Goal: Navigation & Orientation: Find specific page/section

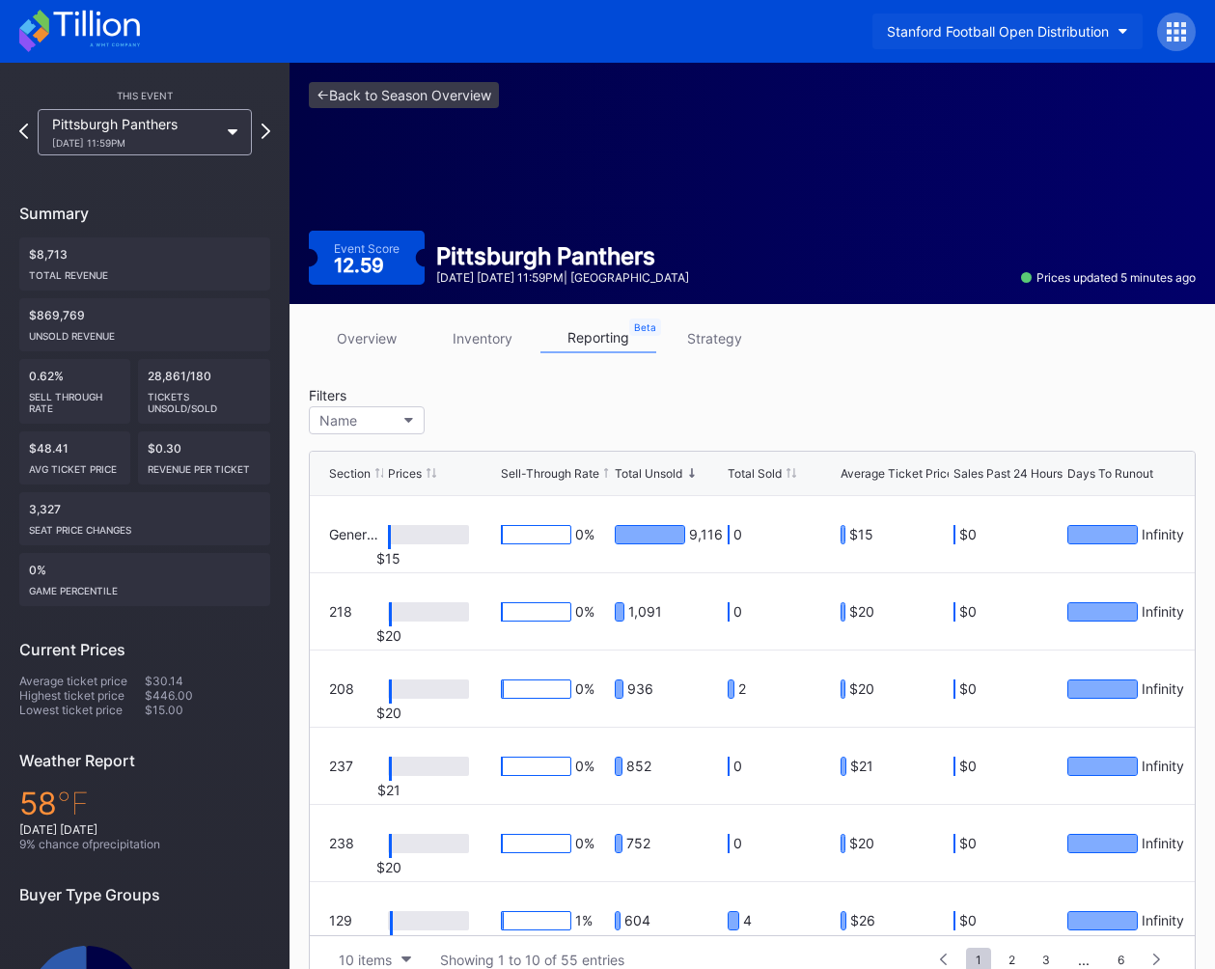
click at [958, 37] on div "Stanford Football Open Distribution" at bounding box center [998, 31] width 222 height 16
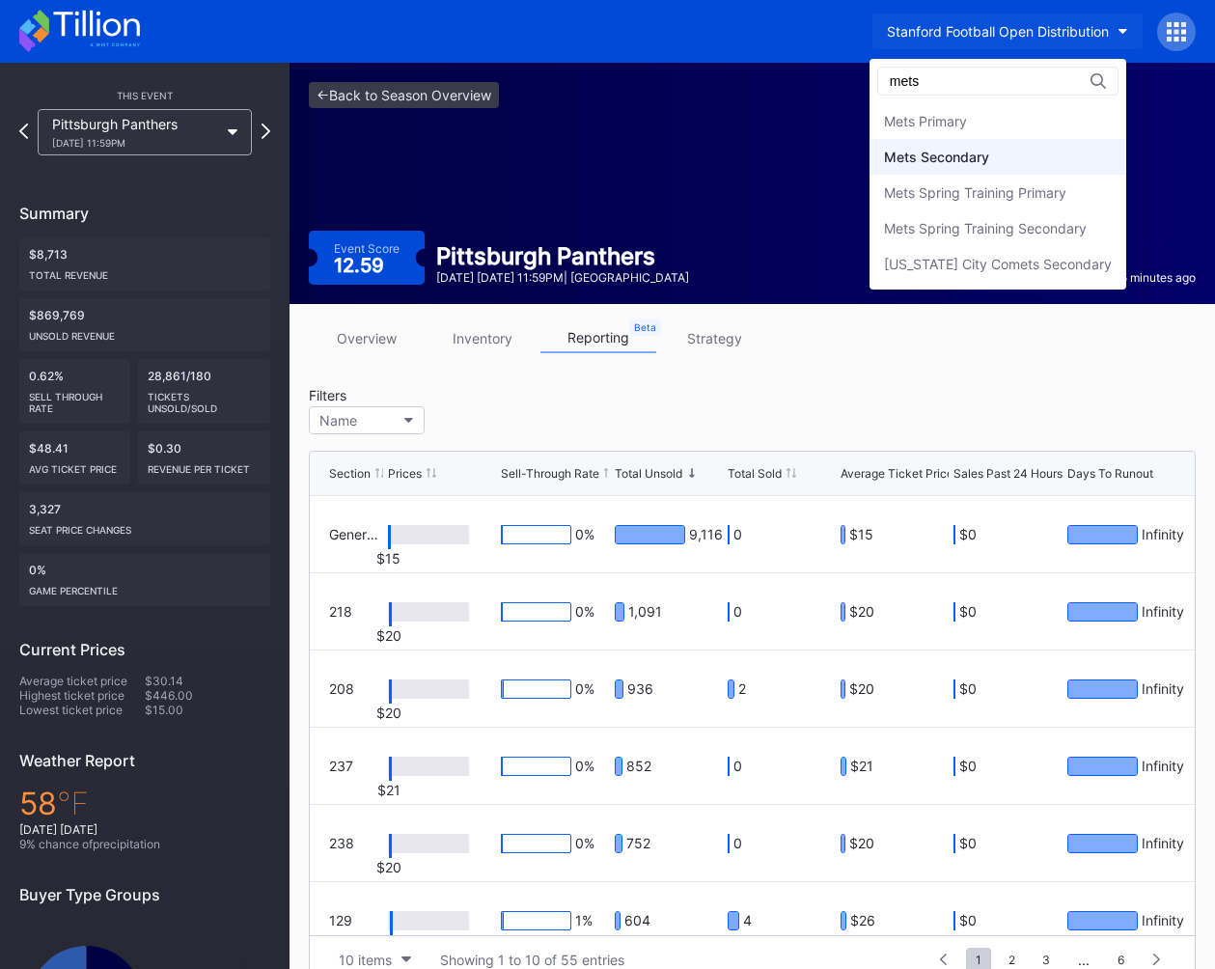
type input "mets"
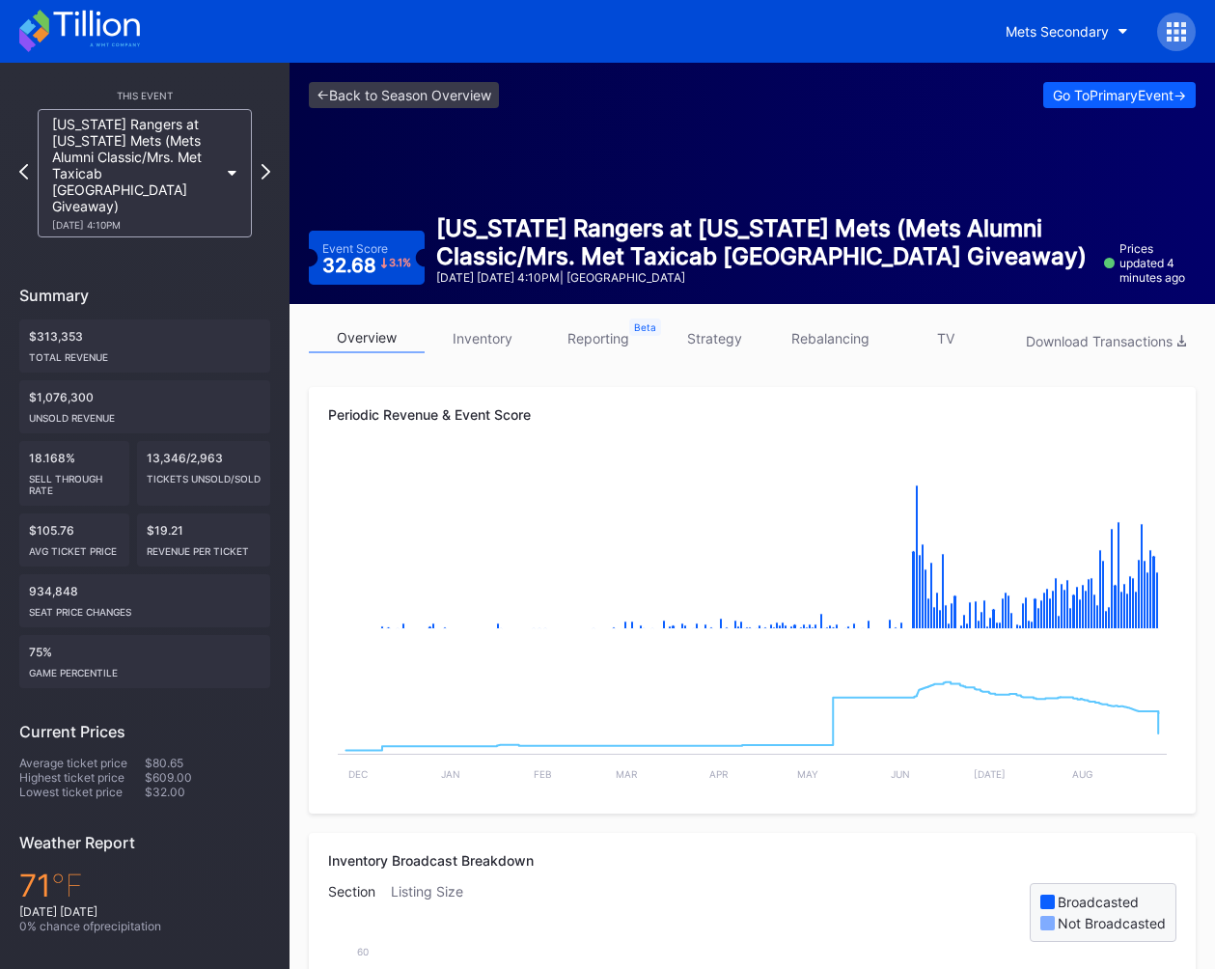
click at [592, 94] on div "<- Back to Season Overview Go To Primary Event ->" at bounding box center [752, 95] width 887 height 26
click at [685, 105] on div "<- Back to Season Overview Go To Primary Event ->" at bounding box center [752, 95] width 887 height 26
click at [665, 202] on div "<- Back to Season Overview Go To Primary Event -> Event Score 32.68 3.1 % Texas…" at bounding box center [751, 183] width 925 height 241
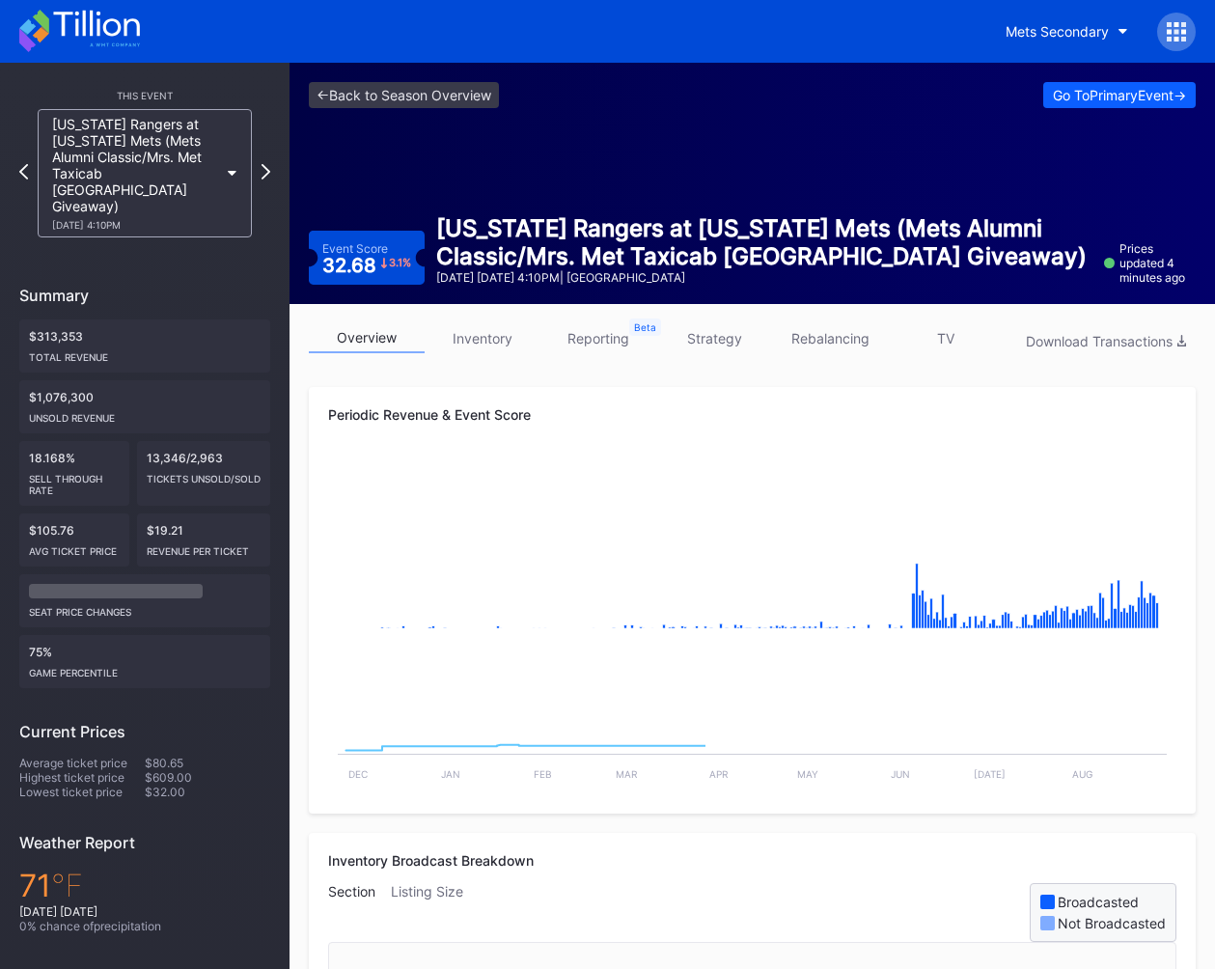
click at [645, 174] on div "<- Back to Season Overview Go To Primary Event -> Event Score 32.68 3.1 % [US_S…" at bounding box center [751, 183] width 925 height 241
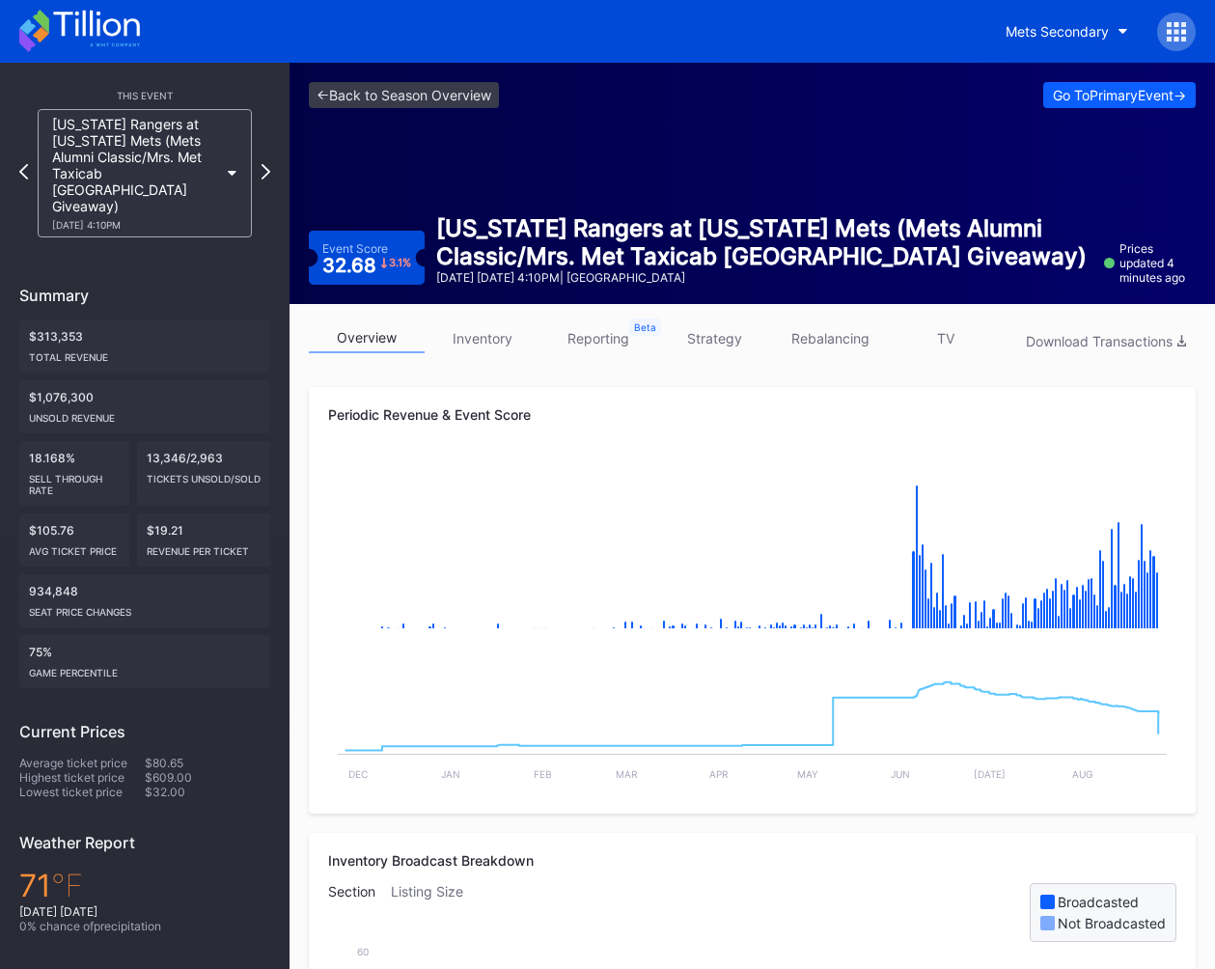
click at [507, 172] on div "<- Back to Season Overview Go To Primary Event -> Event Score 32.68 3.1 % [US_S…" at bounding box center [751, 183] width 925 height 241
click at [446, 168] on div "<- Back to Season Overview Go To Primary Event -> Event Score 32.68 3.1 % [US_S…" at bounding box center [751, 183] width 925 height 241
click at [449, 191] on div "<- Back to Season Overview Go To Primary Event -> Event Score 32.68 3.1 % Texas…" at bounding box center [751, 183] width 925 height 241
click at [868, 170] on div "<- Back to Season Overview Go To Primary Event -> Event Score 32.68 3.1 % Texas…" at bounding box center [751, 183] width 925 height 241
click at [569, 390] on div "Periodic Revenue & Event Score Created with Highcharts 11.2.0 Chart title Creat…" at bounding box center [752, 600] width 887 height 427
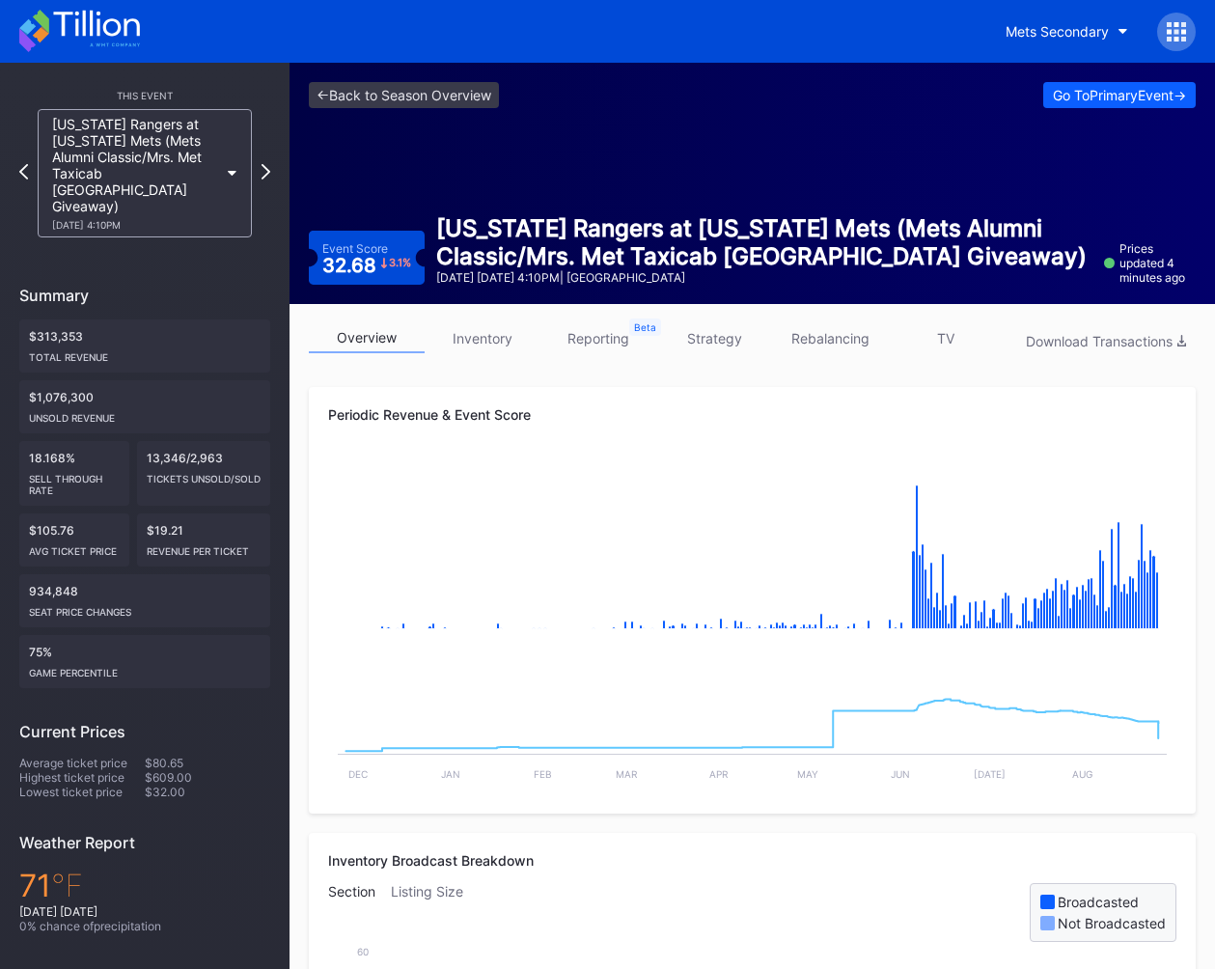
click at [1091, 790] on rect "Chart title" at bounding box center [752, 721] width 848 height 145
click at [704, 339] on link "strategy" at bounding box center [714, 338] width 116 height 30
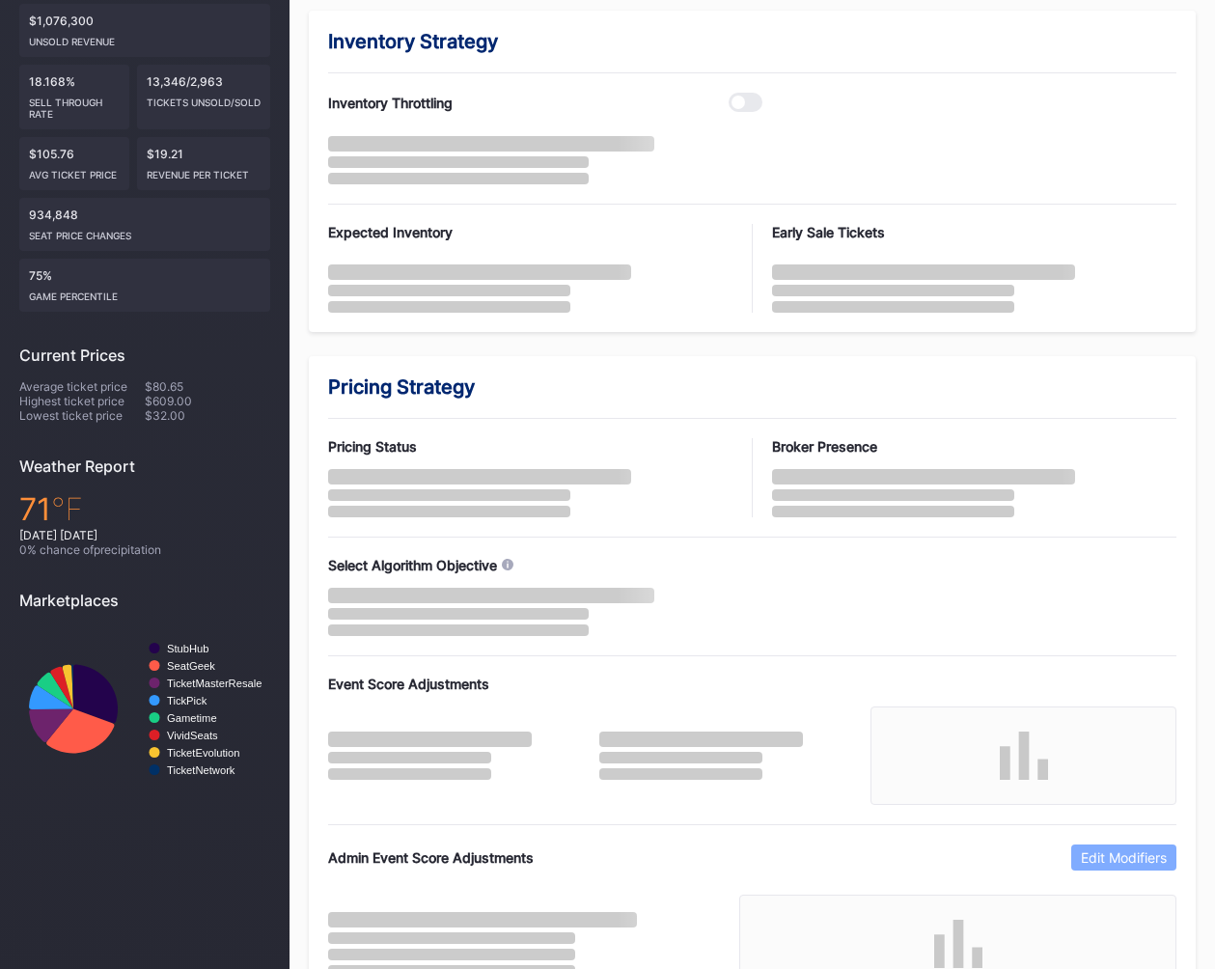
scroll to position [440, 0]
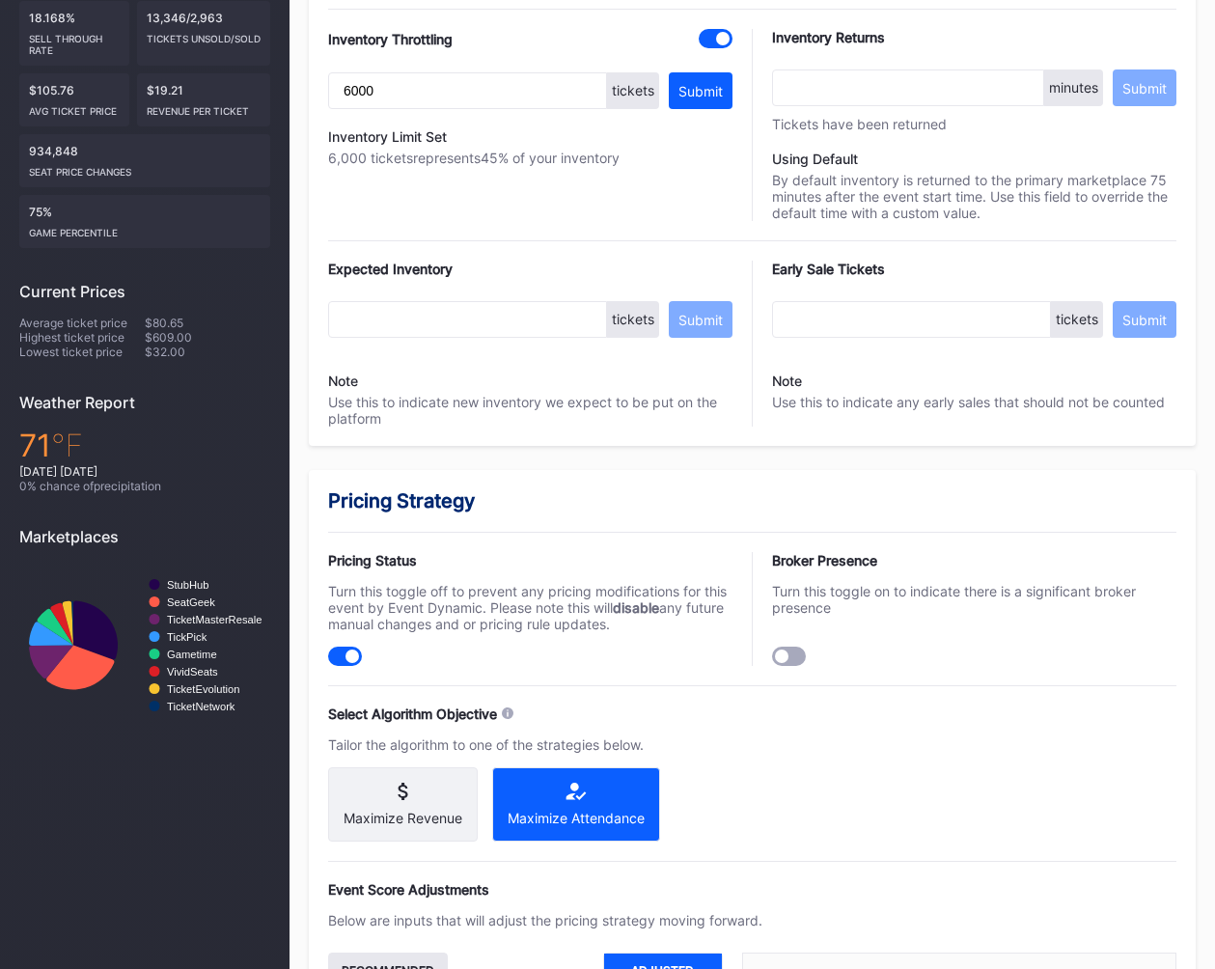
click at [717, 552] on div "Pricing Status" at bounding box center [530, 560] width 404 height 16
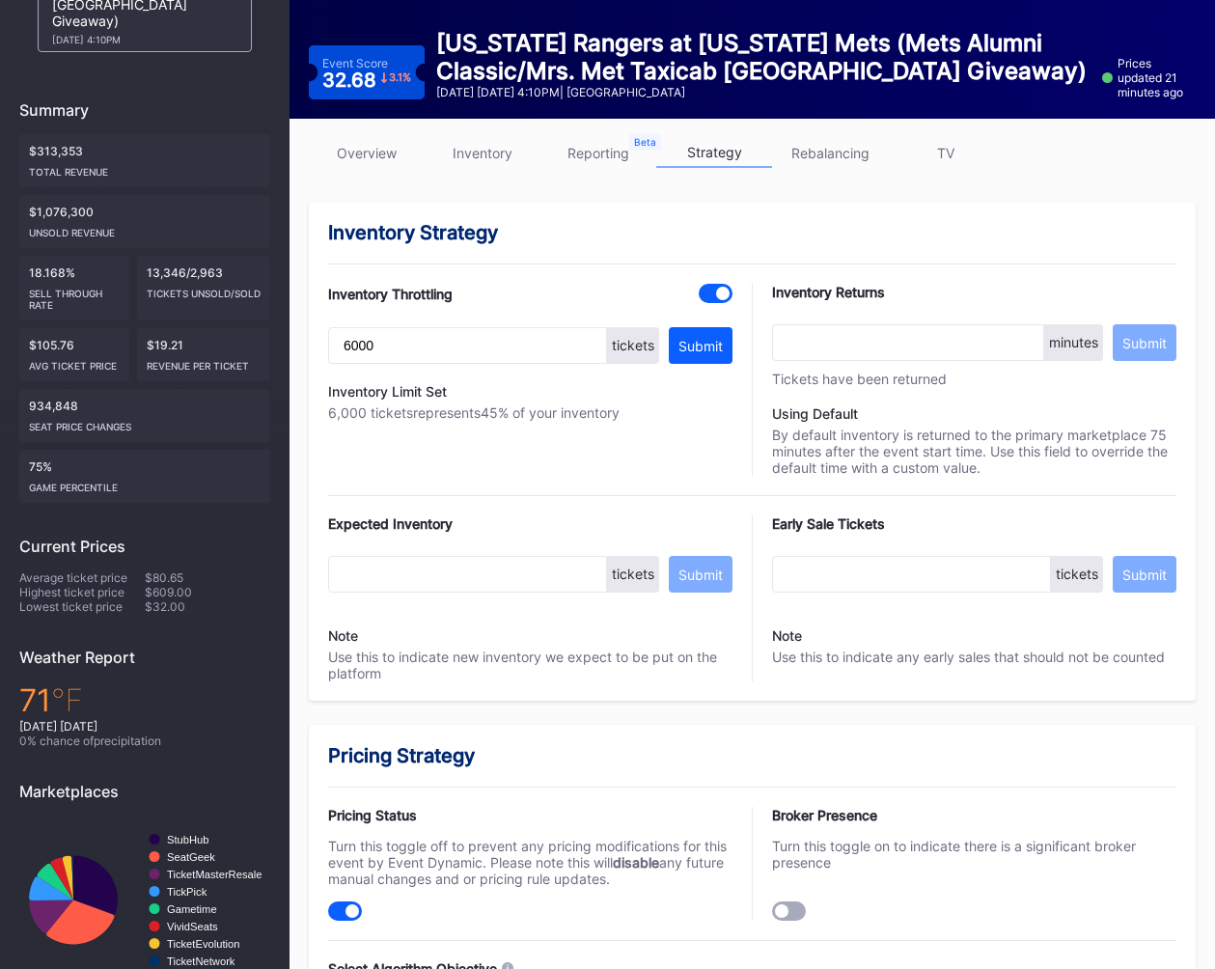
scroll to position [0, 0]
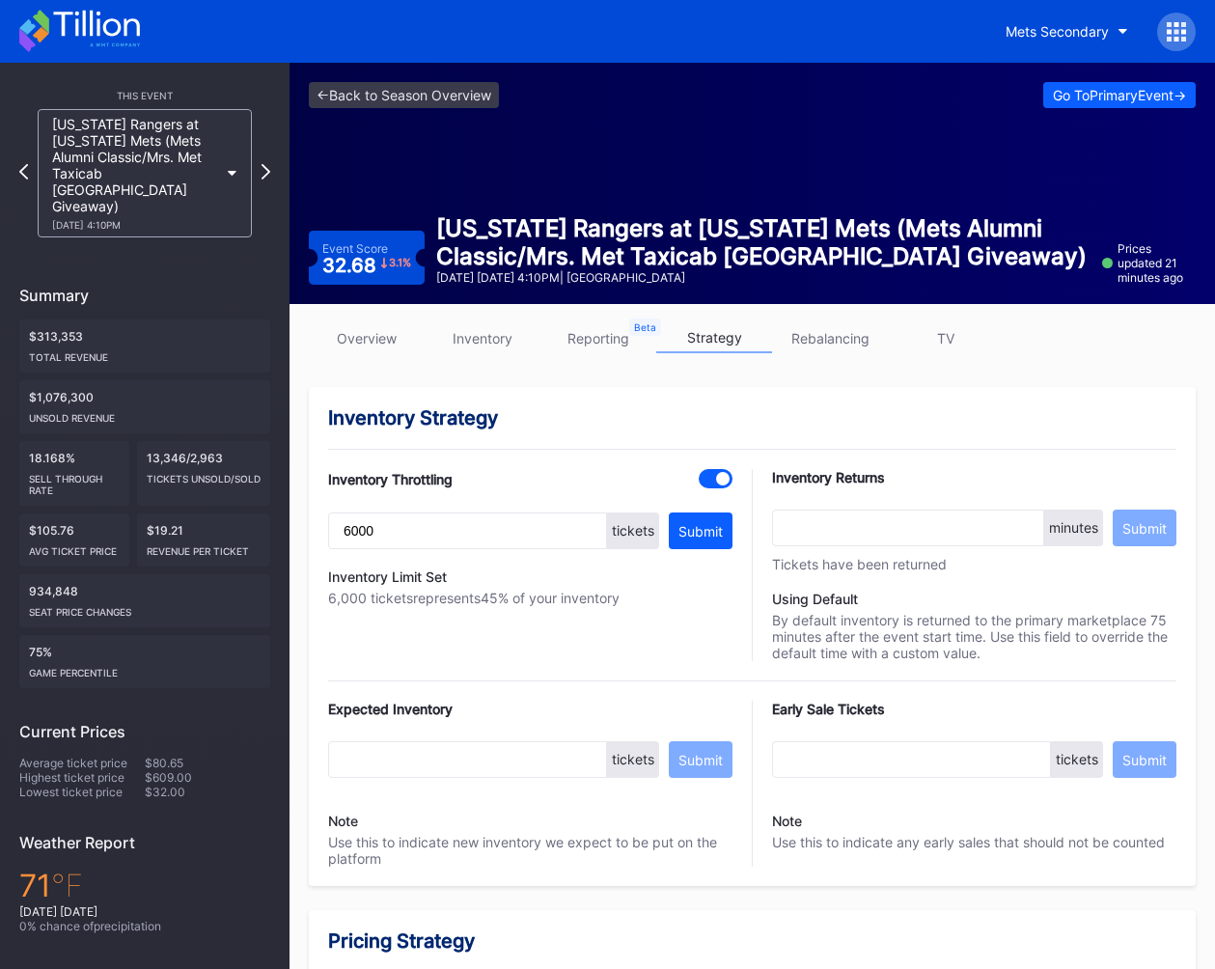
click at [363, 335] on link "overview" at bounding box center [367, 338] width 116 height 30
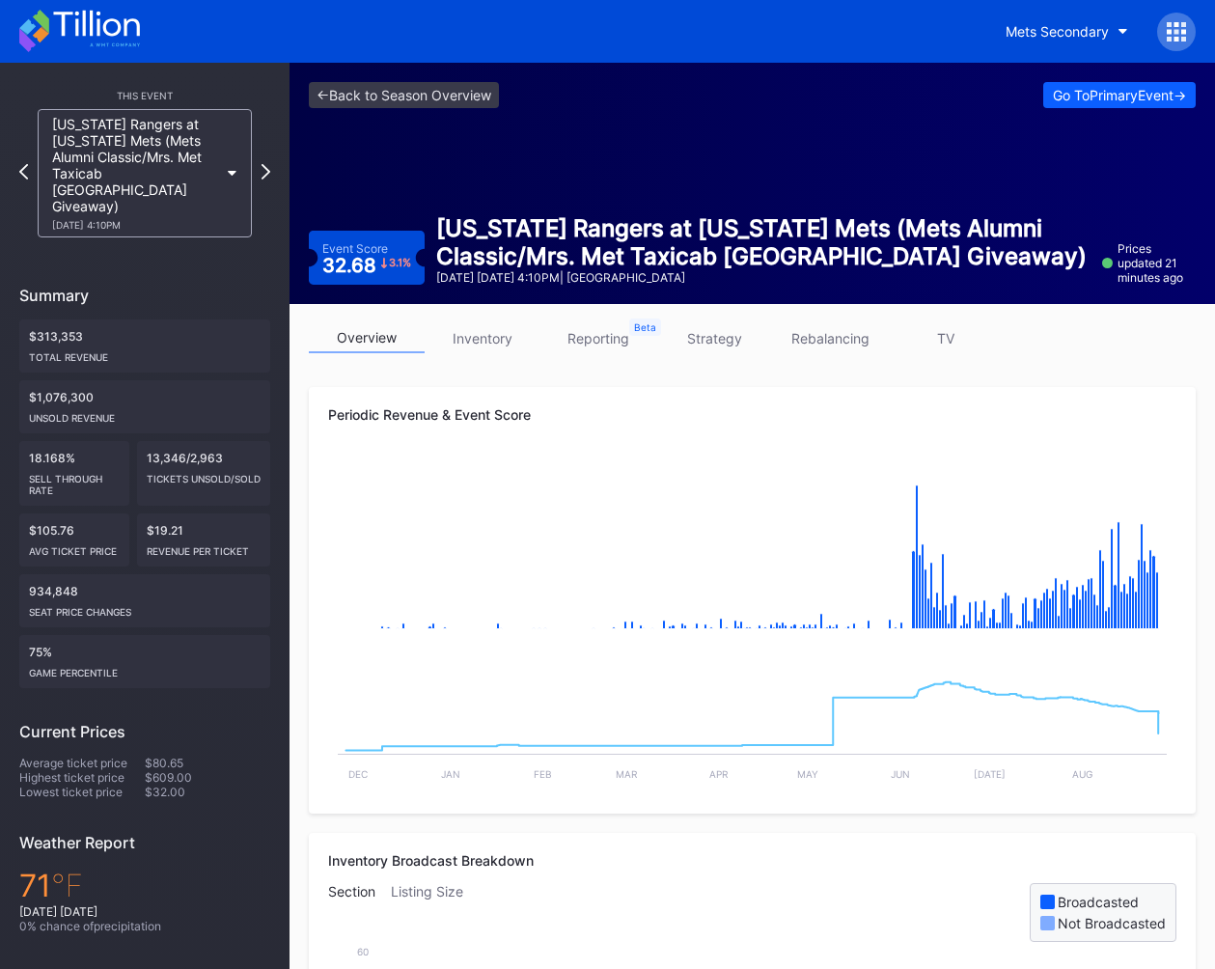
click at [708, 339] on link "strategy" at bounding box center [714, 338] width 116 height 30
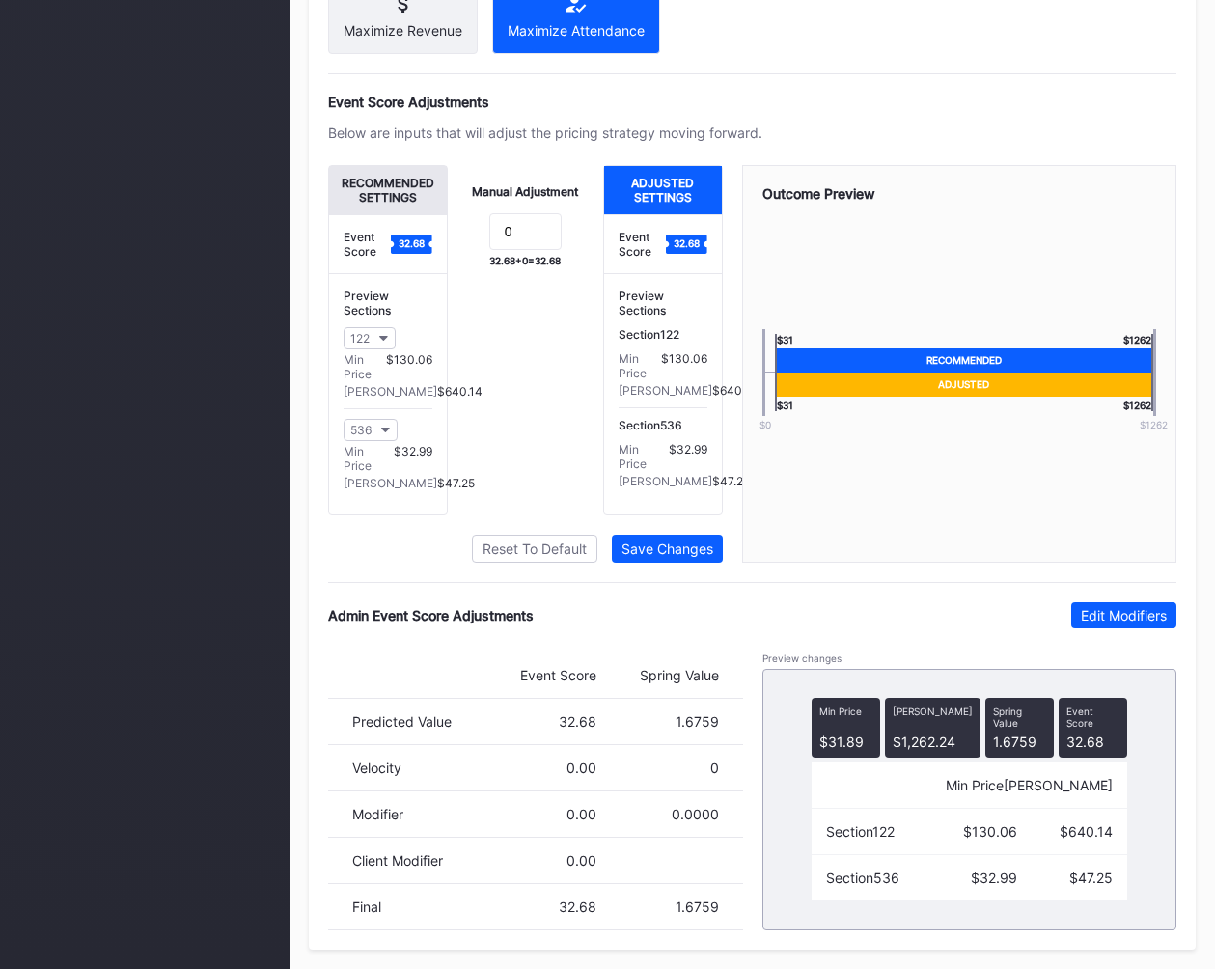
scroll to position [1266, 0]
click at [728, 492] on div "Recommended Settings Event Score 32.68 Preview Sections 122 Min Price $130.06 M…" at bounding box center [752, 364] width 848 height 398
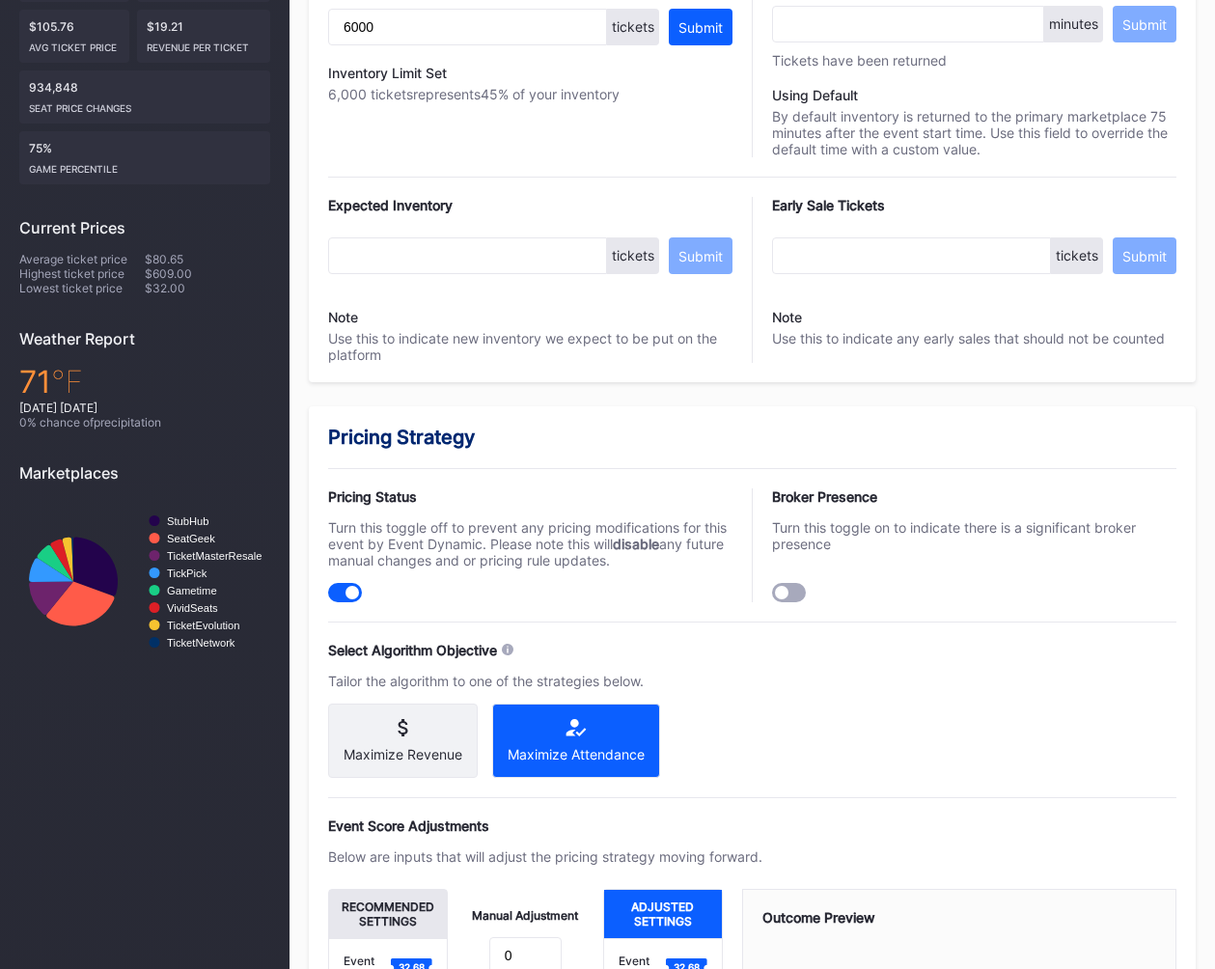
scroll to position [0, 0]
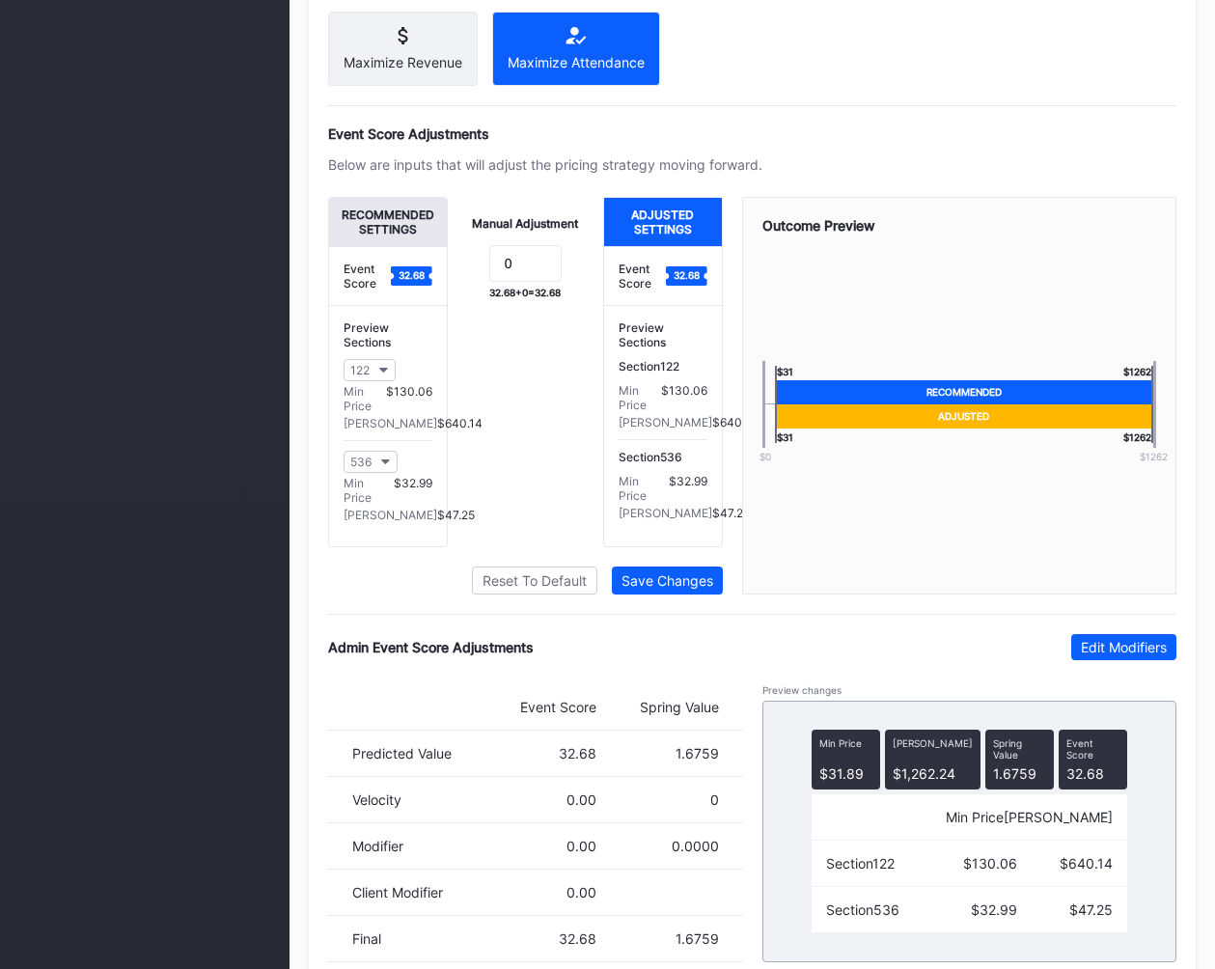
scroll to position [1266, 0]
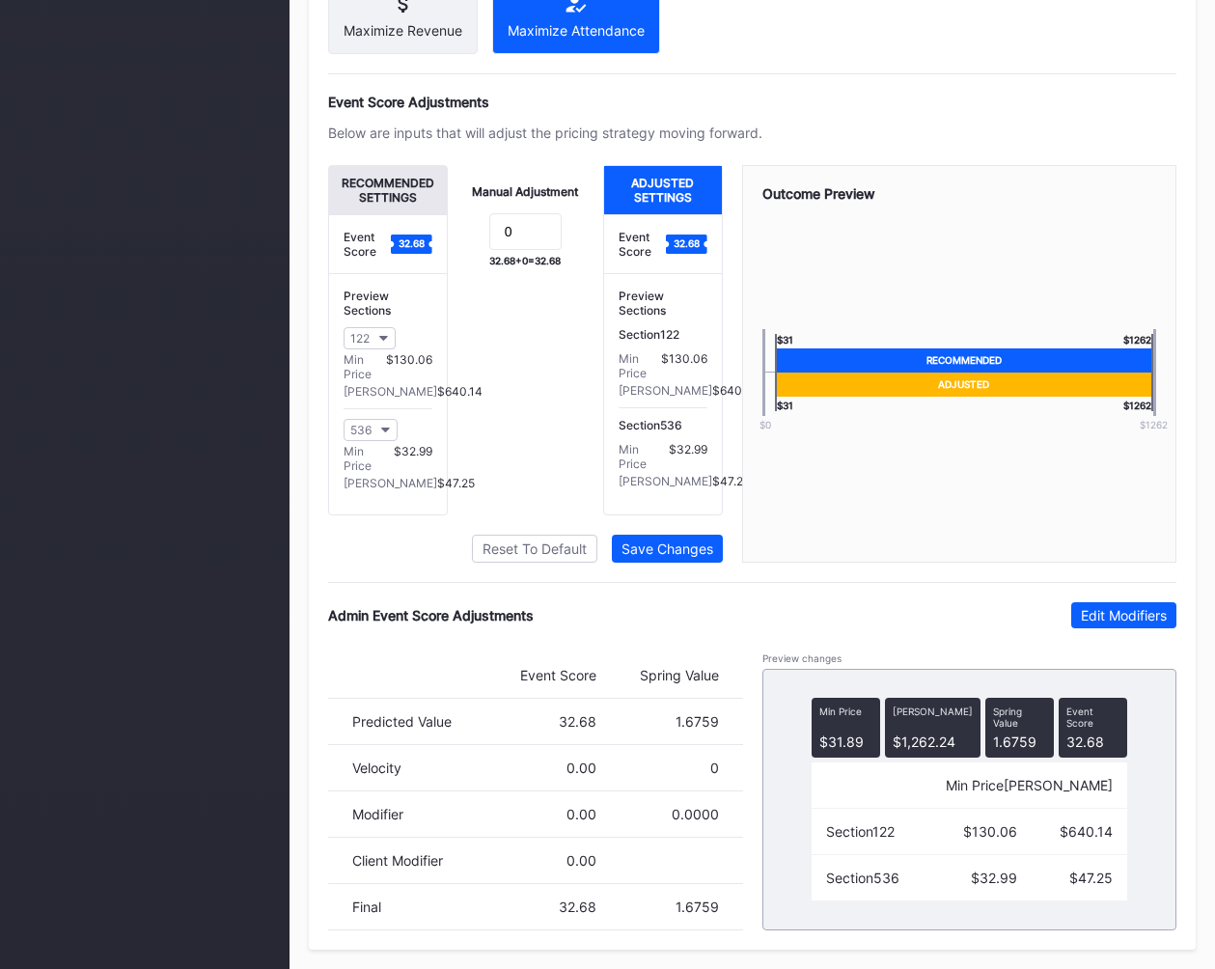
click at [733, 483] on div "Recommended Settings Event Score 32.68 Preview Sections 122 Min Price $130.06 M…" at bounding box center [752, 364] width 848 height 398
click at [730, 481] on div "Recommended Settings Event Score 32.68 Preview Sections 122 Min Price $130.06 M…" at bounding box center [752, 364] width 848 height 398
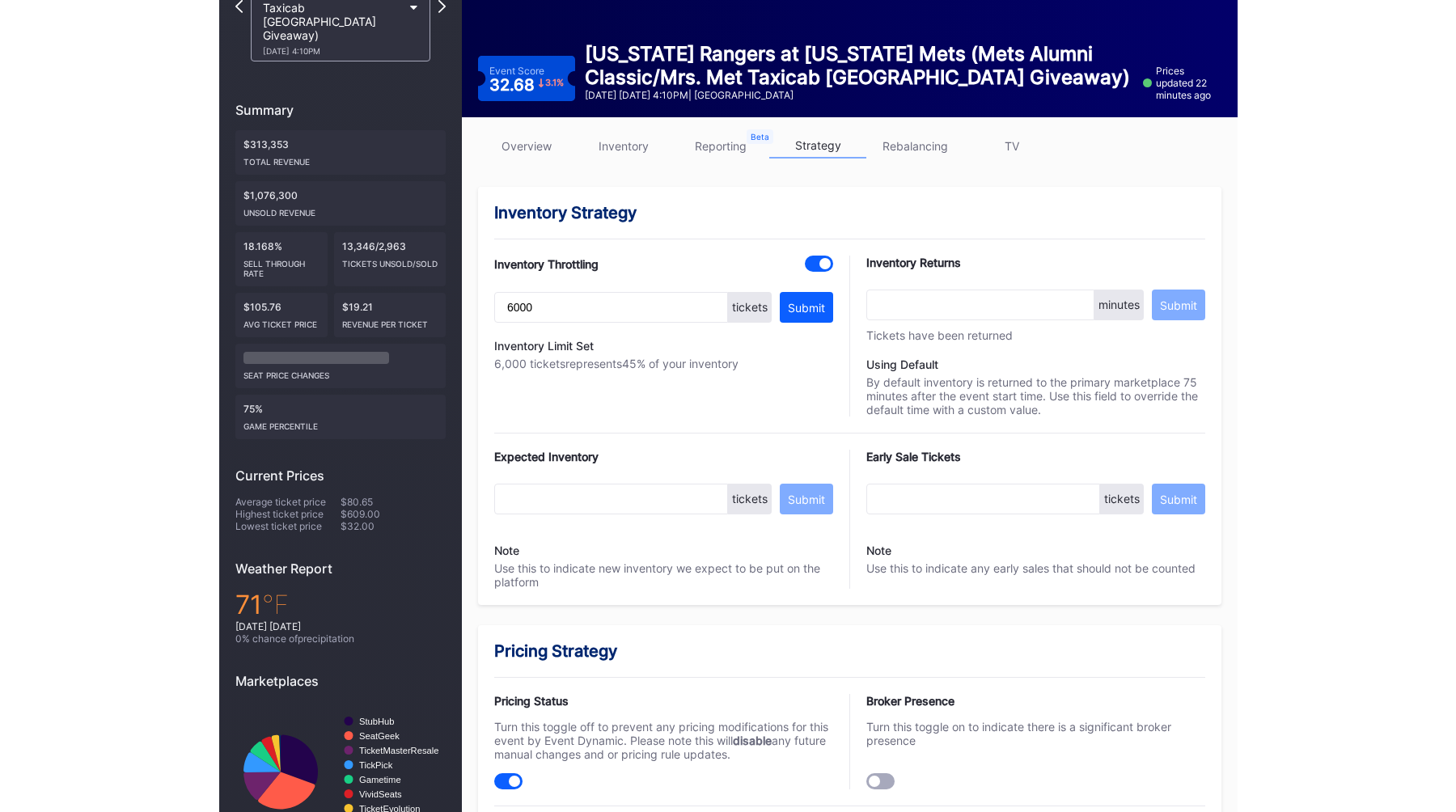
scroll to position [0, 0]
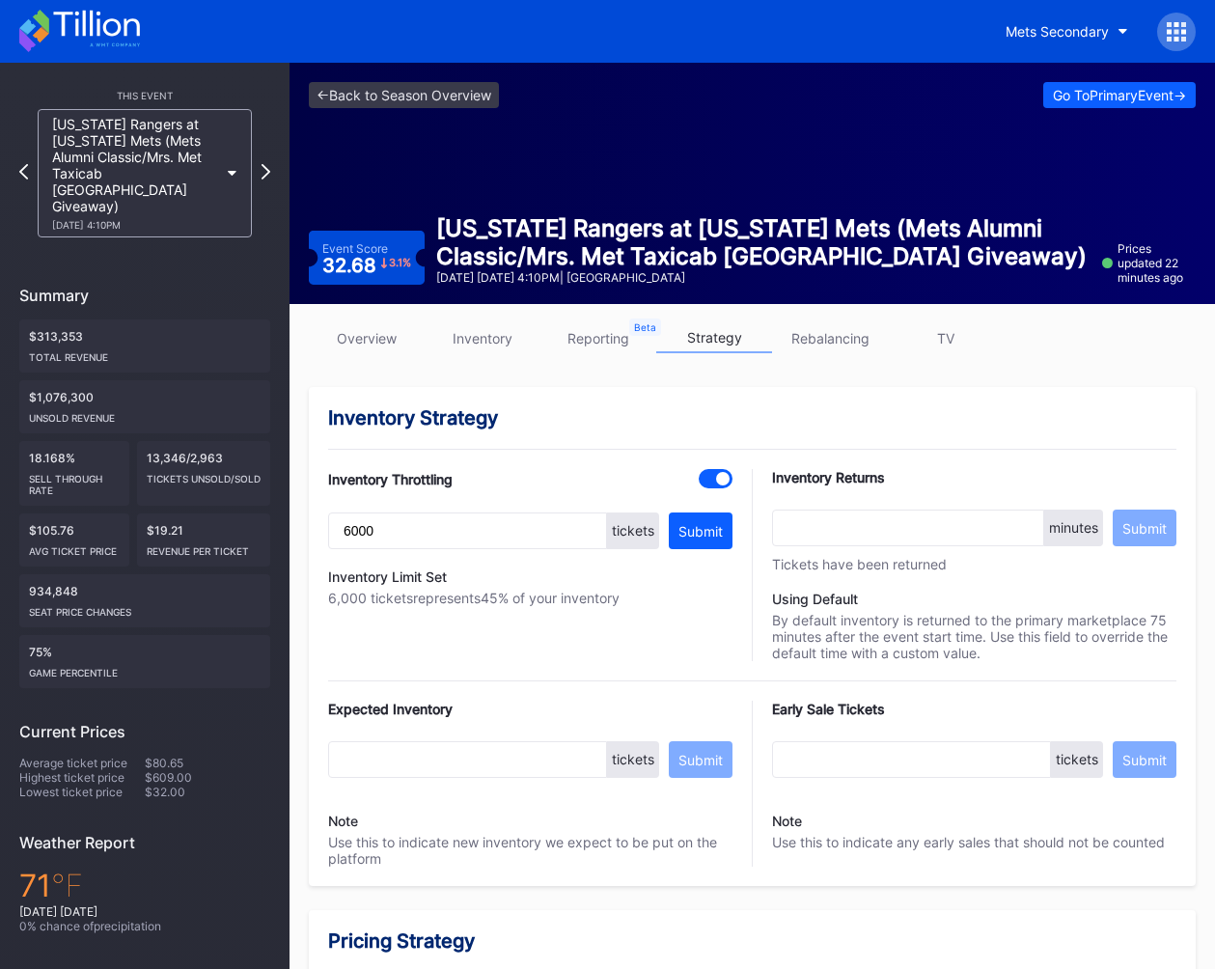
click at [375, 334] on link "overview" at bounding box center [367, 338] width 116 height 30
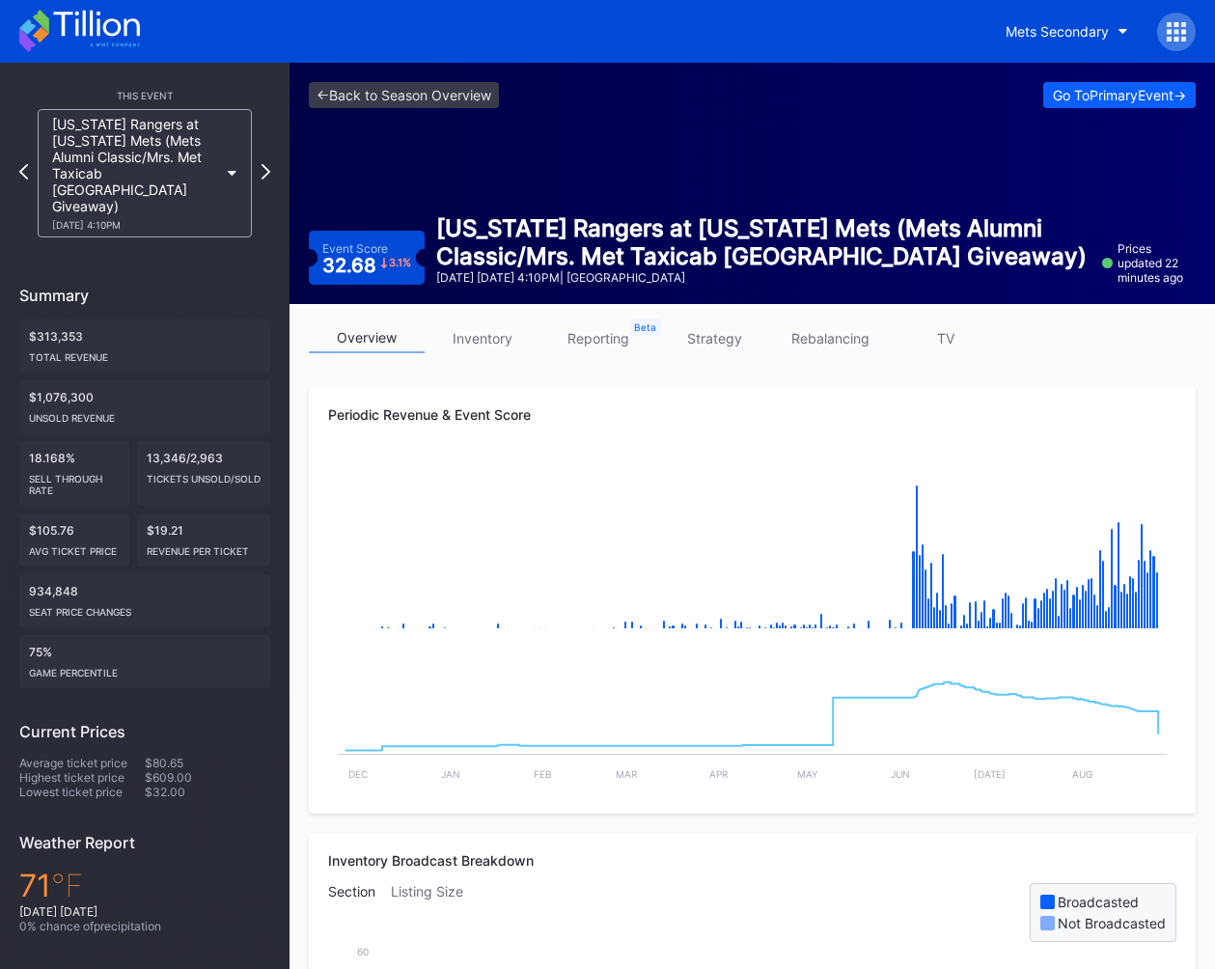
click at [725, 431] on div "Periodic Revenue & Event Score Created with Highcharts 11.2.0 Chart title Creat…" at bounding box center [752, 600] width 887 height 427
click at [640, 402] on div "Periodic Revenue & Event Score Created with Highcharts 11.2.0 Chart title Creat…" at bounding box center [752, 600] width 887 height 427
click at [756, 411] on div "Periodic Revenue & Event Score" at bounding box center [752, 414] width 848 height 16
click at [758, 411] on div "Periodic Revenue & Event Score" at bounding box center [752, 414] width 848 height 16
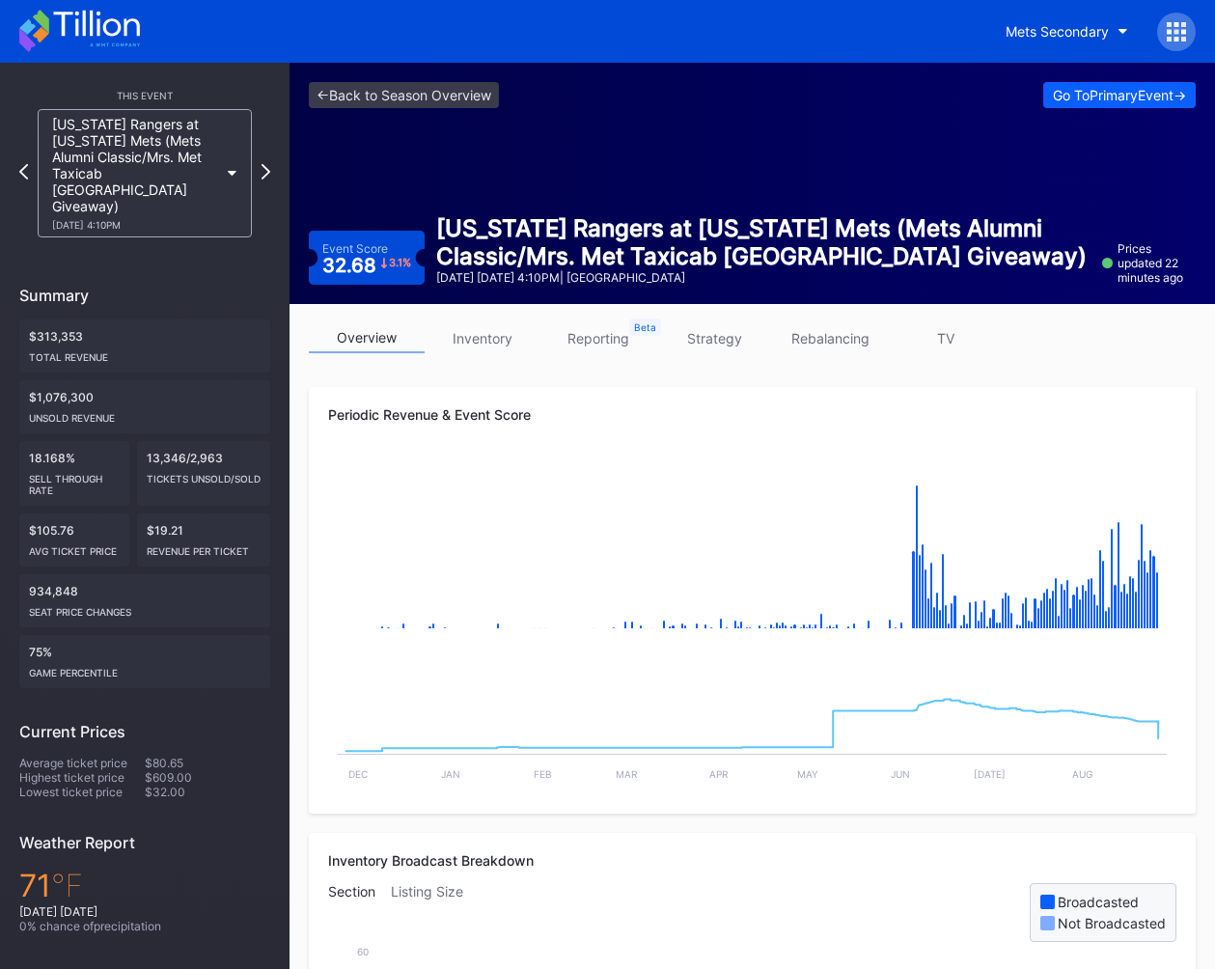
click at [760, 409] on div "Periodic Revenue & Event Score" at bounding box center [752, 414] width 848 height 16
click at [605, 406] on div "Periodic Revenue & Event Score" at bounding box center [752, 414] width 848 height 16
click at [622, 406] on div "Periodic Revenue & Event Score" at bounding box center [752, 414] width 848 height 16
click at [607, 406] on div "Periodic Revenue & Event Score" at bounding box center [752, 414] width 848 height 16
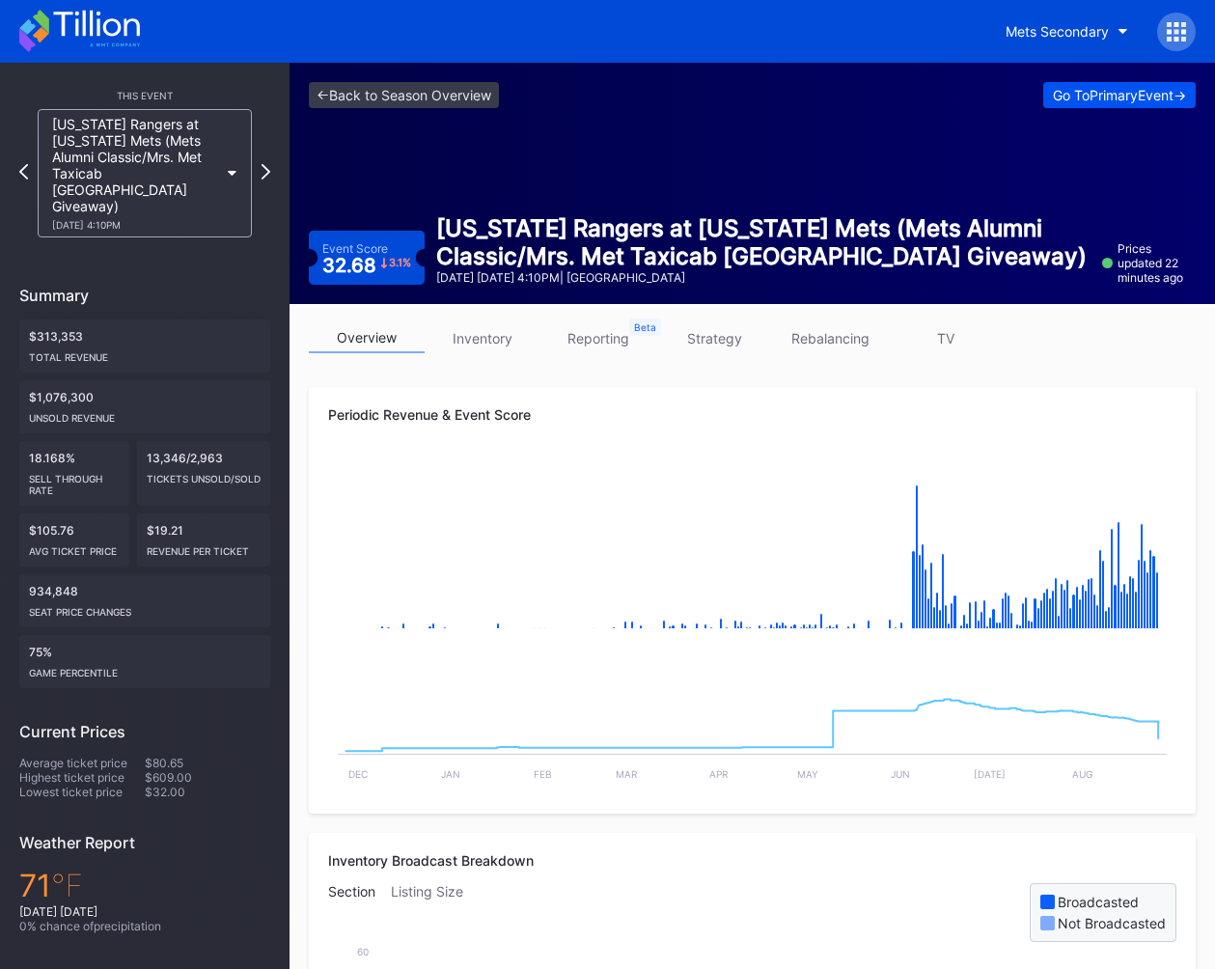
click at [1120, 96] on div "Go To Primary Event ->" at bounding box center [1119, 95] width 133 height 16
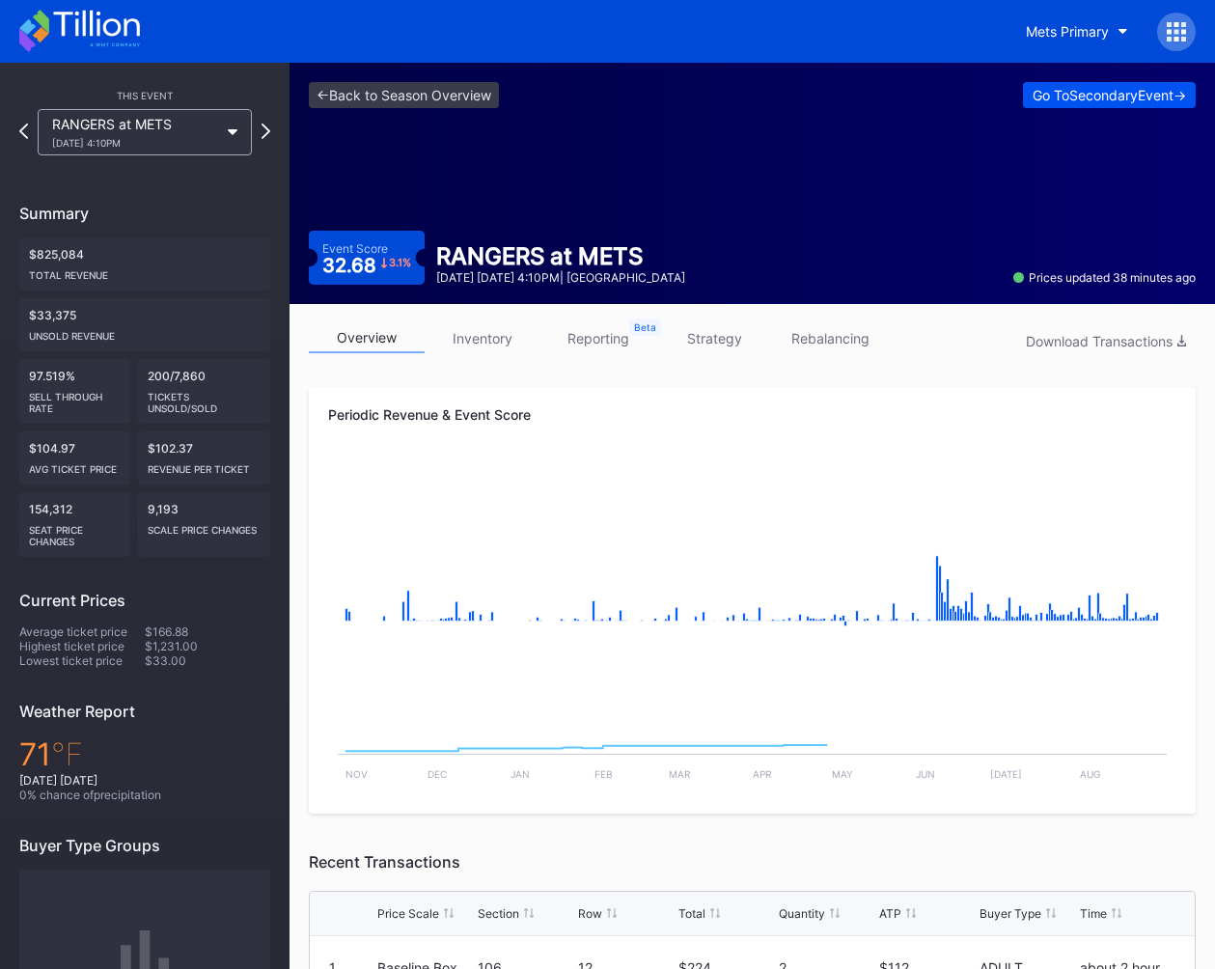
click at [1083, 94] on div "Go To Secondary Event ->" at bounding box center [1109, 95] width 153 height 16
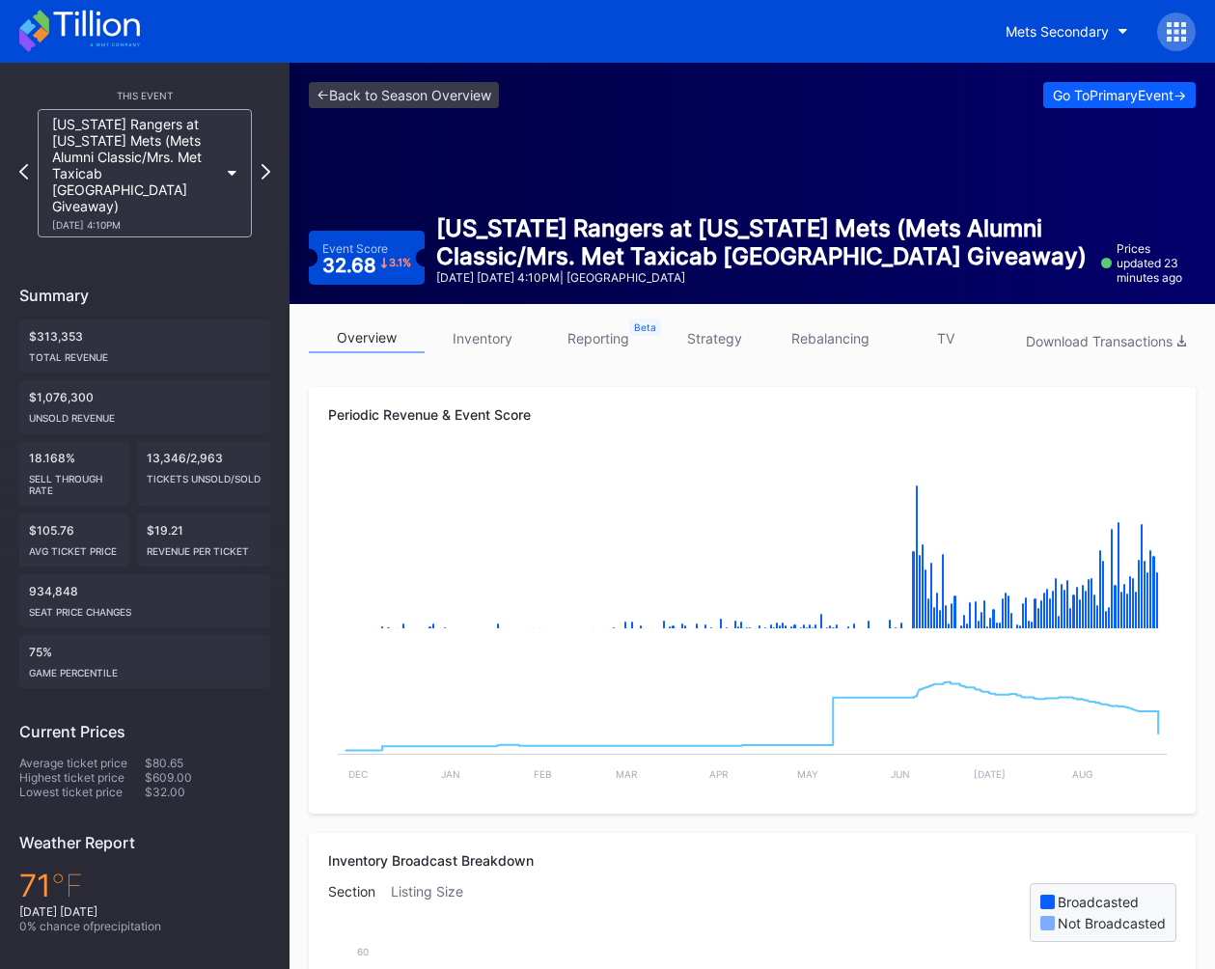
click at [968, 174] on div "<- Back to Season Overview Go To Primary Event -> Event Score 32.68 3.1 % Texas…" at bounding box center [751, 183] width 925 height 241
click at [814, 395] on div "Periodic Revenue & Event Score Created with Highcharts 11.2.0 Chart title Creat…" at bounding box center [752, 600] width 887 height 427
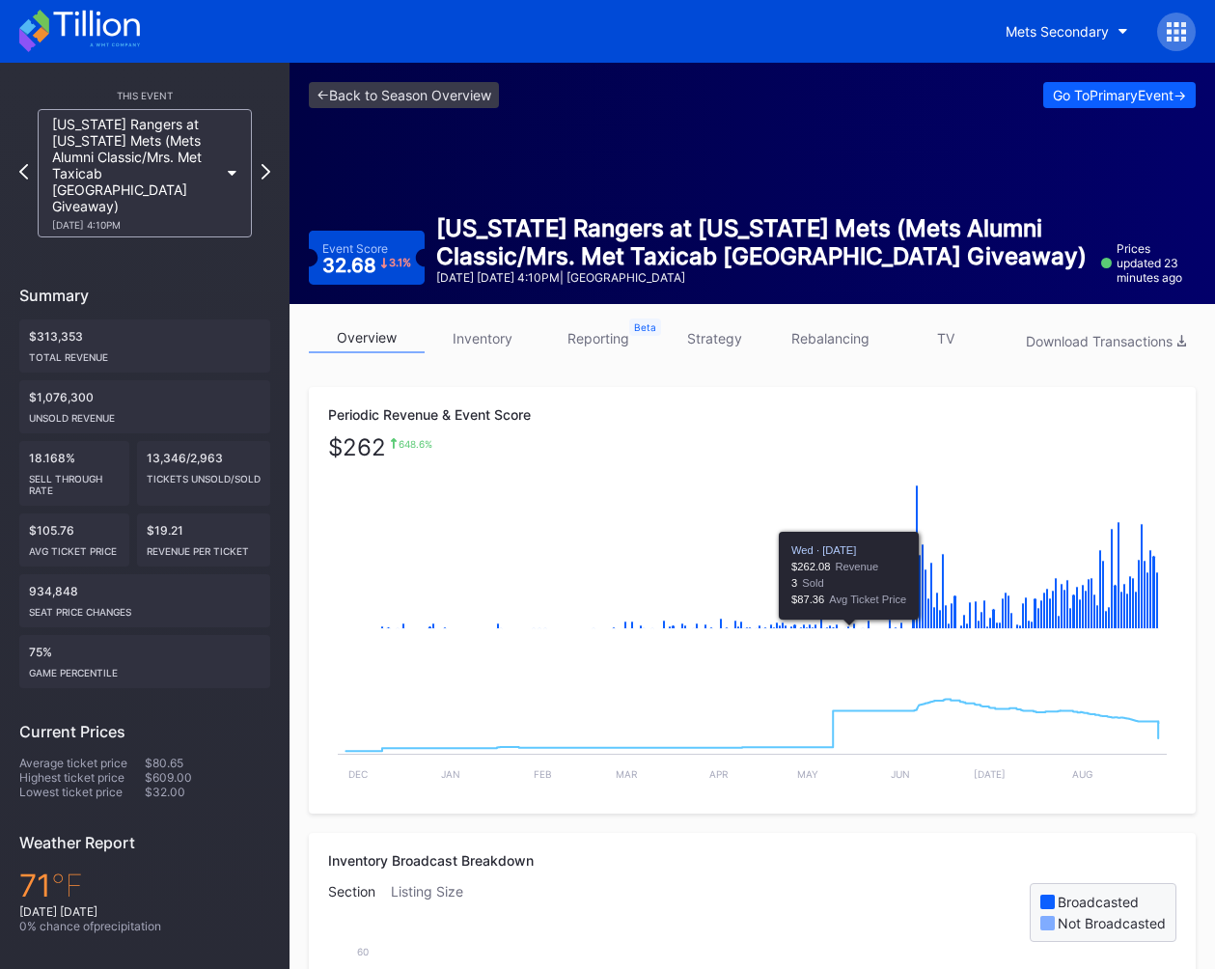
click at [596, 396] on div "Periodic Revenue & Event Score $ 262 648.6 % Created with Highcharts 11.2.0 Cha…" at bounding box center [752, 600] width 887 height 427
click at [596, 401] on div "Periodic Revenue & Event Score $ 262 648.6 % Created with Highcharts 11.2.0 Cha…" at bounding box center [752, 600] width 887 height 427
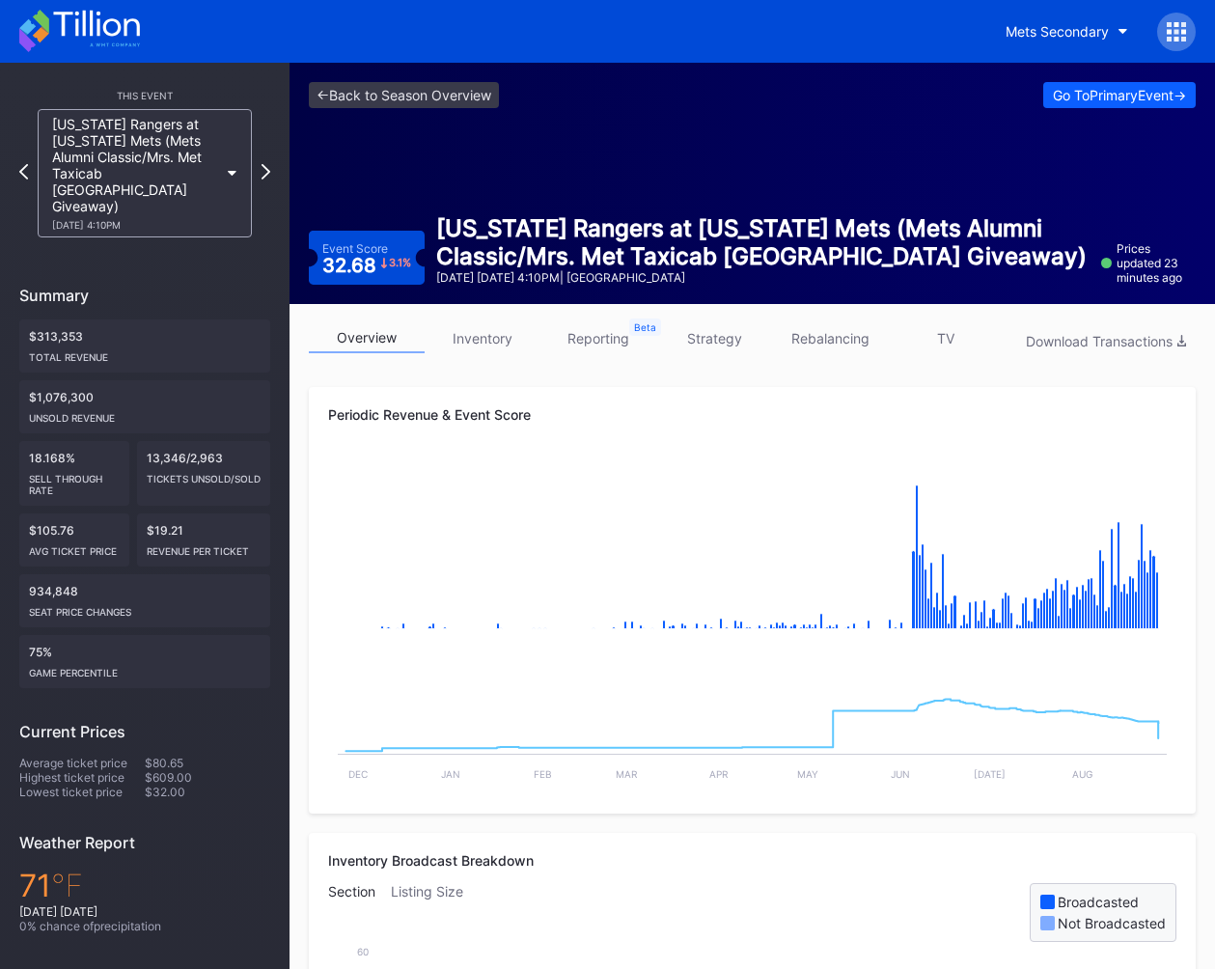
click at [712, 395] on div "Periodic Revenue & Event Score Created with Highcharts 11.2.0 Chart title Creat…" at bounding box center [752, 600] width 887 height 427
click at [598, 402] on div "Periodic Revenue & Event Score Created with Highcharts 11.2.0 Chart title Creat…" at bounding box center [752, 600] width 887 height 427
click at [572, 411] on div "Periodic Revenue & Event Score" at bounding box center [752, 414] width 848 height 16
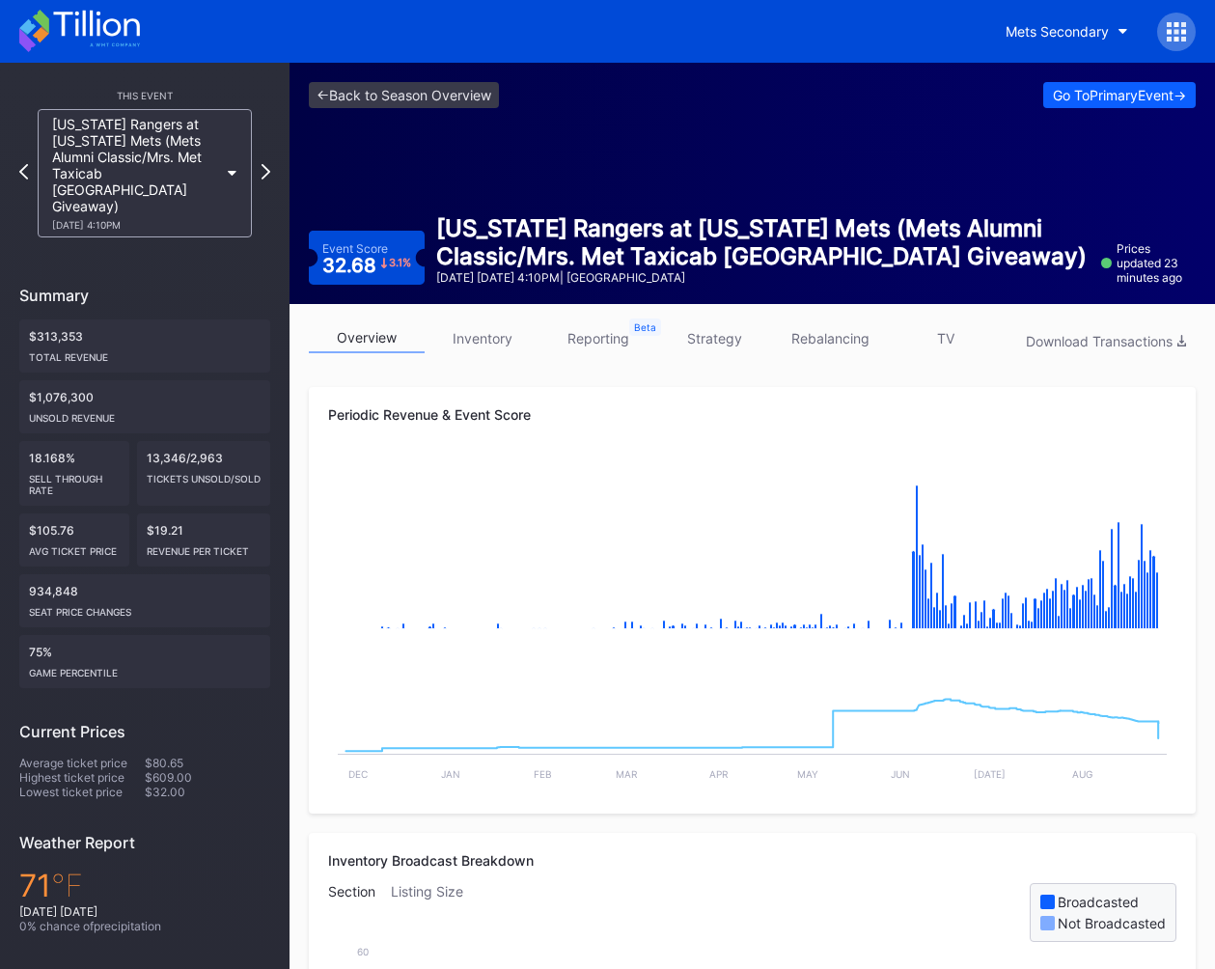
click at [576, 412] on div "Periodic Revenue & Event Score" at bounding box center [752, 414] width 848 height 16
click at [573, 413] on div "Periodic Revenue & Event Score" at bounding box center [752, 414] width 848 height 16
click at [598, 412] on div "Periodic Revenue & Event Score" at bounding box center [752, 414] width 848 height 16
click at [610, 411] on div "Periodic Revenue & Event Score" at bounding box center [752, 414] width 848 height 16
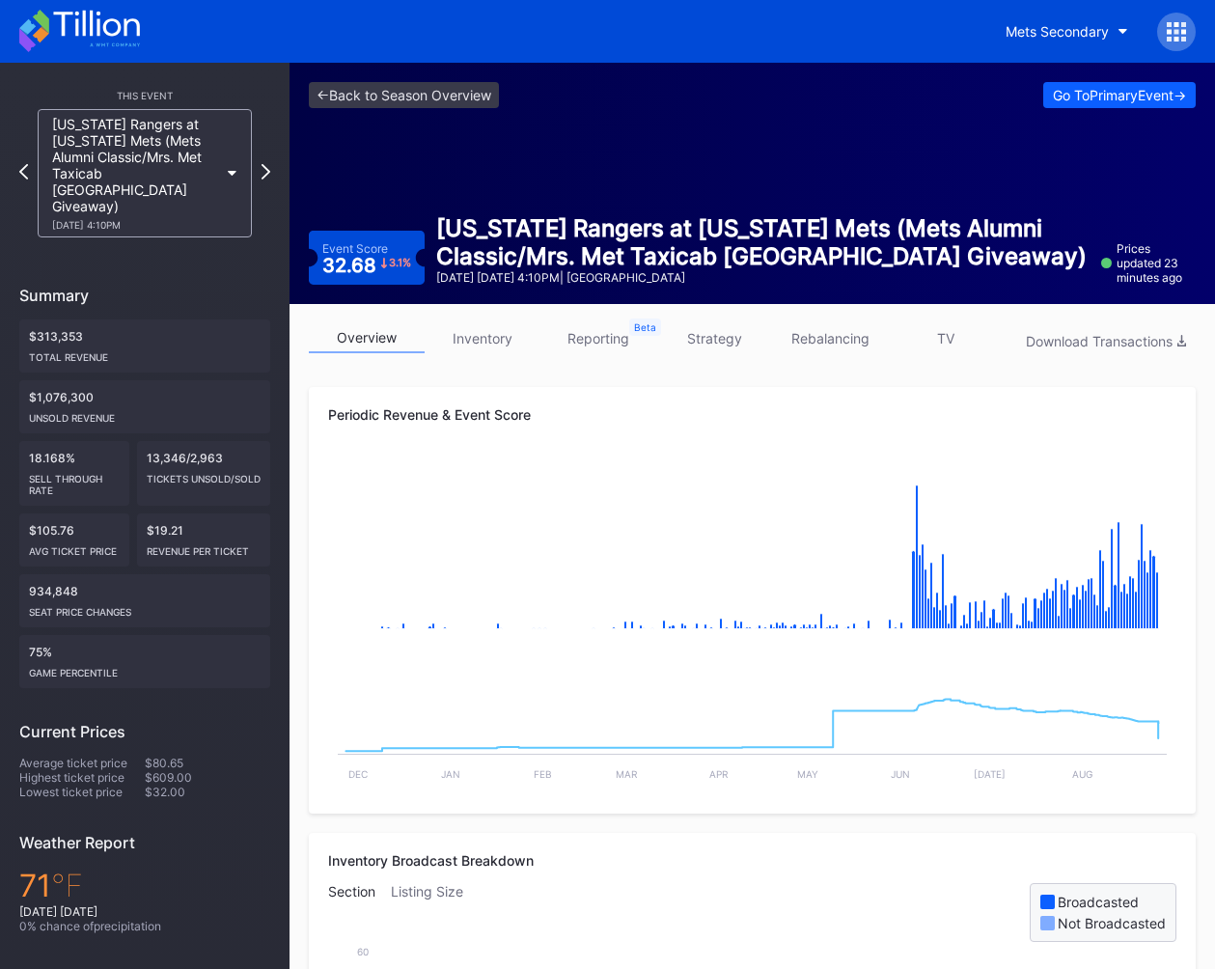
click at [624, 411] on div "Periodic Revenue & Event Score" at bounding box center [752, 414] width 848 height 16
click at [649, 405] on div "Periodic Revenue & Event Score Created with Highcharts 11.2.0 Chart title Creat…" at bounding box center [752, 600] width 887 height 427
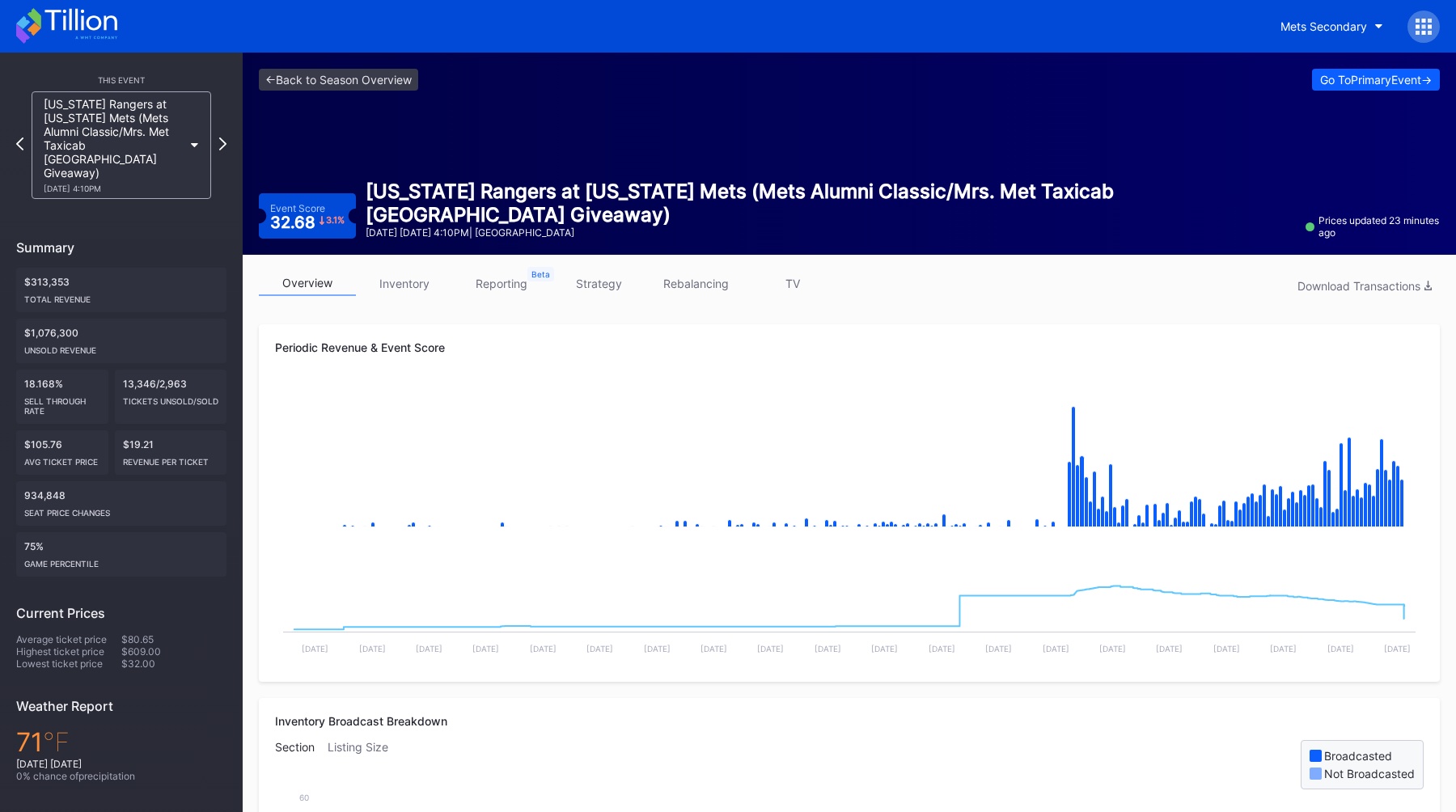
click at [1018, 168] on div "<- Back to Season Overview Go To Primary Event -> Event Score 32.68 3.1 % Texas…" at bounding box center [848, 153] width 1213 height 202
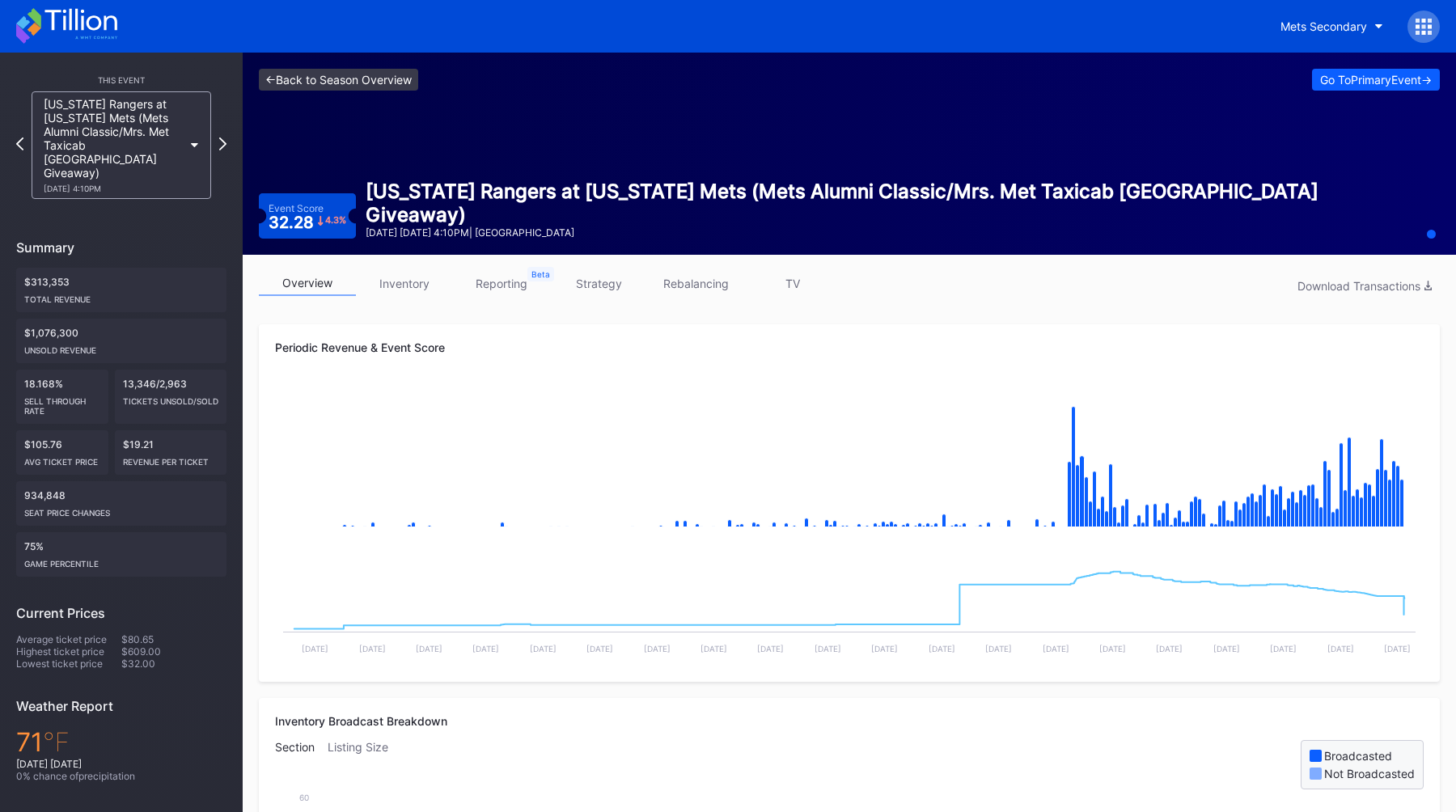
click at [379, 80] on link "<- Back to Season Overview" at bounding box center [339, 80] width 159 height 22
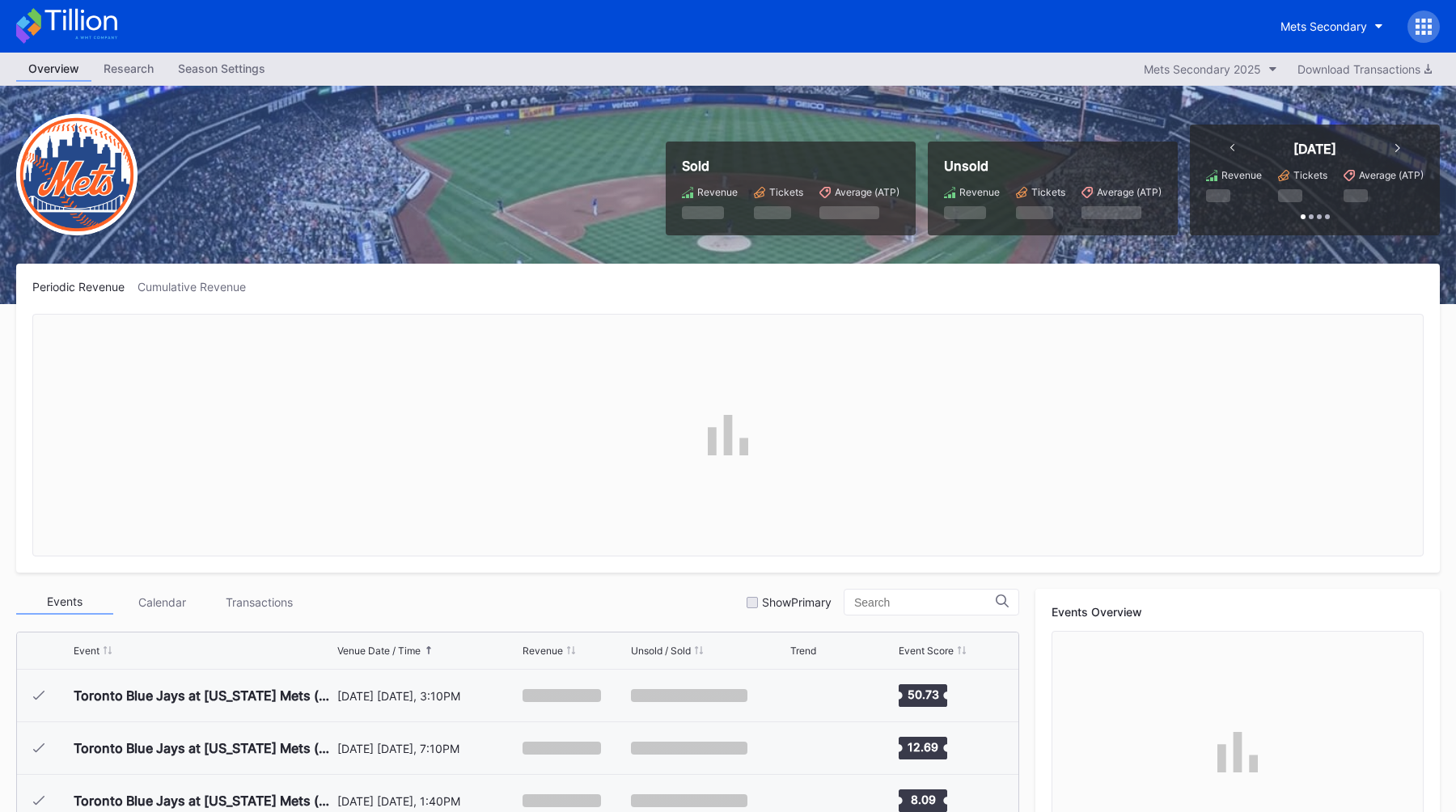
scroll to position [3416, 0]
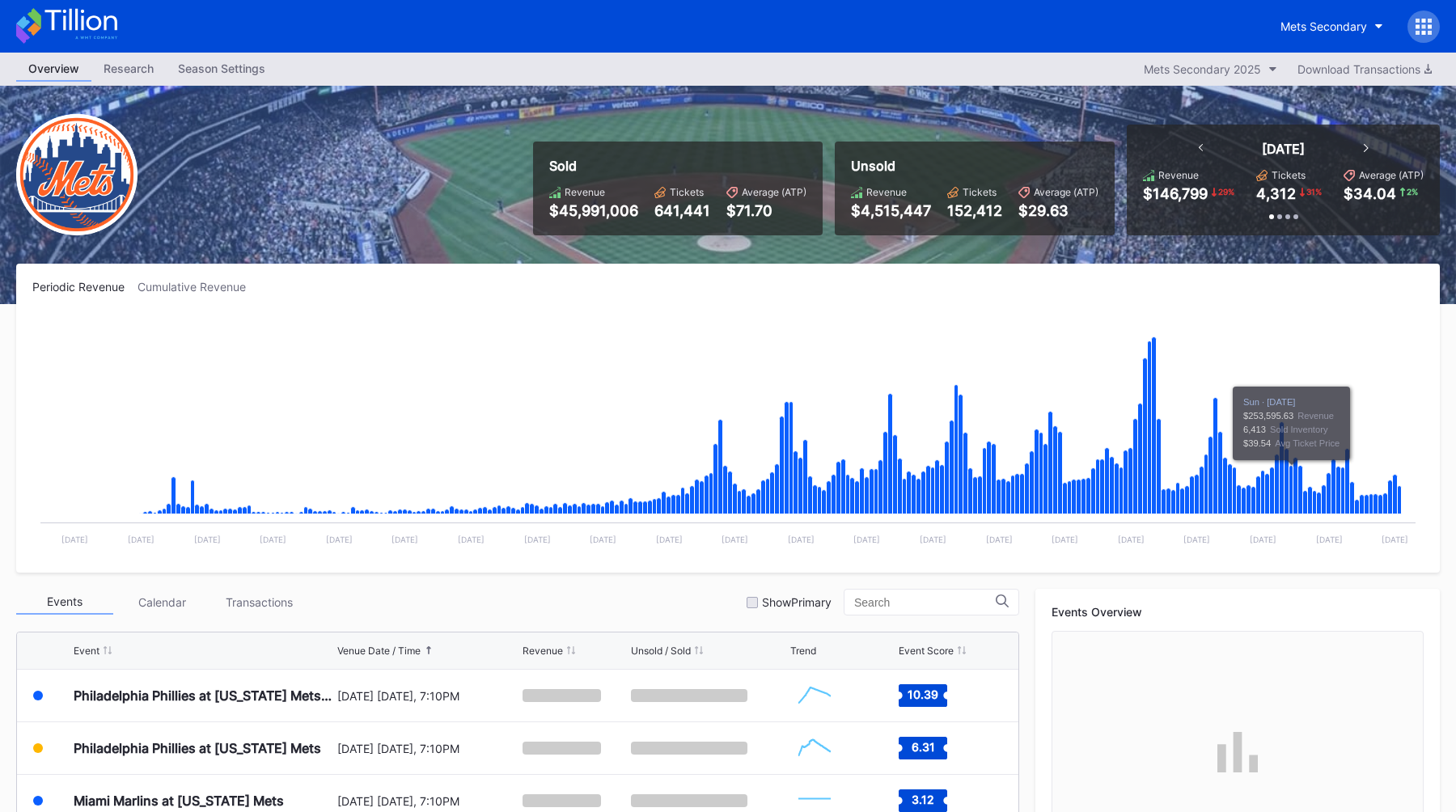
click at [249, 608] on div "Transactions" at bounding box center [259, 602] width 97 height 25
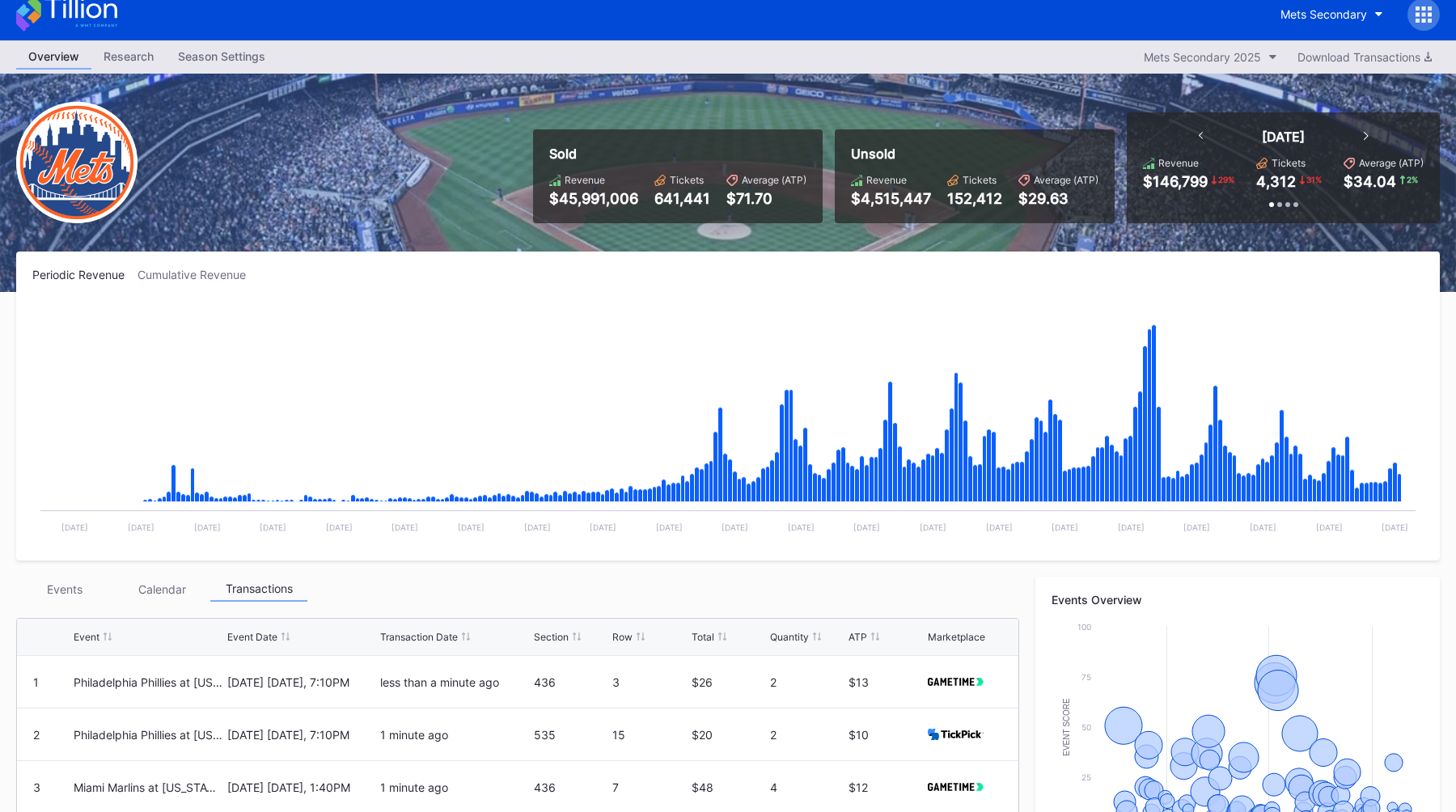
scroll to position [0, 0]
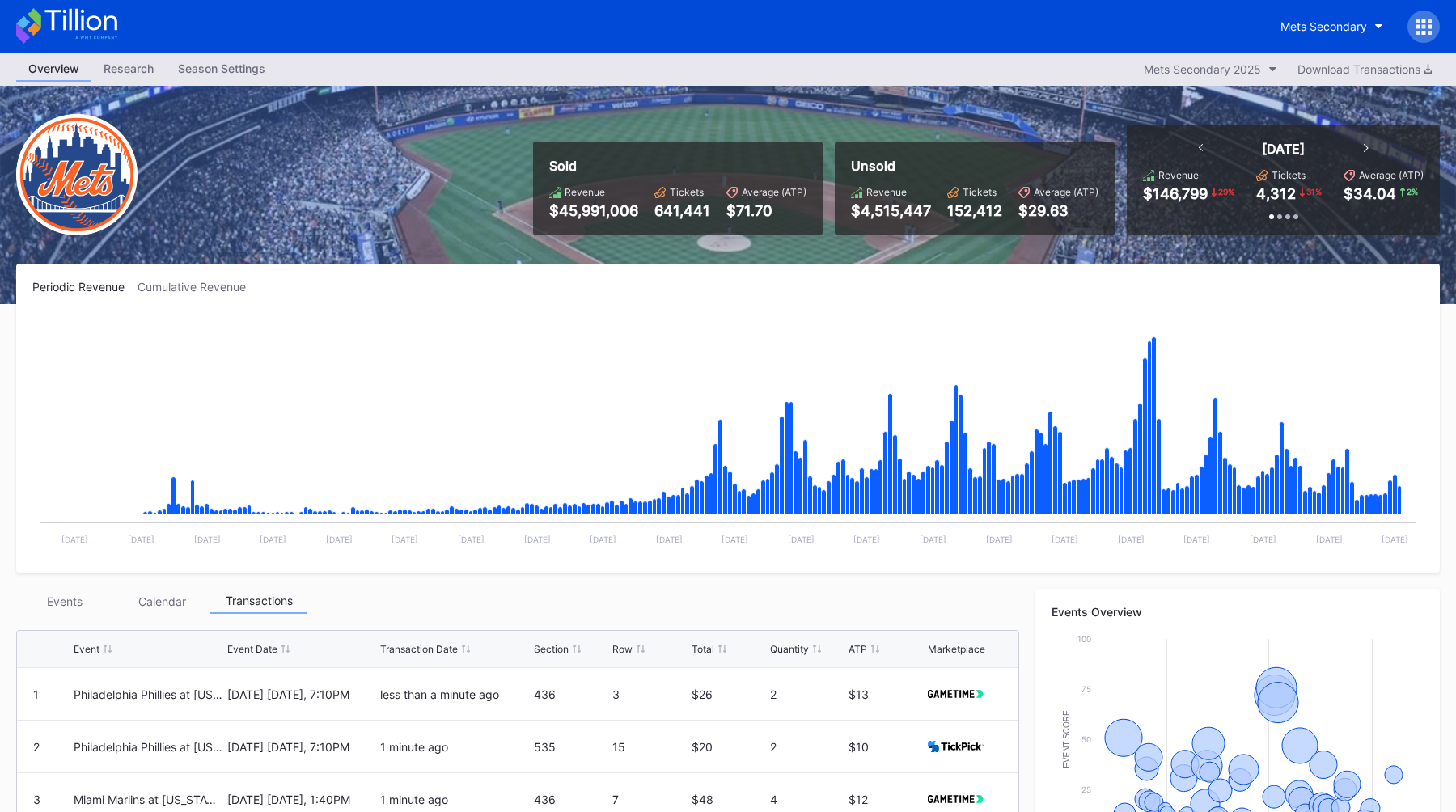
click at [87, 603] on div "Events" at bounding box center [65, 601] width 97 height 25
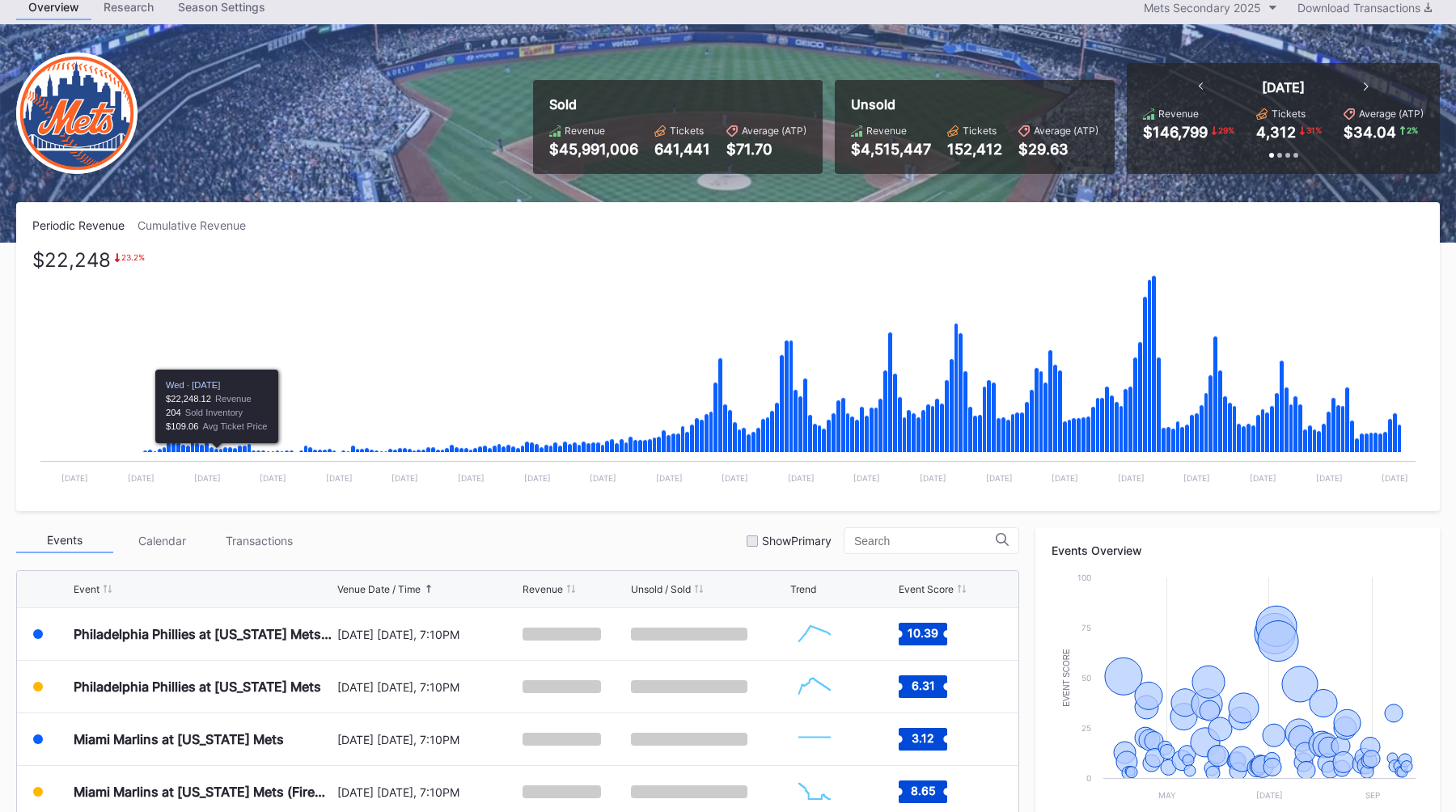
scroll to position [103, 0]
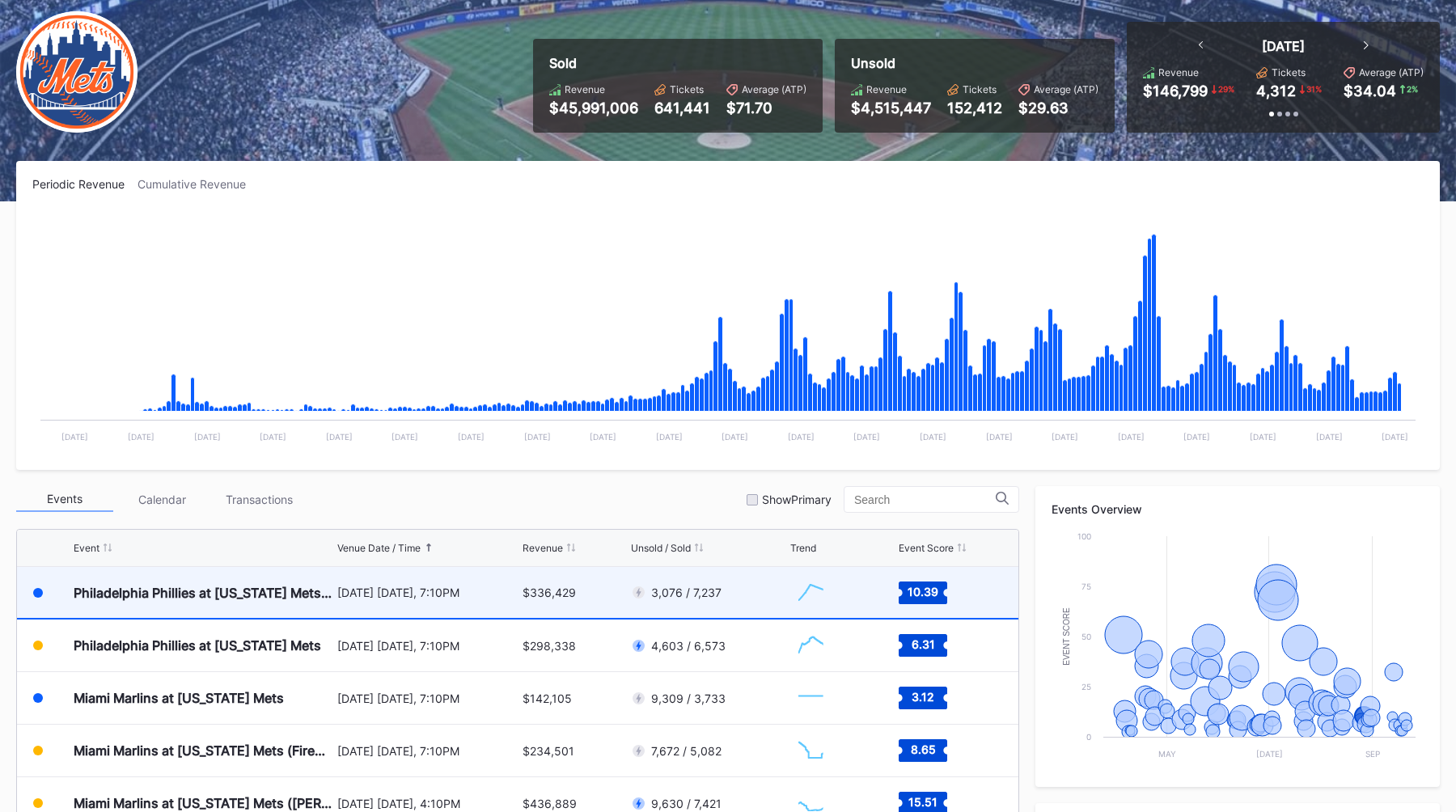
click at [387, 592] on div "August 26 Tuesday, 7:10PM" at bounding box center [427, 592] width 182 height 13
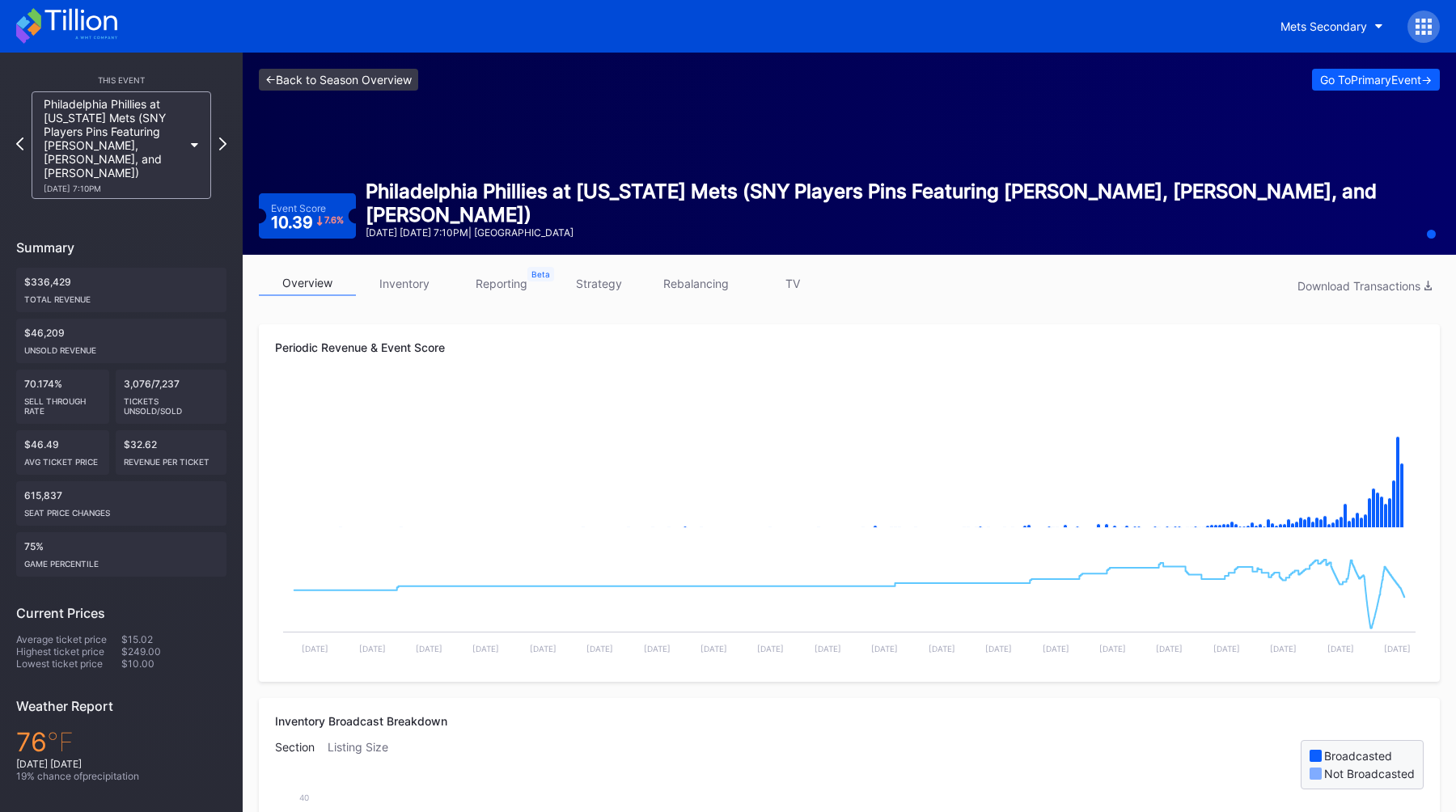
click at [347, 80] on link "<- Back to Season Overview" at bounding box center [339, 80] width 159 height 22
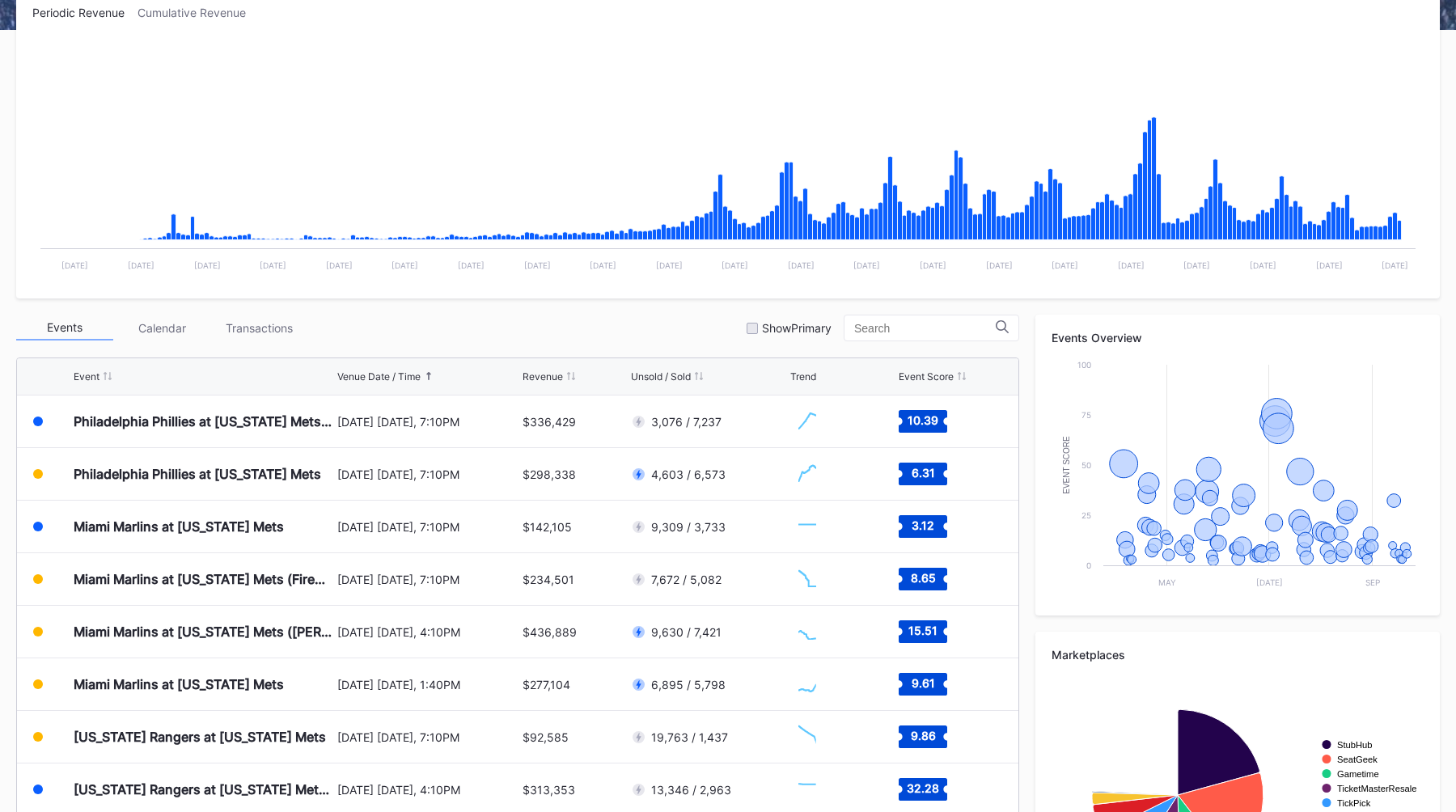
scroll to position [289, 0]
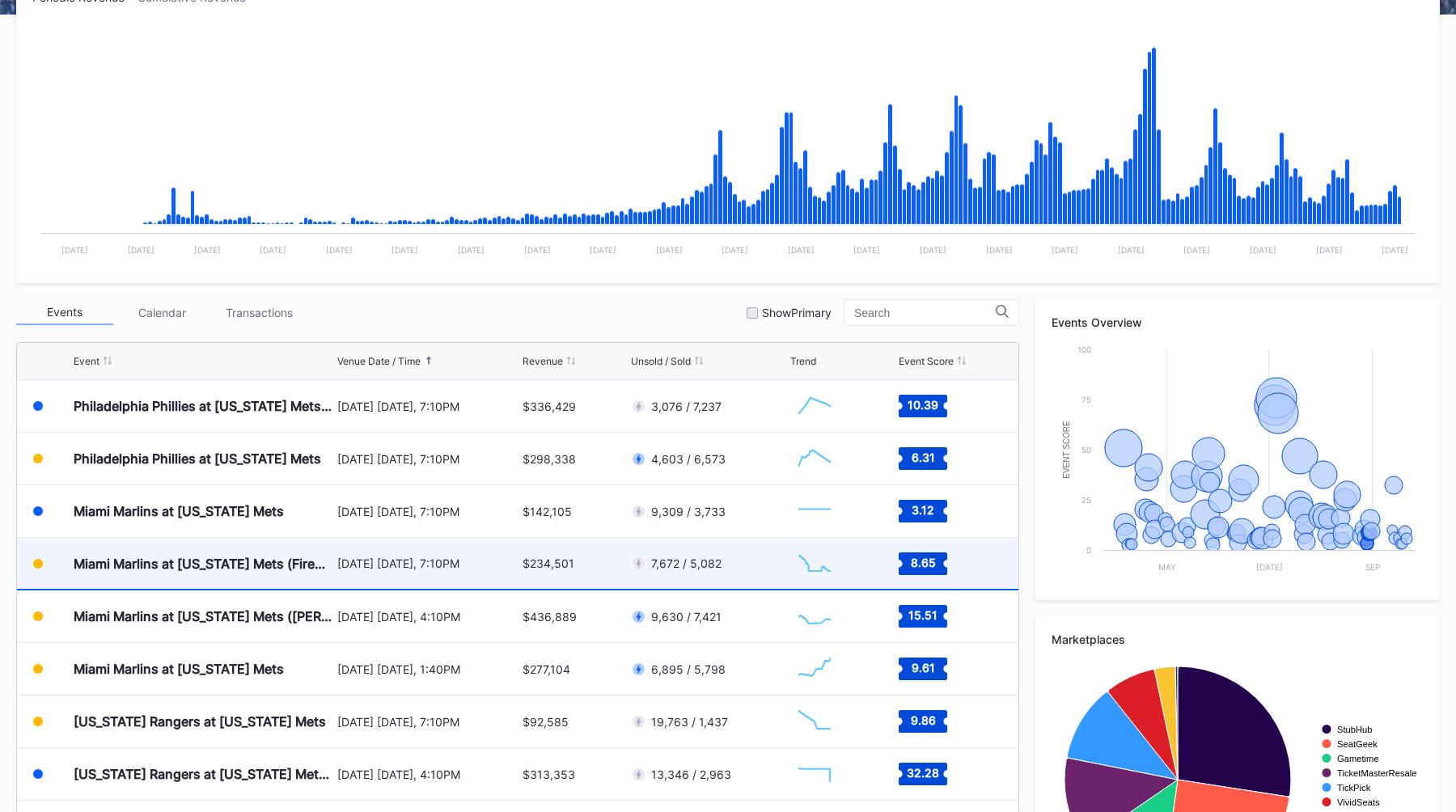
click at [344, 560] on div "August 29 Friday, 7:10PM" at bounding box center [427, 563] width 182 height 13
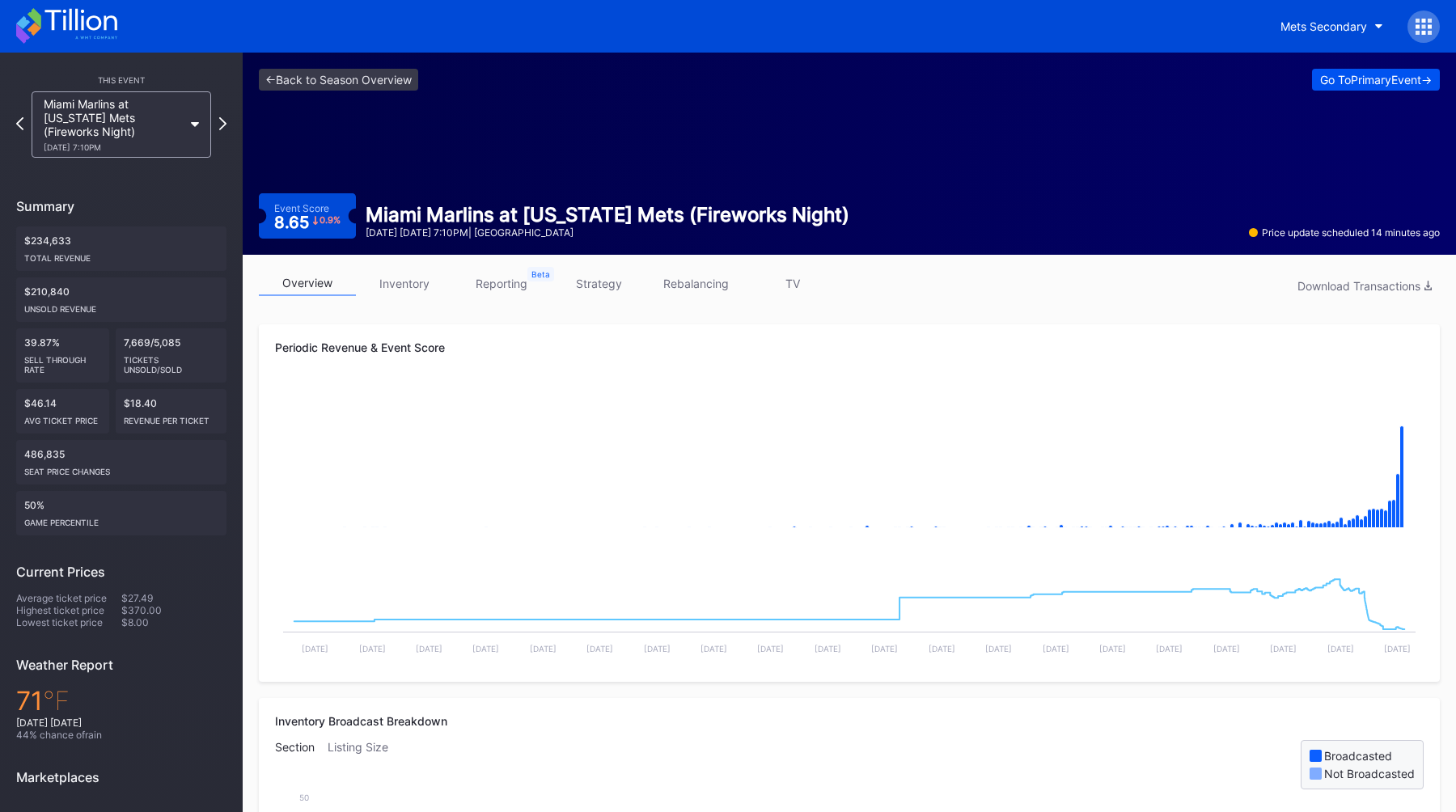
click at [1320, 79] on div "Go To Primary Event ->" at bounding box center [1376, 80] width 111 height 13
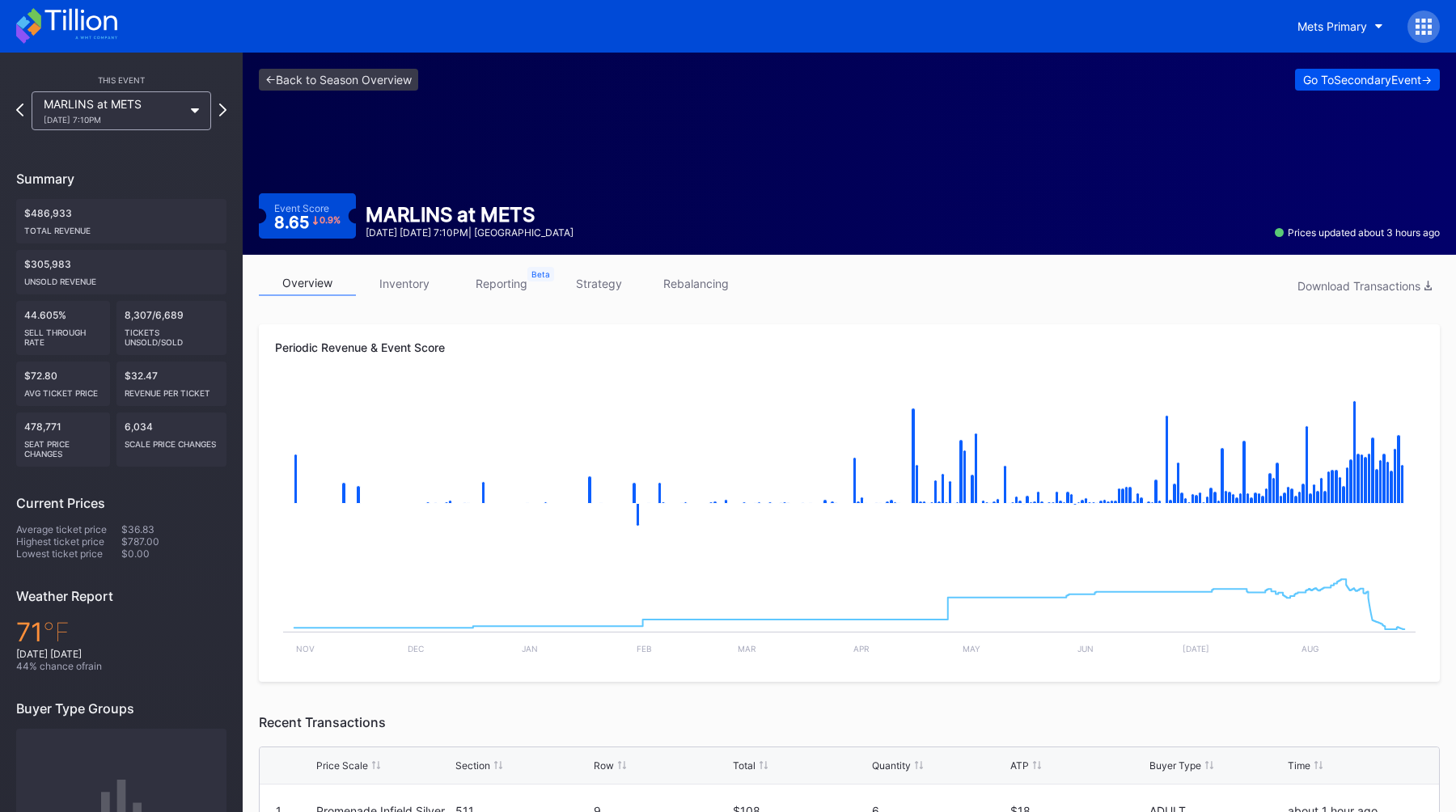
click at [1322, 82] on div "Go To Secondary Event ->" at bounding box center [1367, 80] width 128 height 13
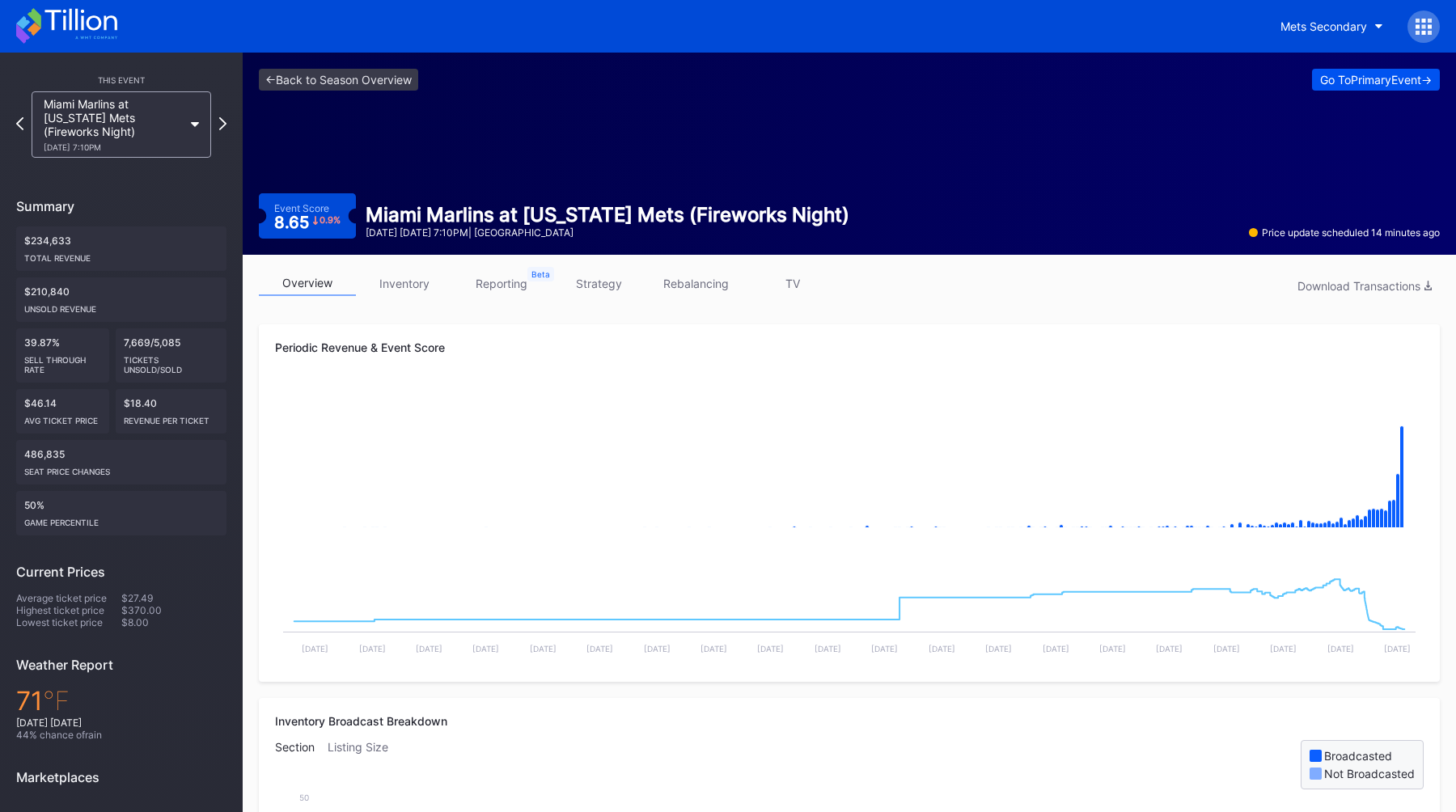
click at [1333, 84] on div "Go To Primary Event ->" at bounding box center [1376, 80] width 111 height 13
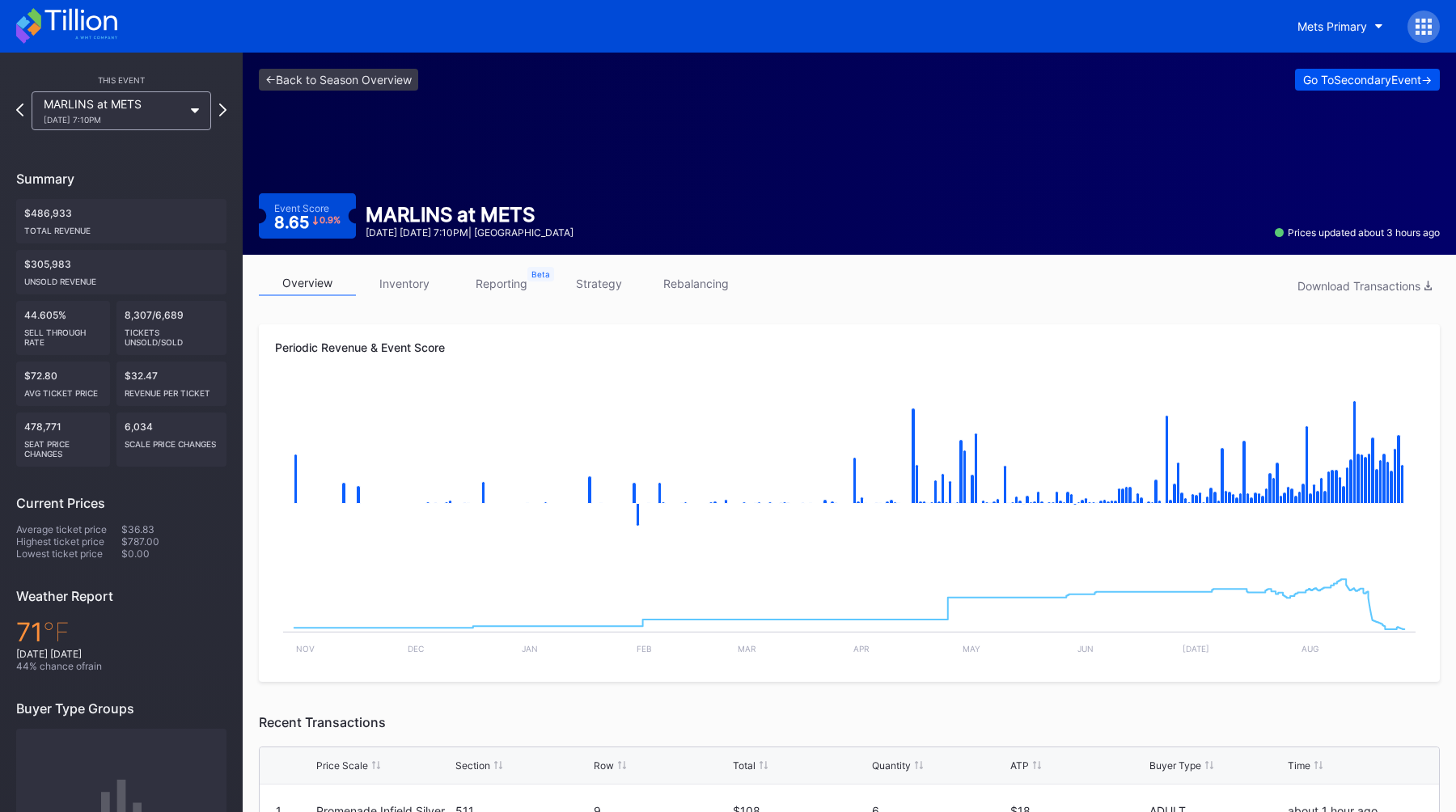
click at [1336, 76] on div "Go To Secondary Event ->" at bounding box center [1367, 80] width 128 height 13
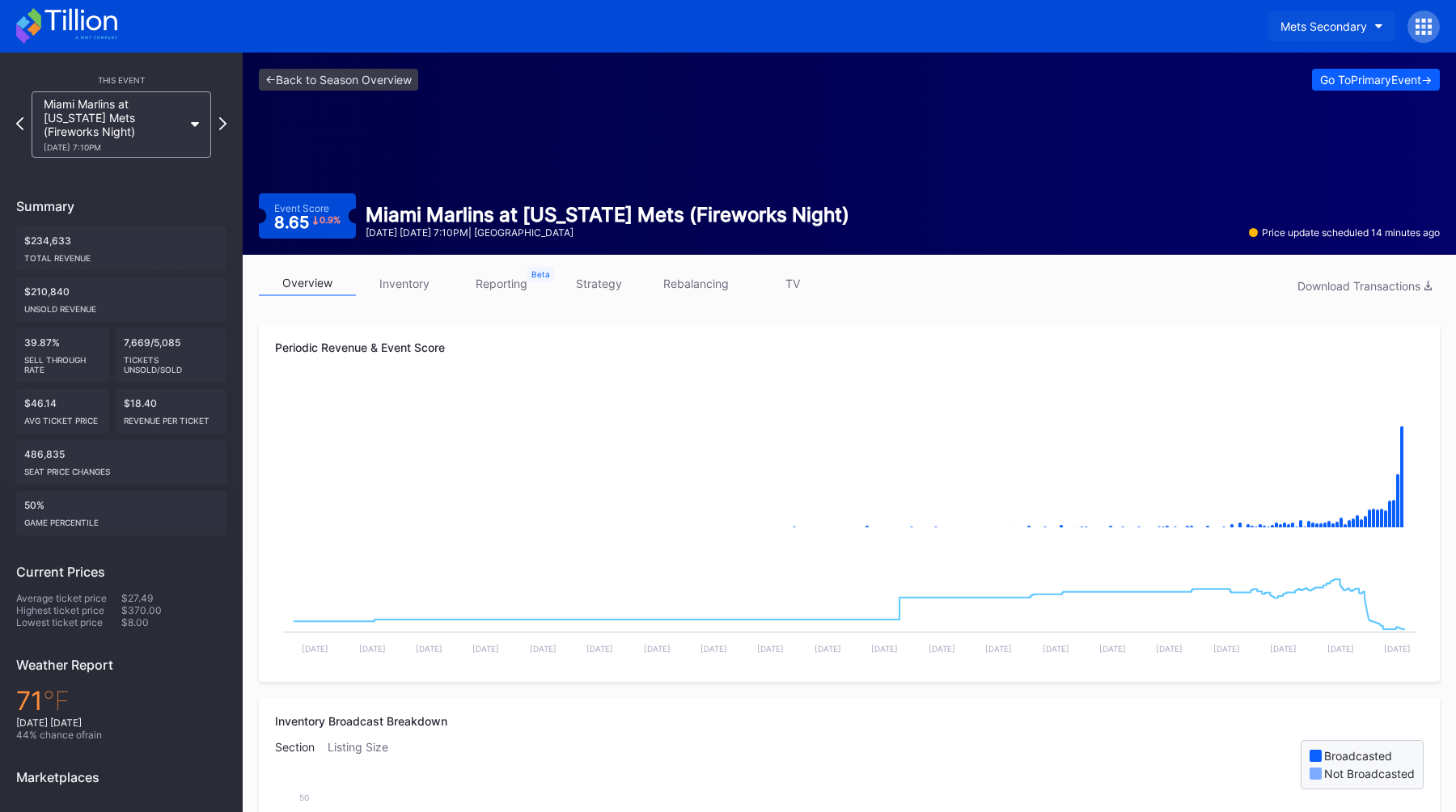
click at [1317, 32] on div "Mets Secondary" at bounding box center [1324, 26] width 86 height 13
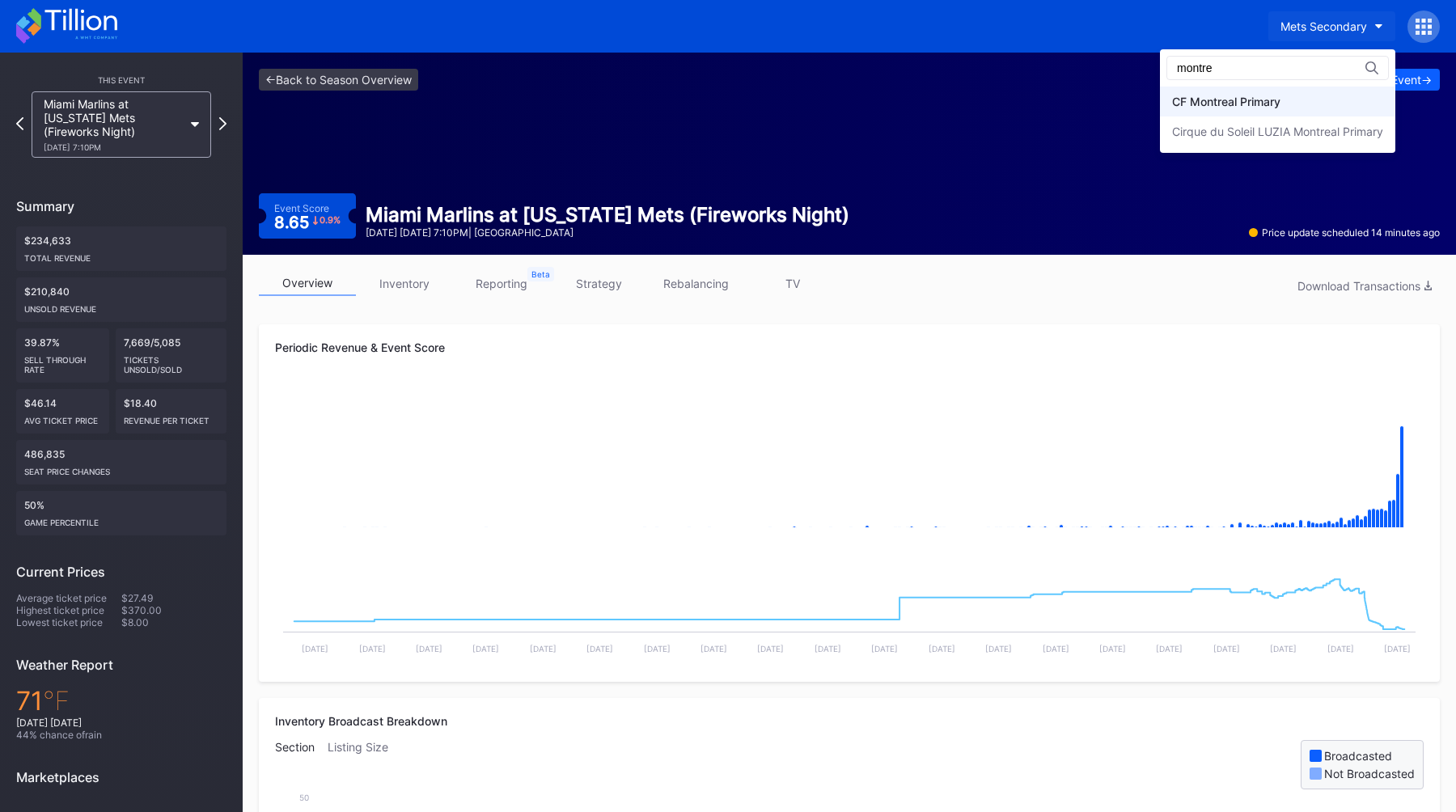
type input "montre"
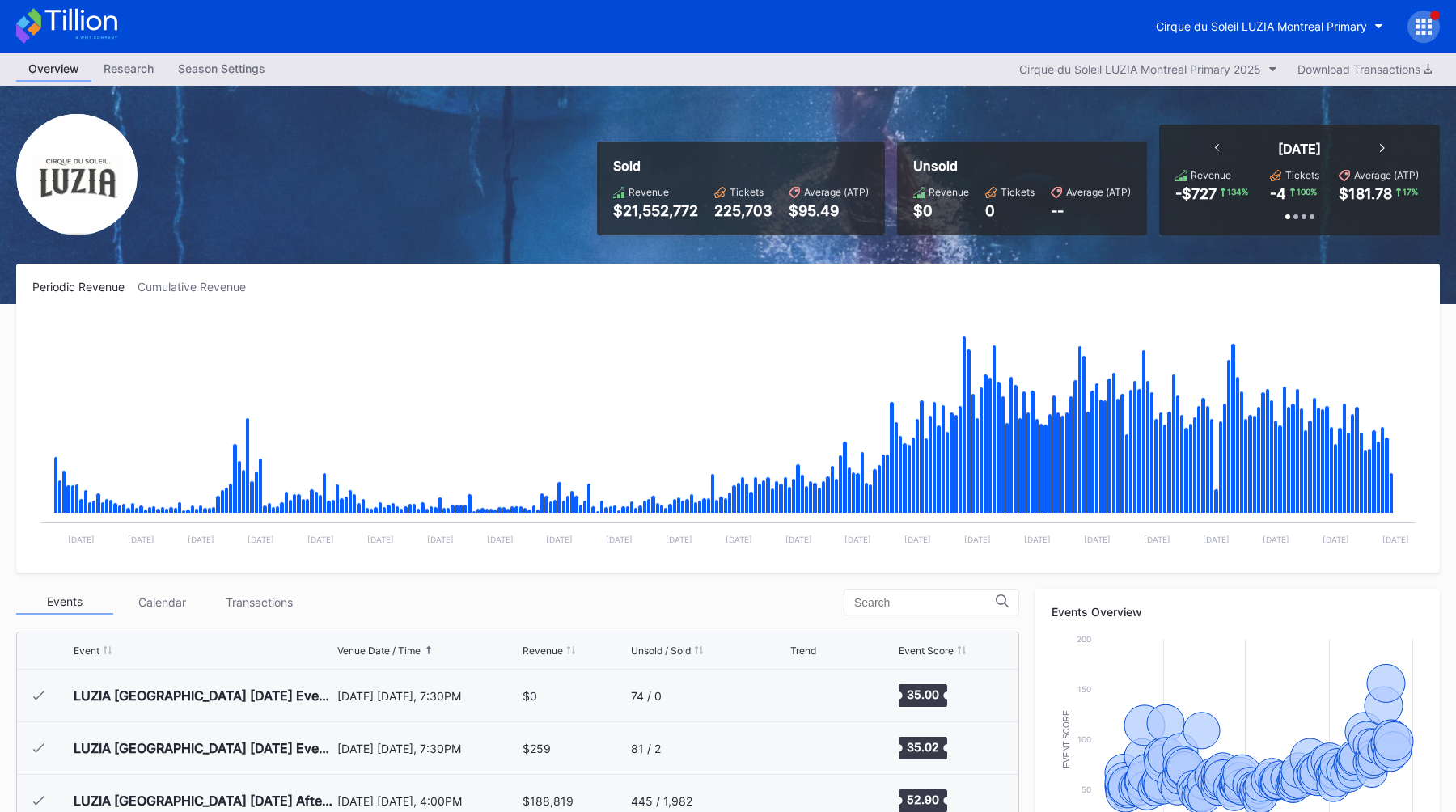
click at [1266, 8] on div "Cirque du Soleil LUZIA Montreal Primary" at bounding box center [728, 26] width 1456 height 53
click at [1250, 31] on div "Cirque du Soleil LUZIA Montreal Primary" at bounding box center [1262, 26] width 211 height 13
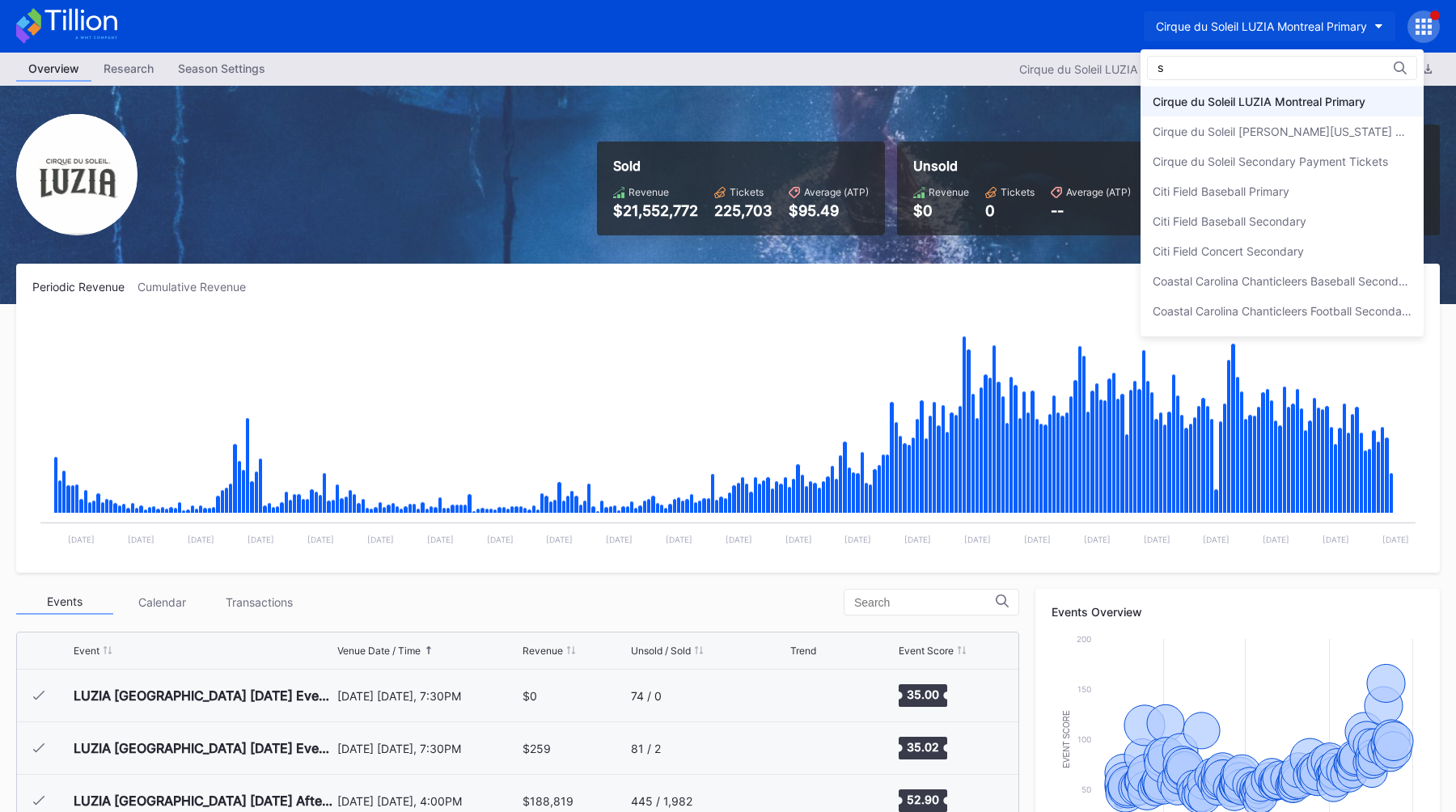
scroll to position [688, 0]
type input "s"
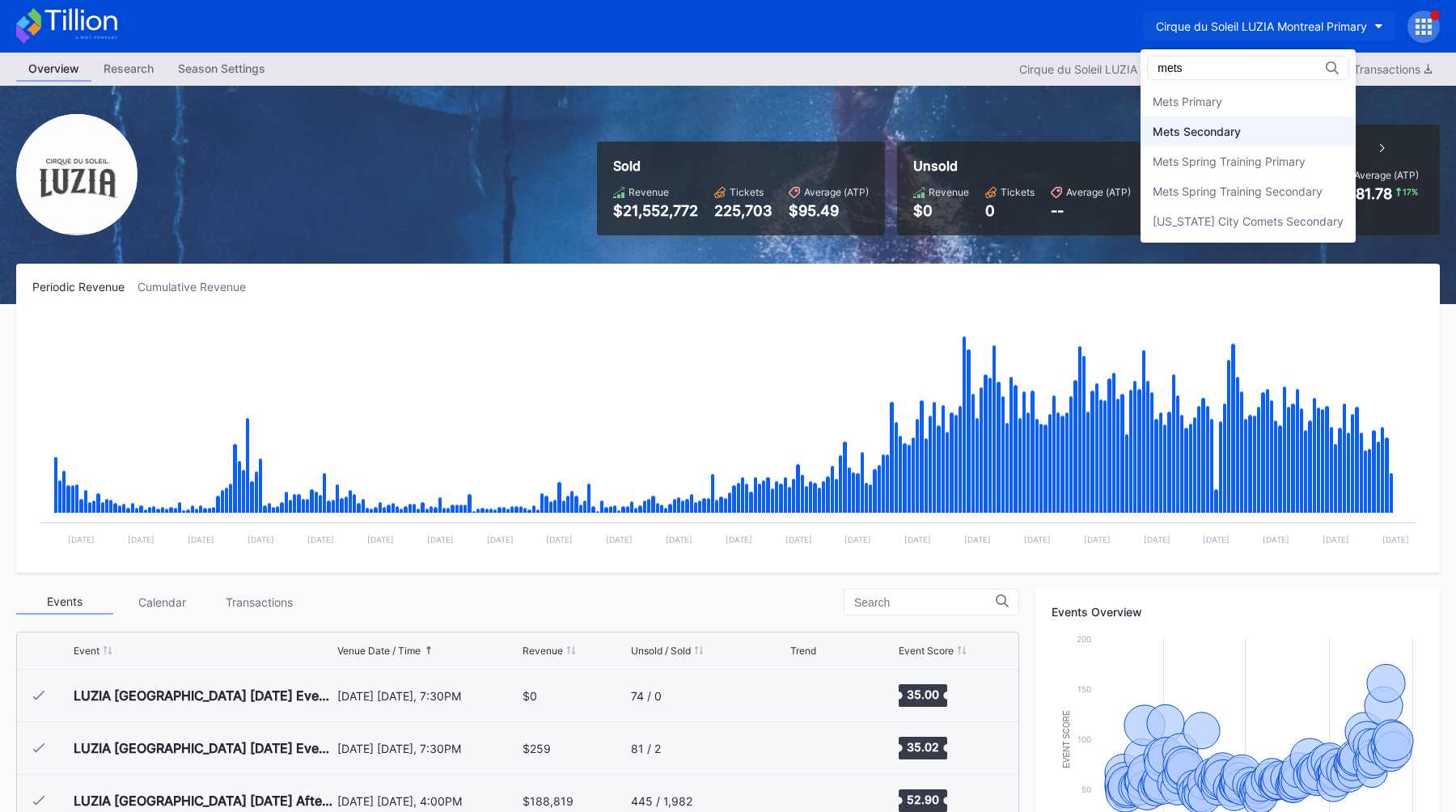
type input "mets"
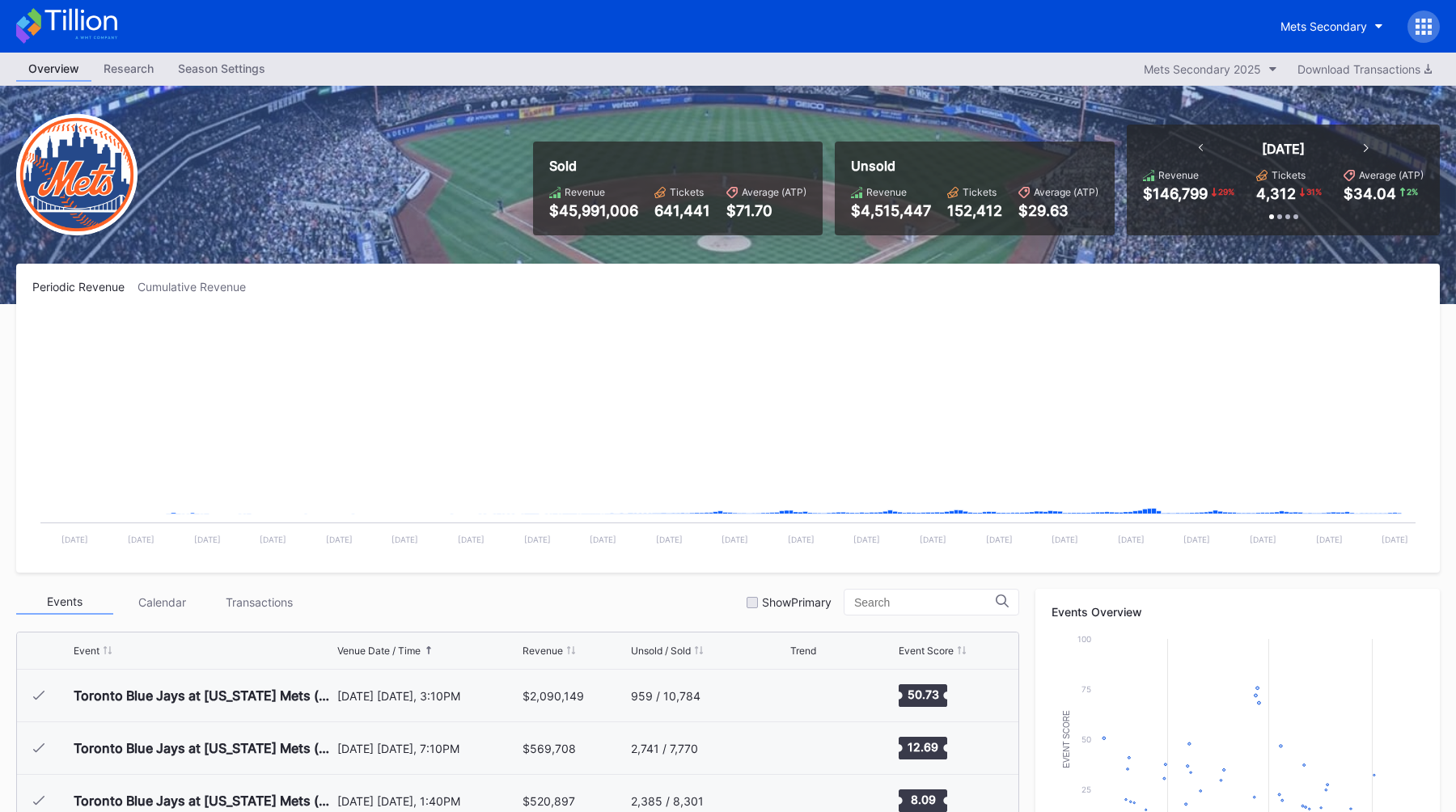
scroll to position [3416, 0]
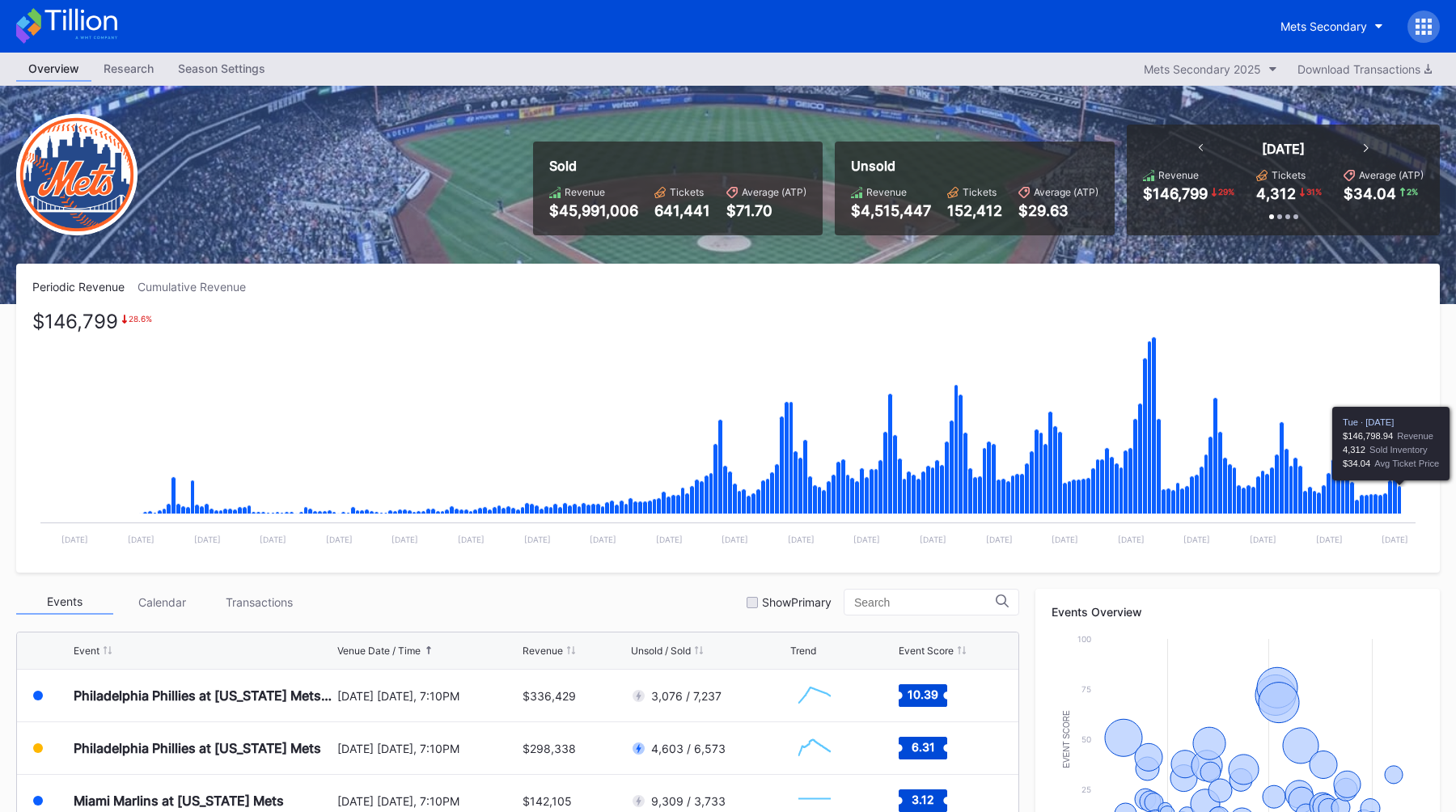
click at [1399, 503] on icon "Chart title" at bounding box center [1399, 500] width 4 height 28
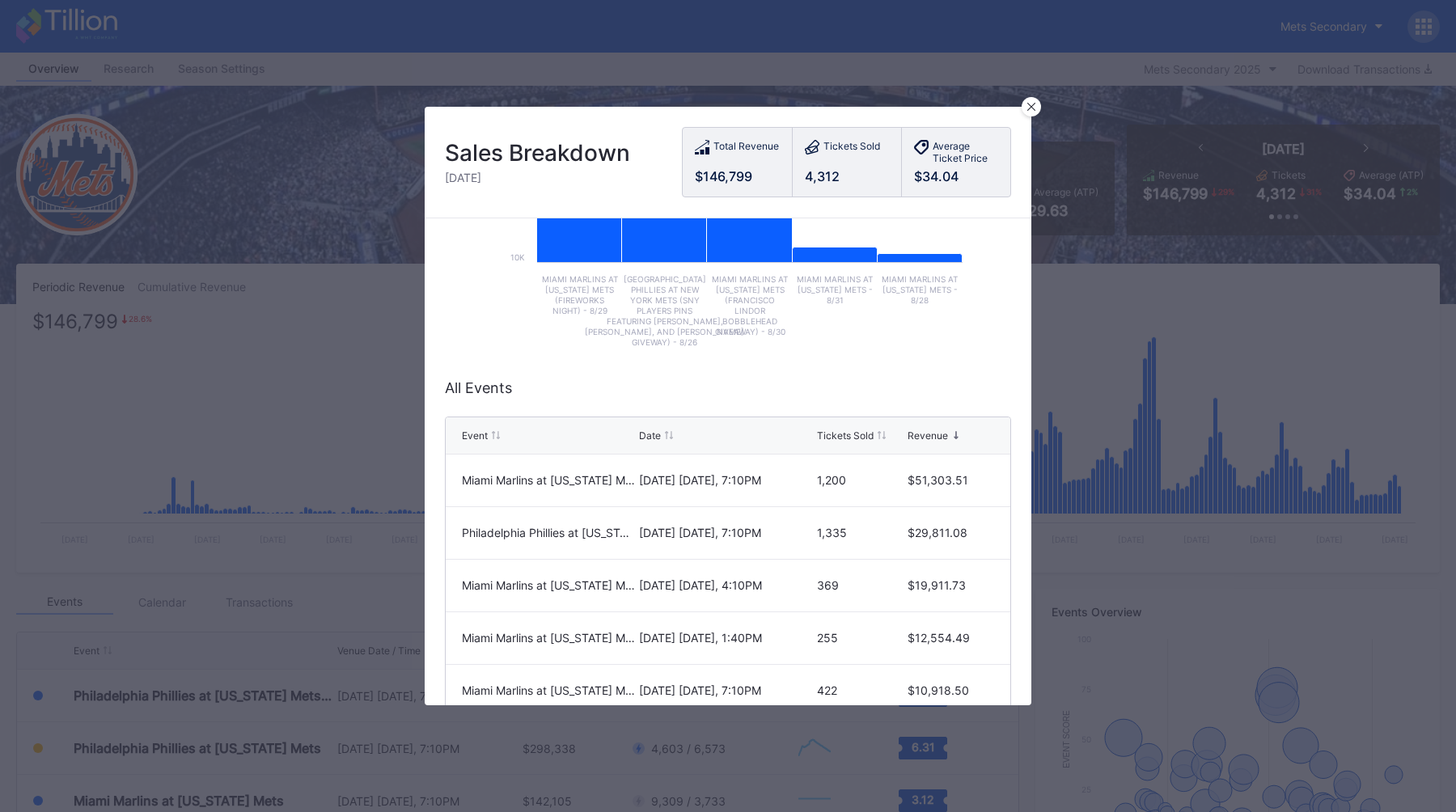
scroll to position [234, 0]
click at [1030, 111] on div at bounding box center [1031, 106] width 19 height 19
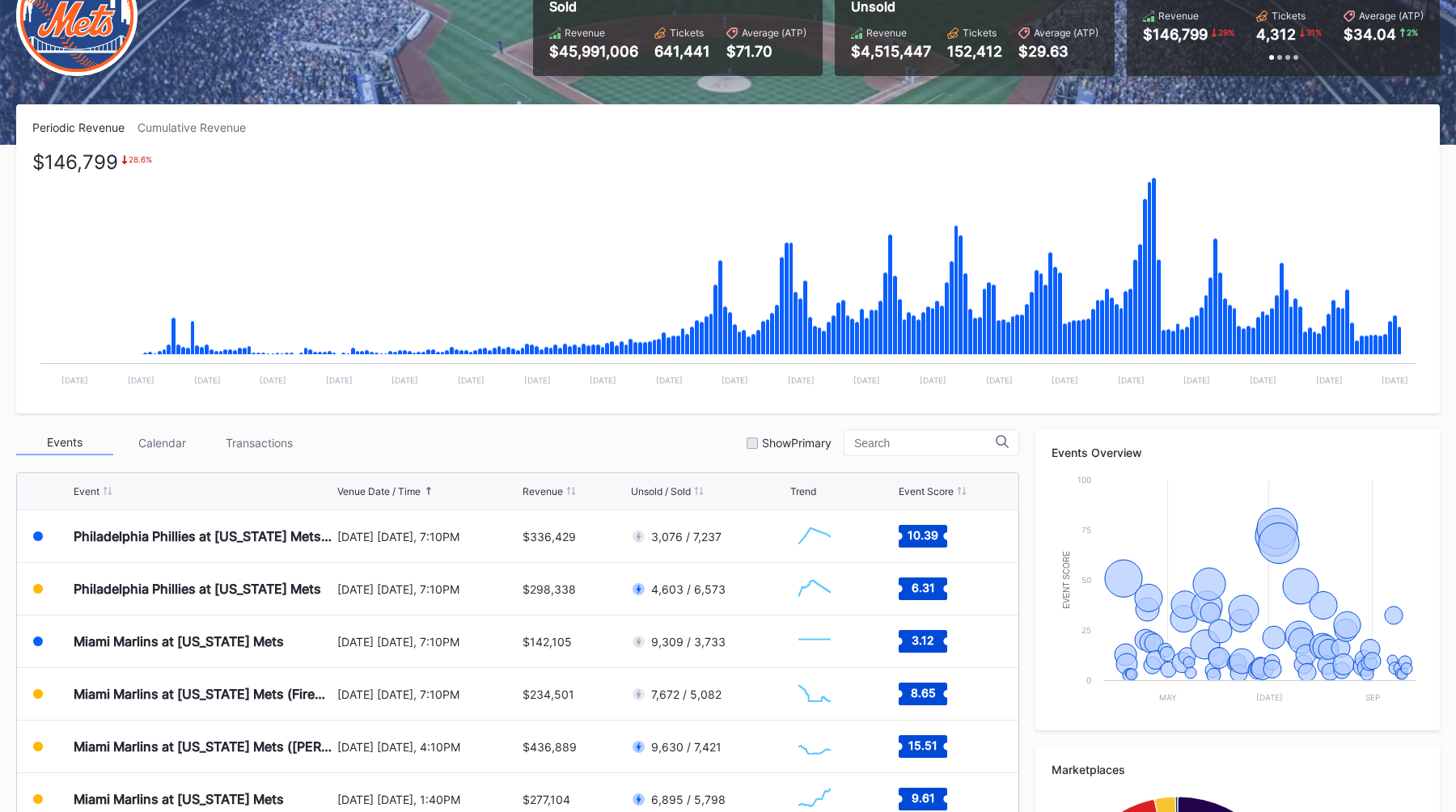
scroll to position [163, 0]
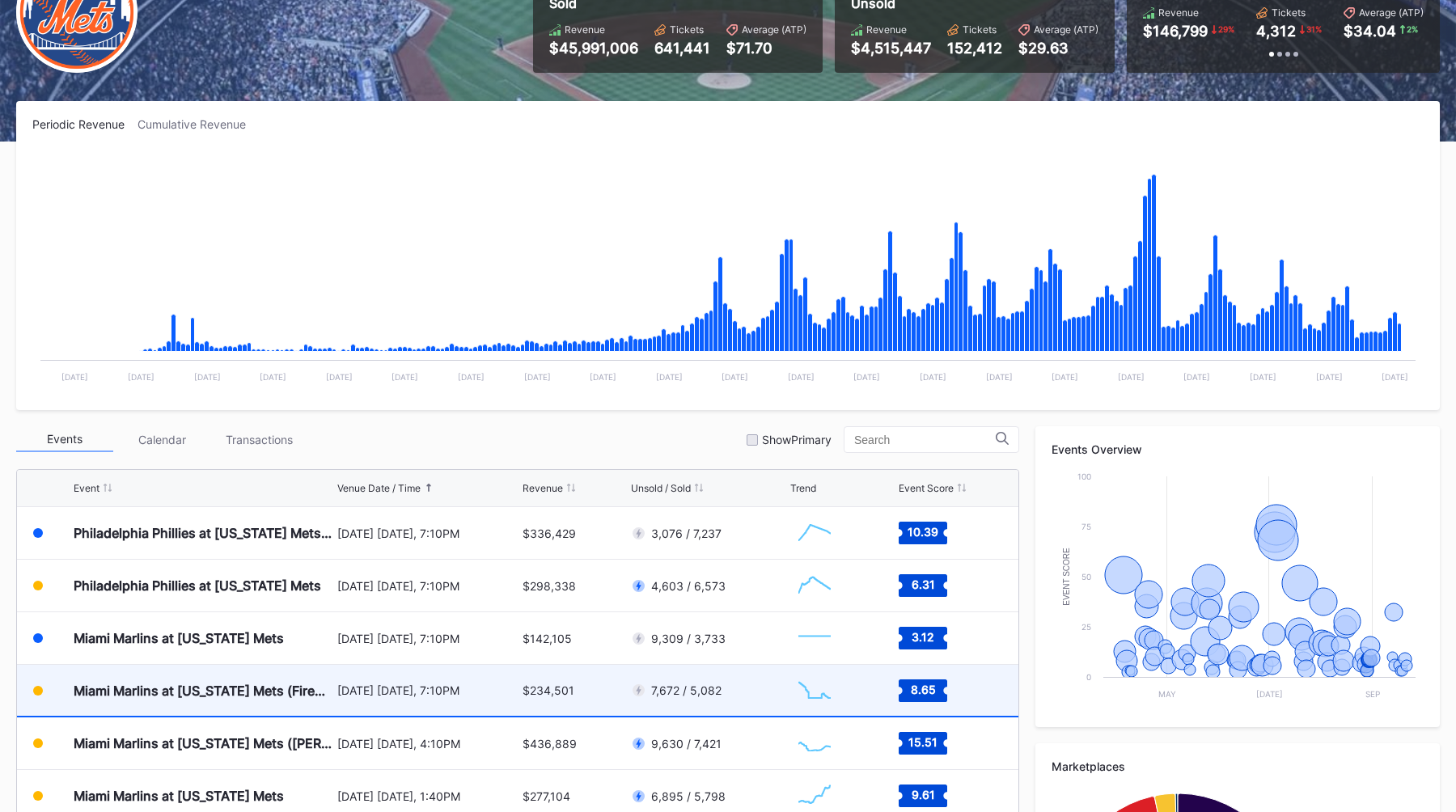
click at [388, 681] on div "August 29 Friday, 7:10PM" at bounding box center [427, 690] width 182 height 51
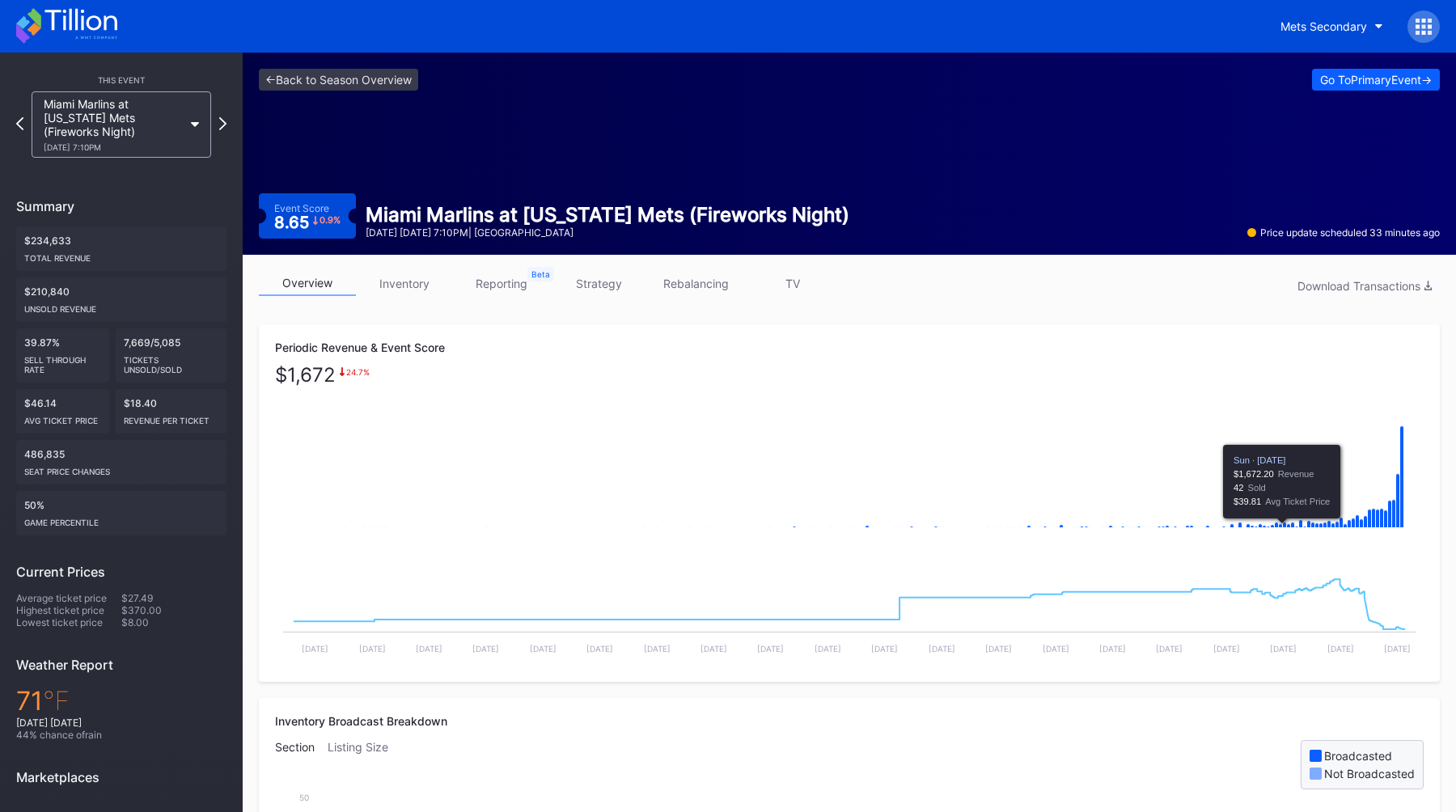
click at [1064, 354] on div "Periodic Revenue & Event Score $ 1,672 24.7 % Created with Highcharts 11.2.0 Ch…" at bounding box center [849, 503] width 1181 height 358
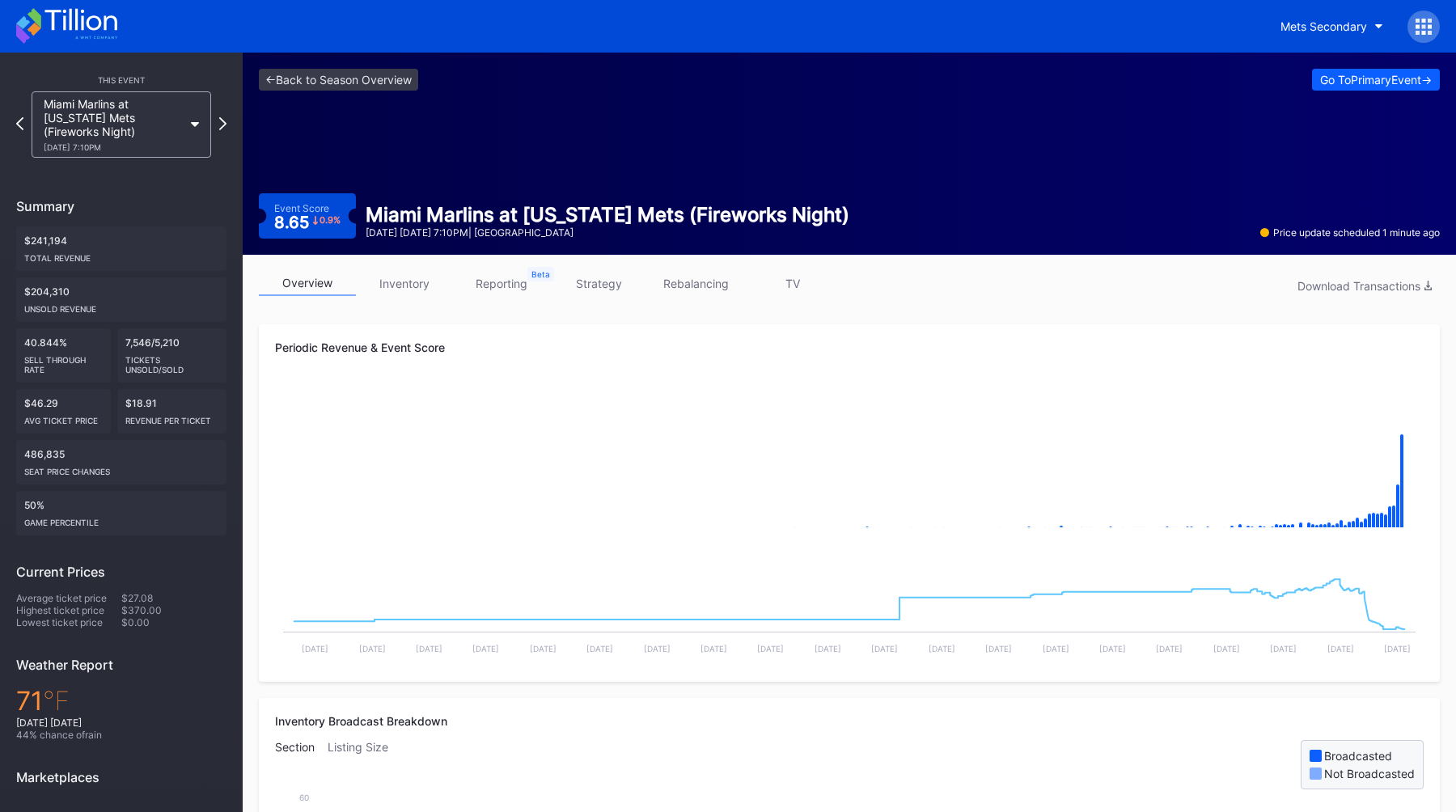
click at [1429, 28] on icon at bounding box center [1429, 26] width 4 height 4
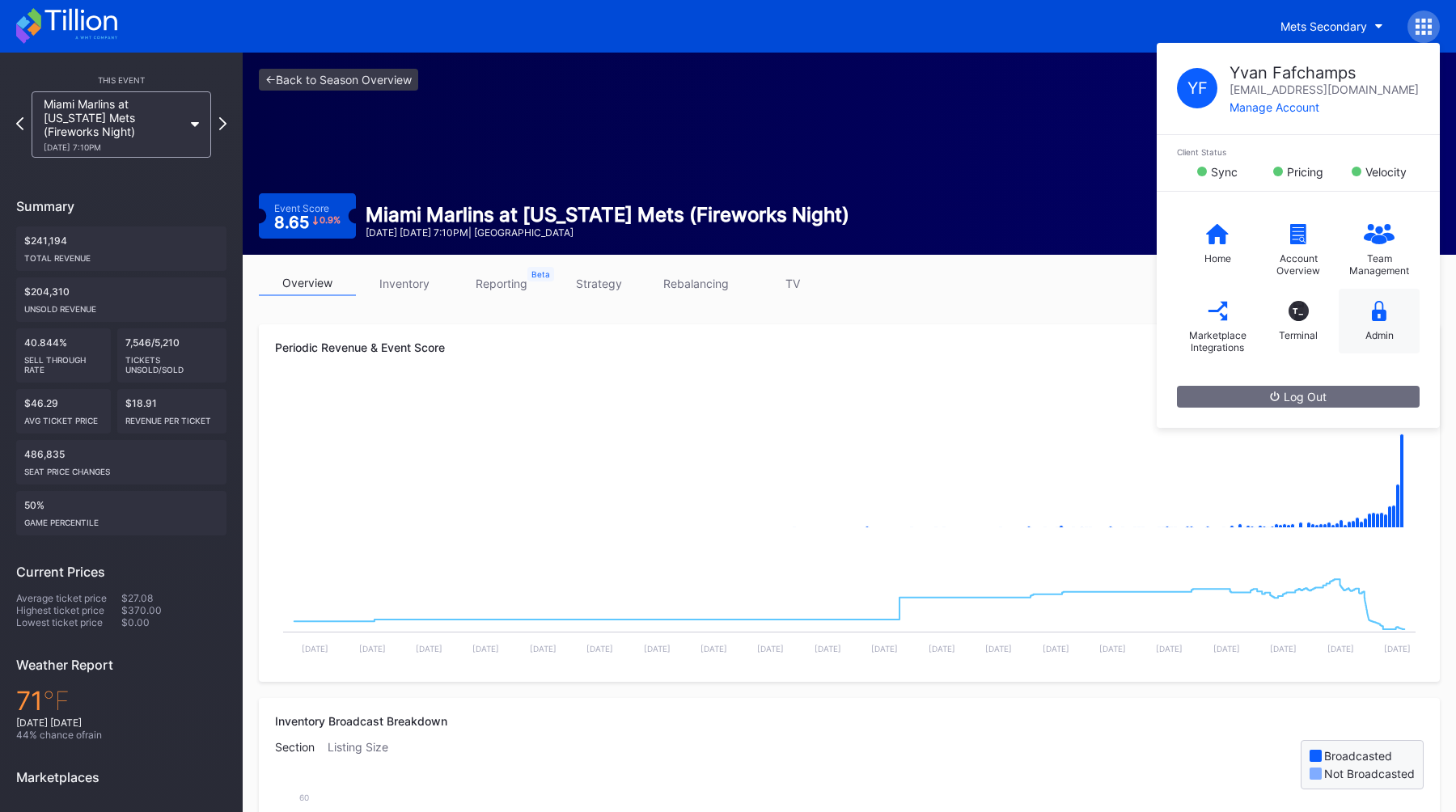
click at [1372, 311] on icon at bounding box center [1379, 311] width 14 height 20
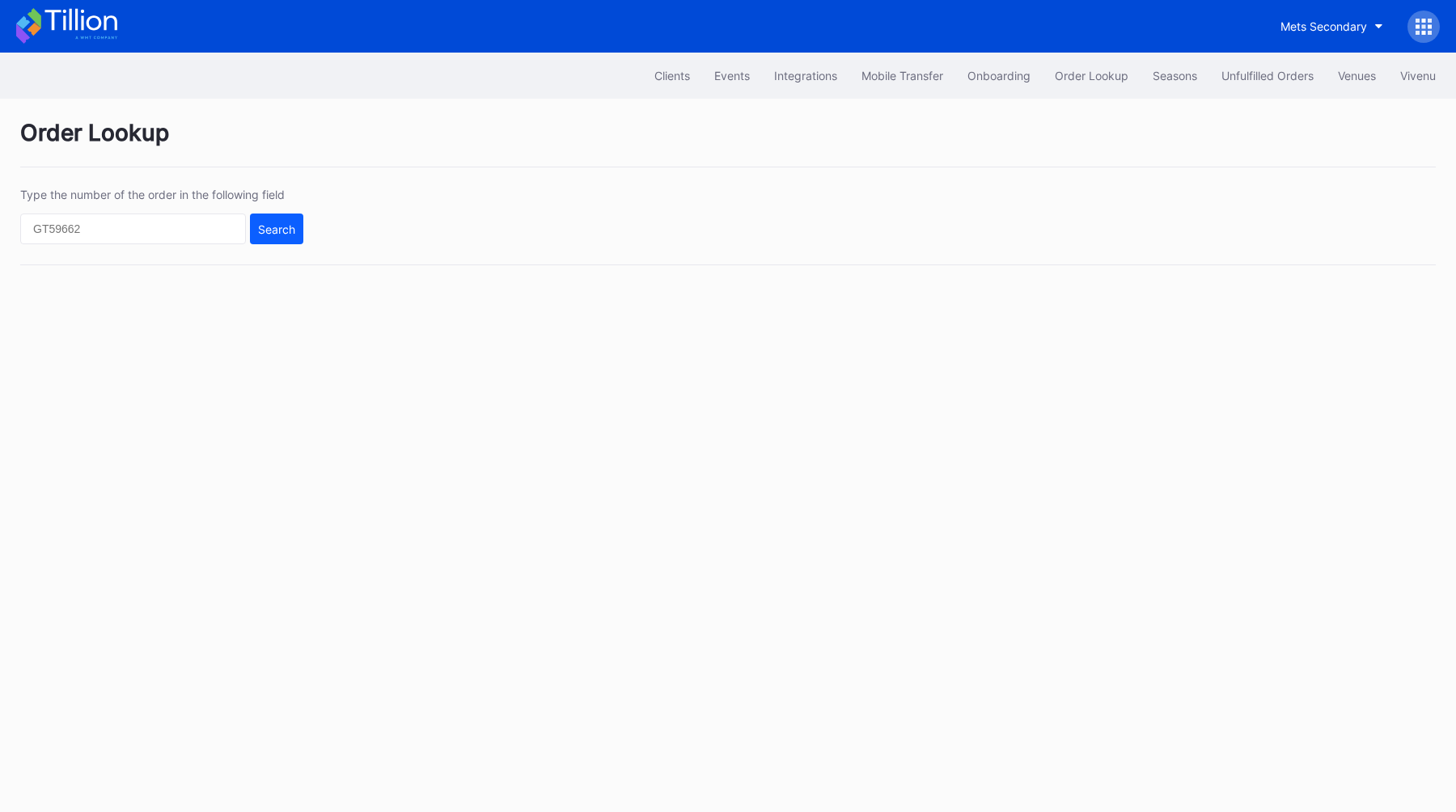
click at [1435, 17] on div at bounding box center [1423, 27] width 33 height 33
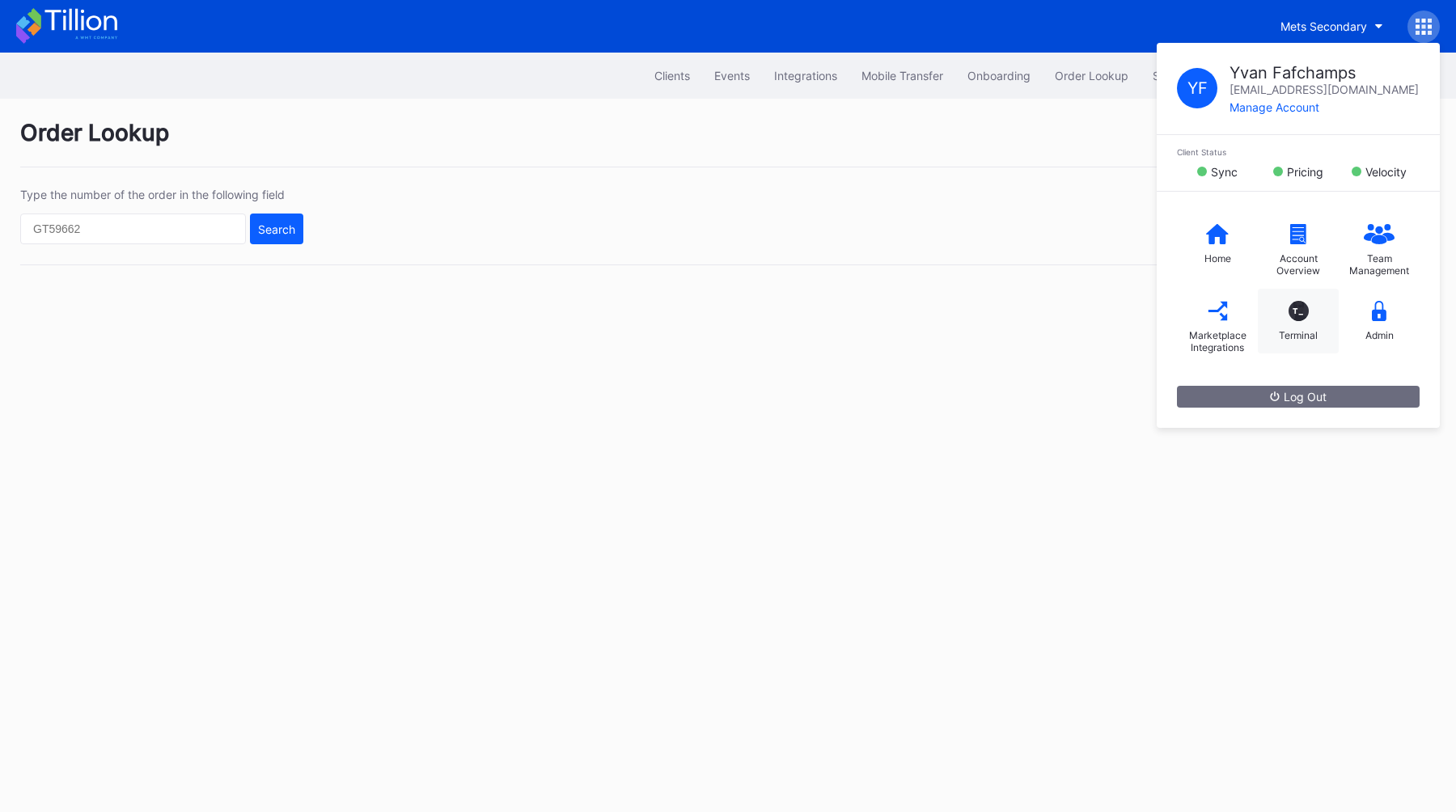
click at [1303, 324] on div "T_ Terminal" at bounding box center [1298, 320] width 80 height 65
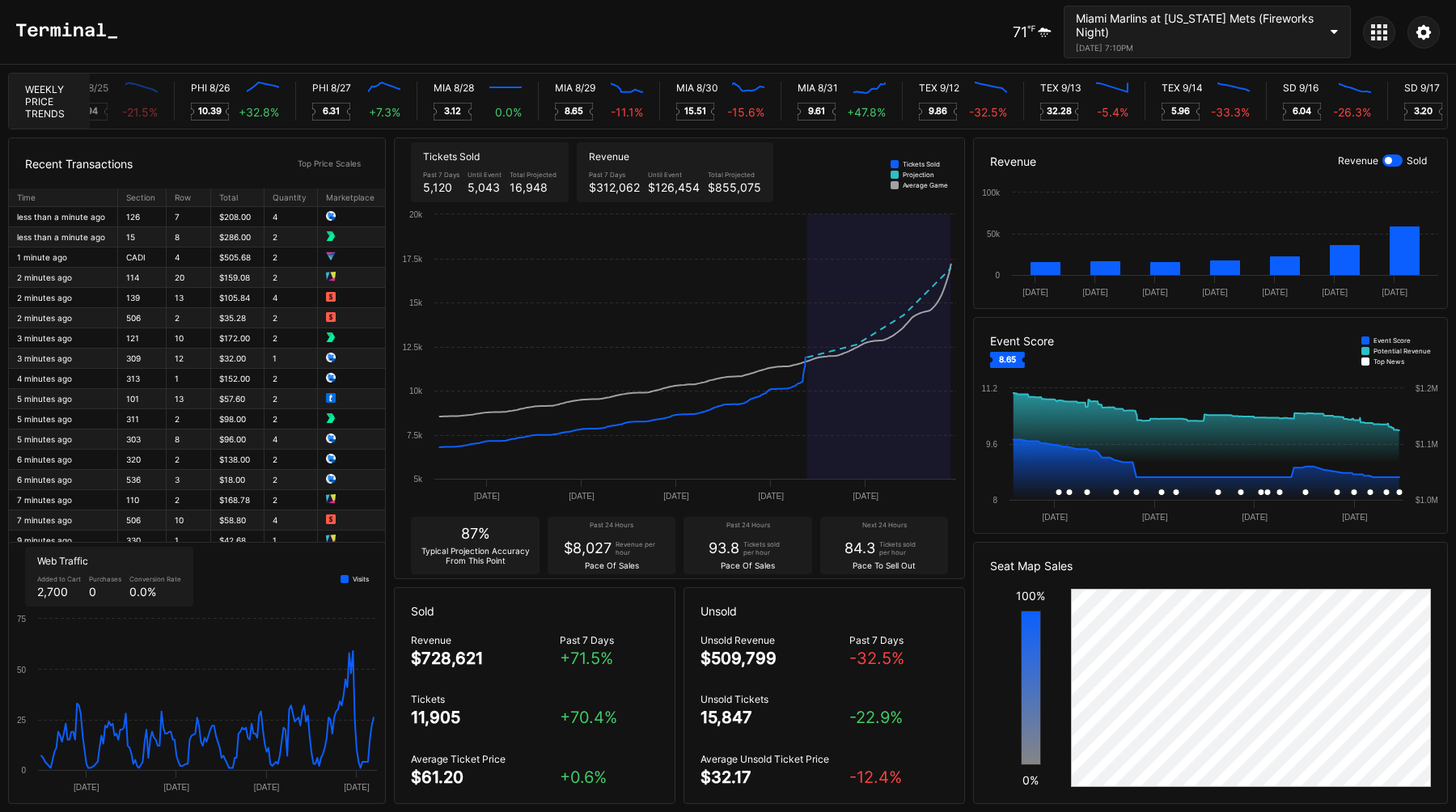
scroll to position [0, 7804]
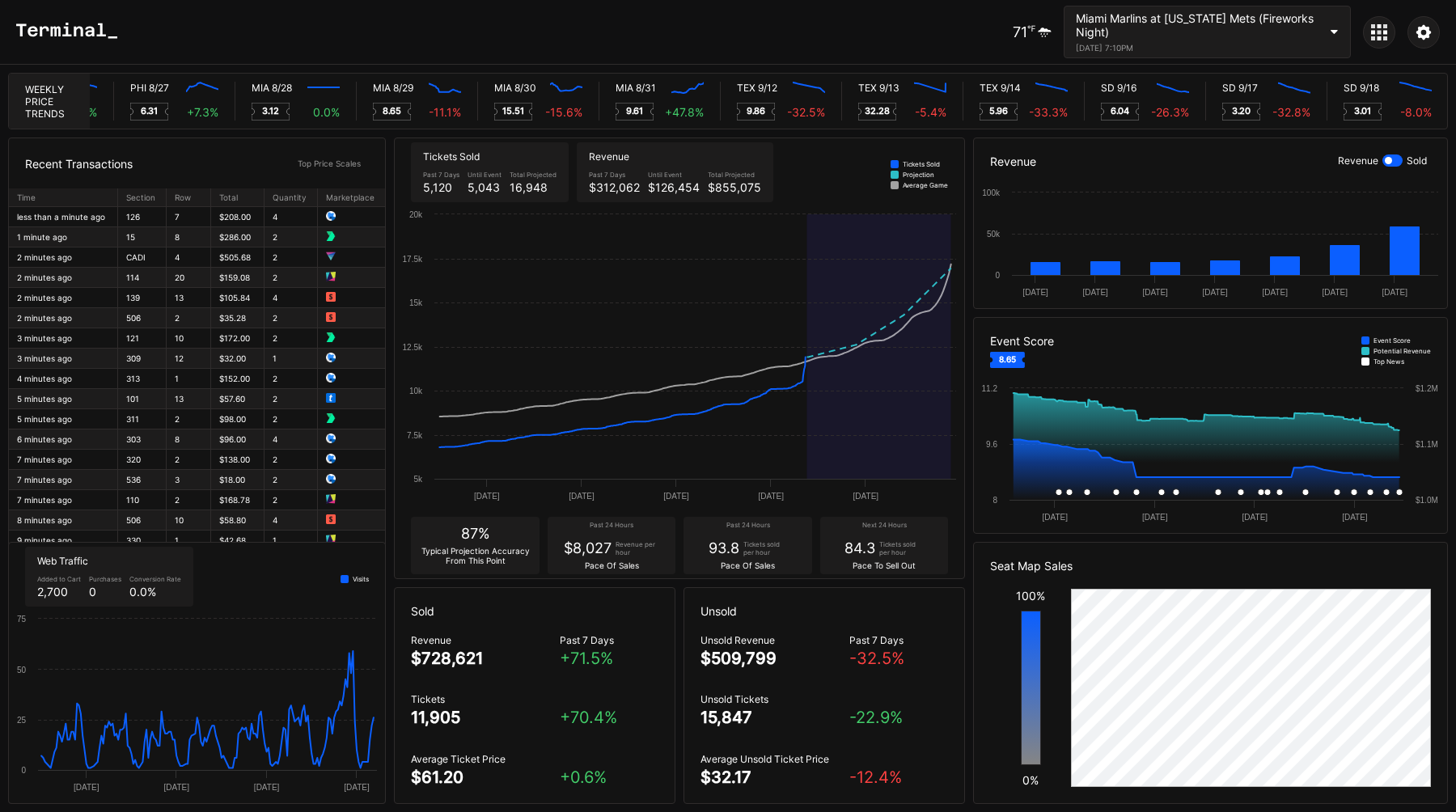
click at [659, 606] on div "Sold" at bounding box center [535, 611] width 280 height 46
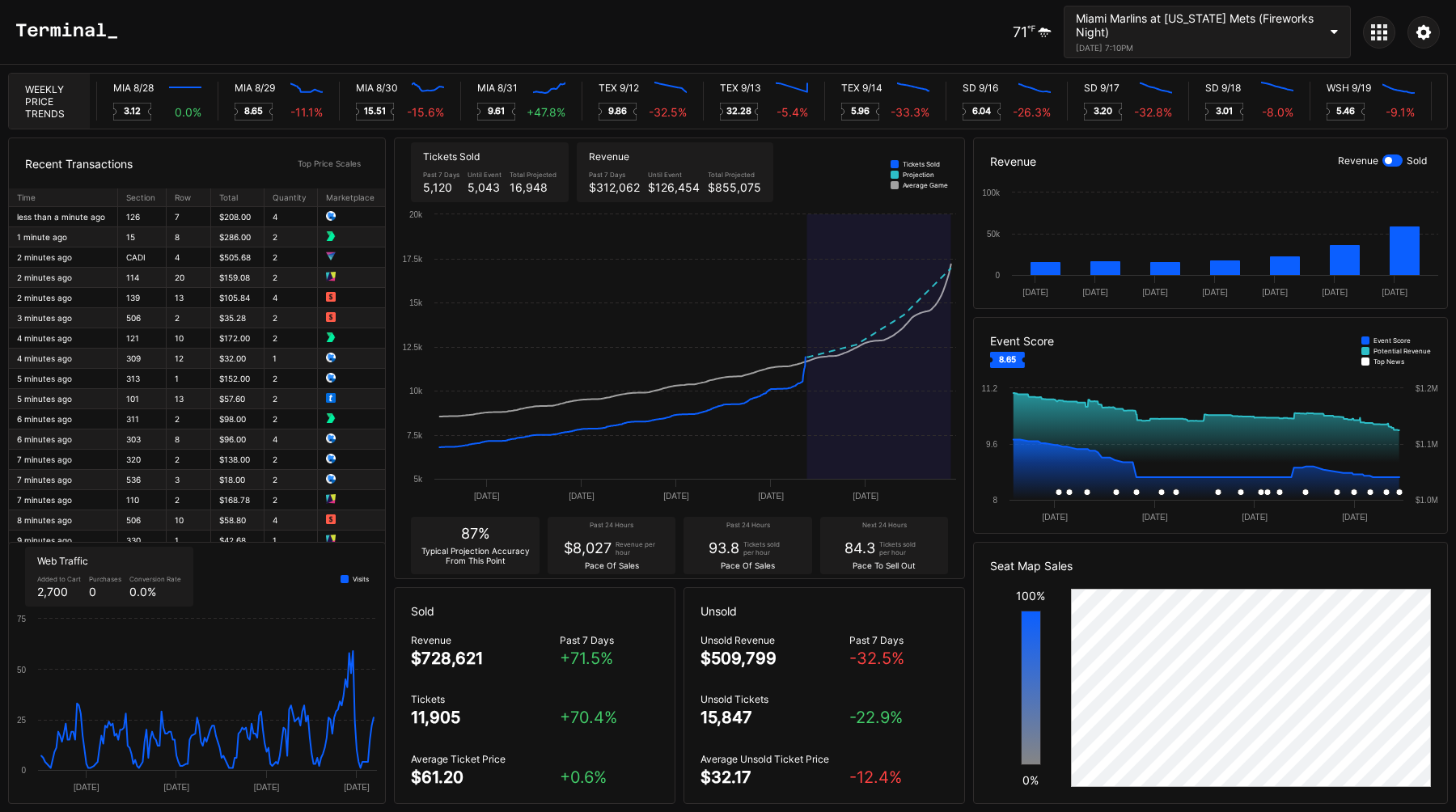
click at [1376, 33] on icon at bounding box center [1379, 32] width 16 height 16
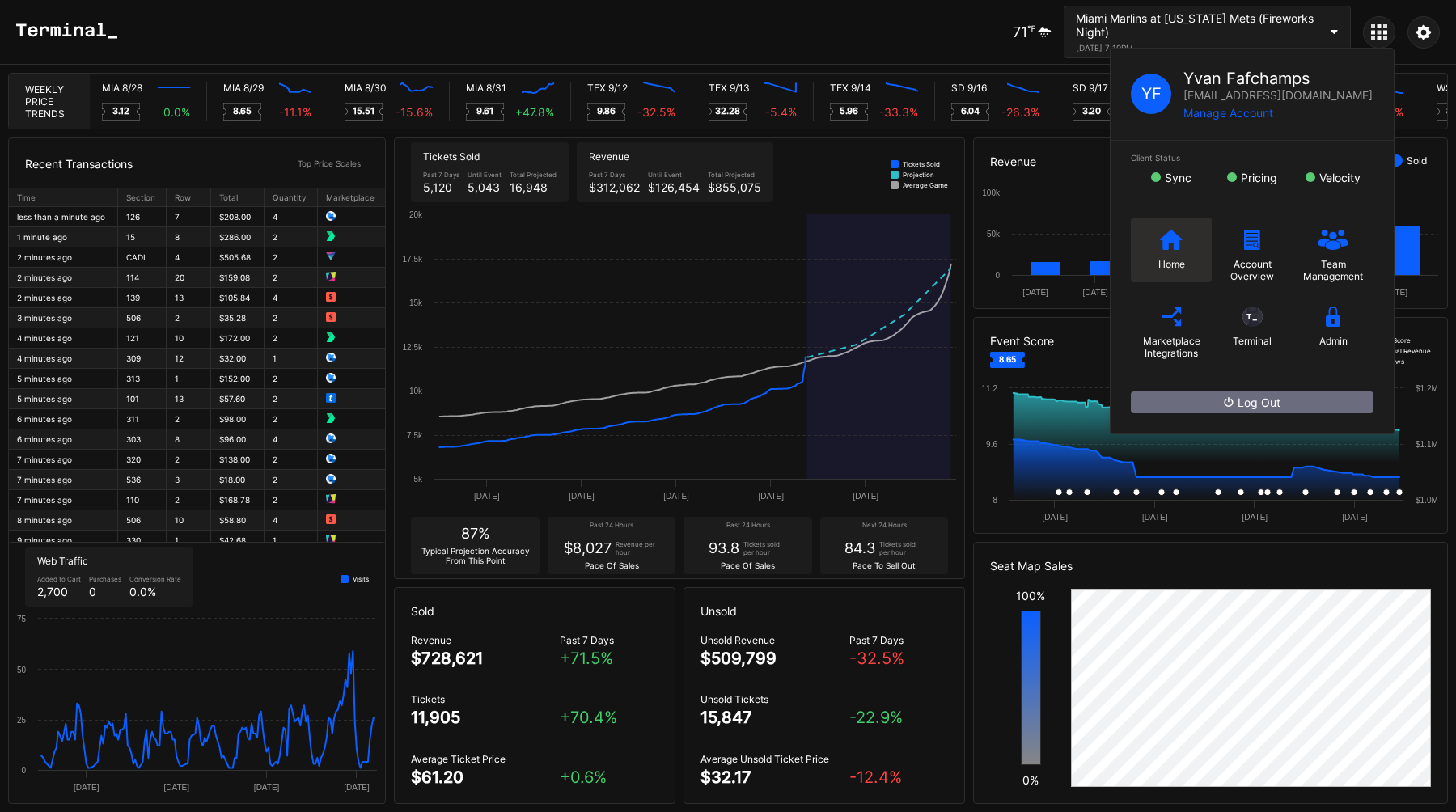
scroll to position [0, 8136]
click at [1174, 243] on icon at bounding box center [1171, 240] width 23 height 20
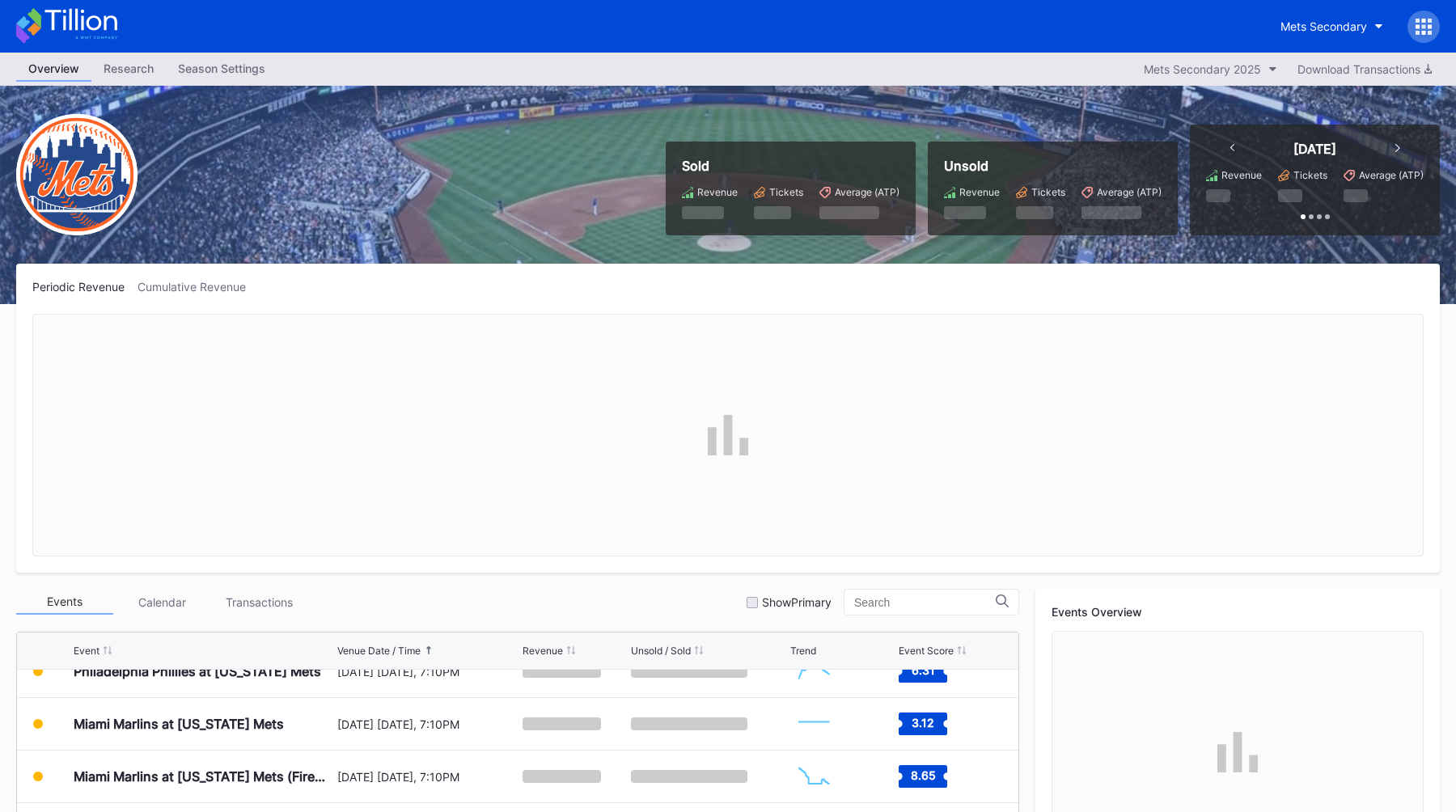
scroll to position [3496, 0]
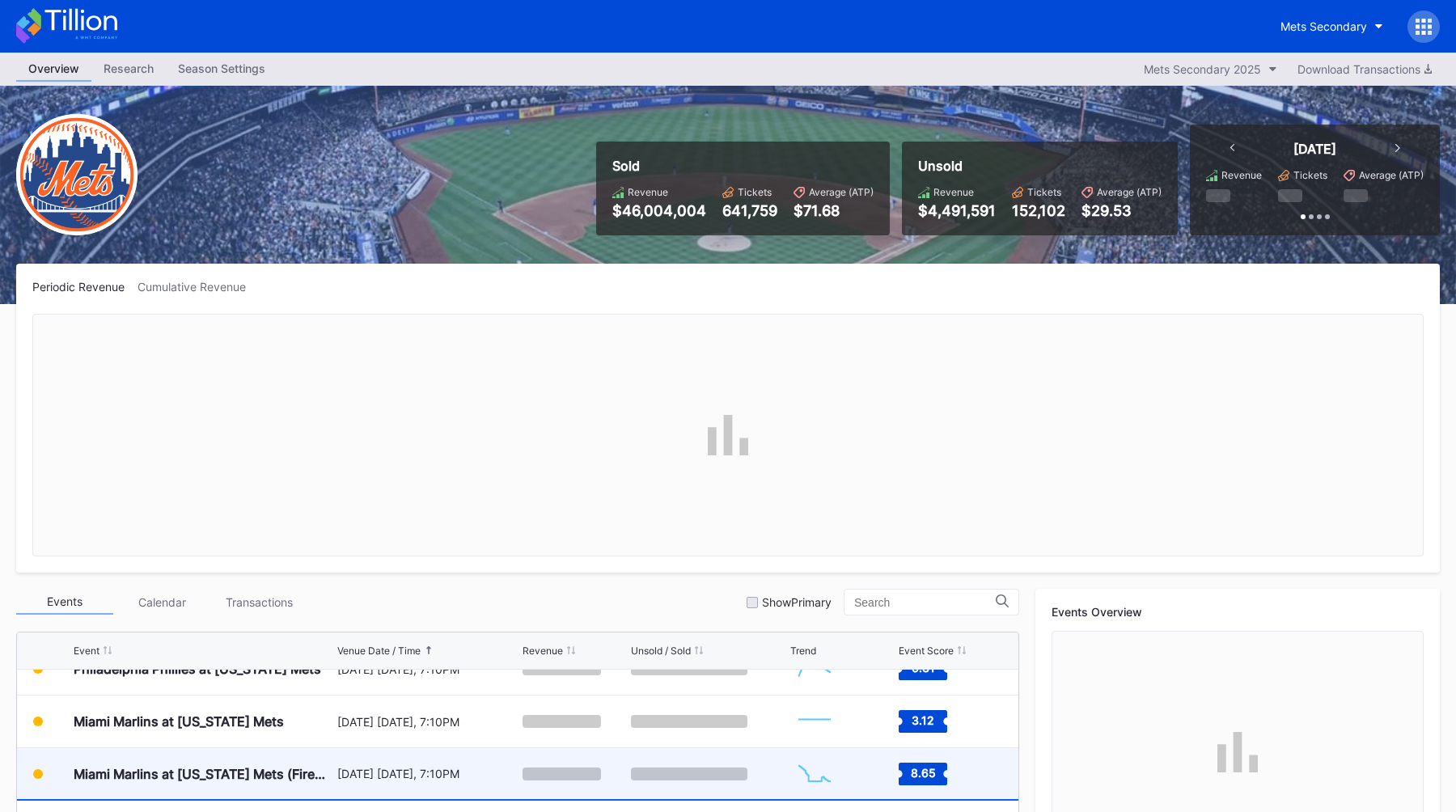
click at [391, 764] on div "August 29 Friday, 7:10PM" at bounding box center [427, 773] width 182 height 51
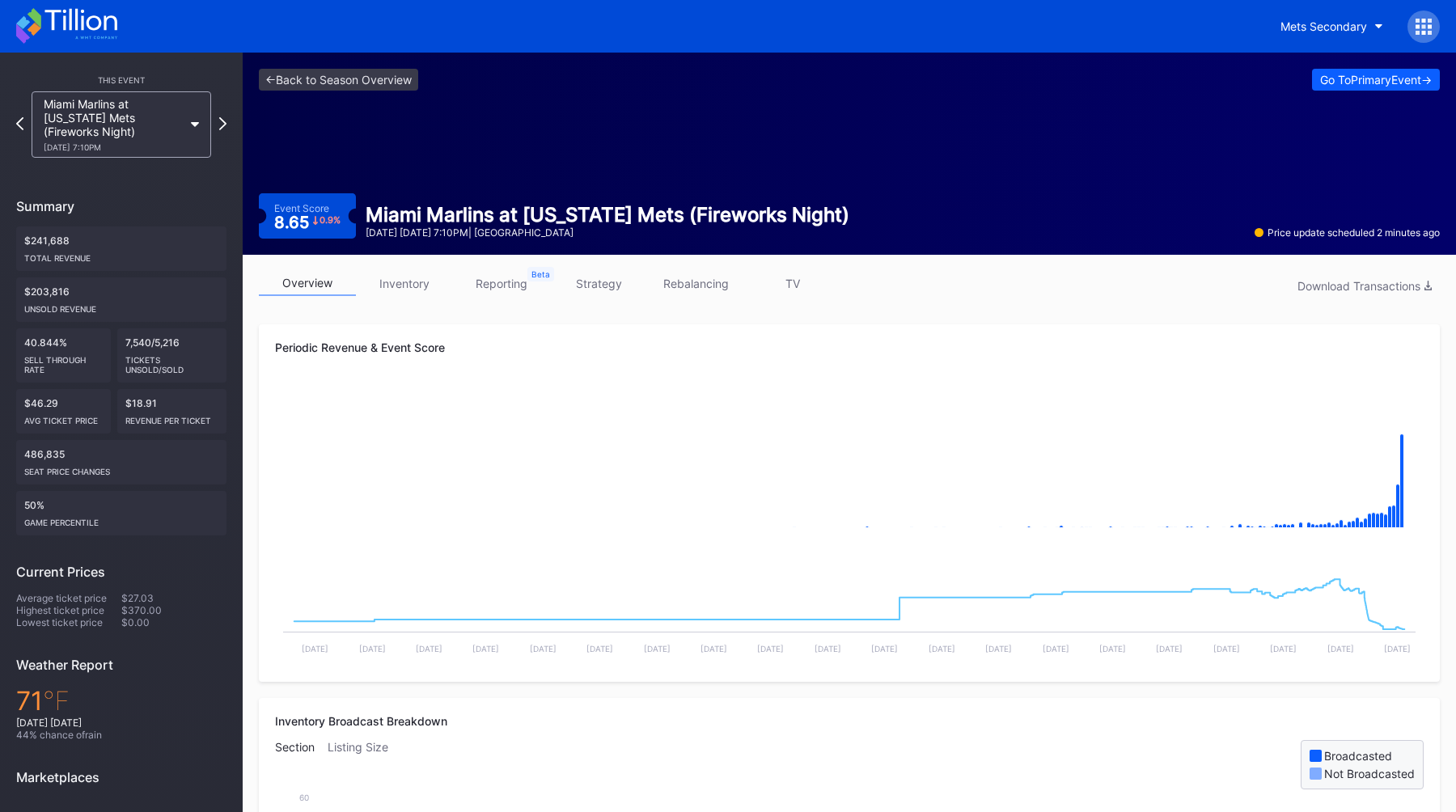
click at [604, 287] on link "strategy" at bounding box center [598, 283] width 97 height 25
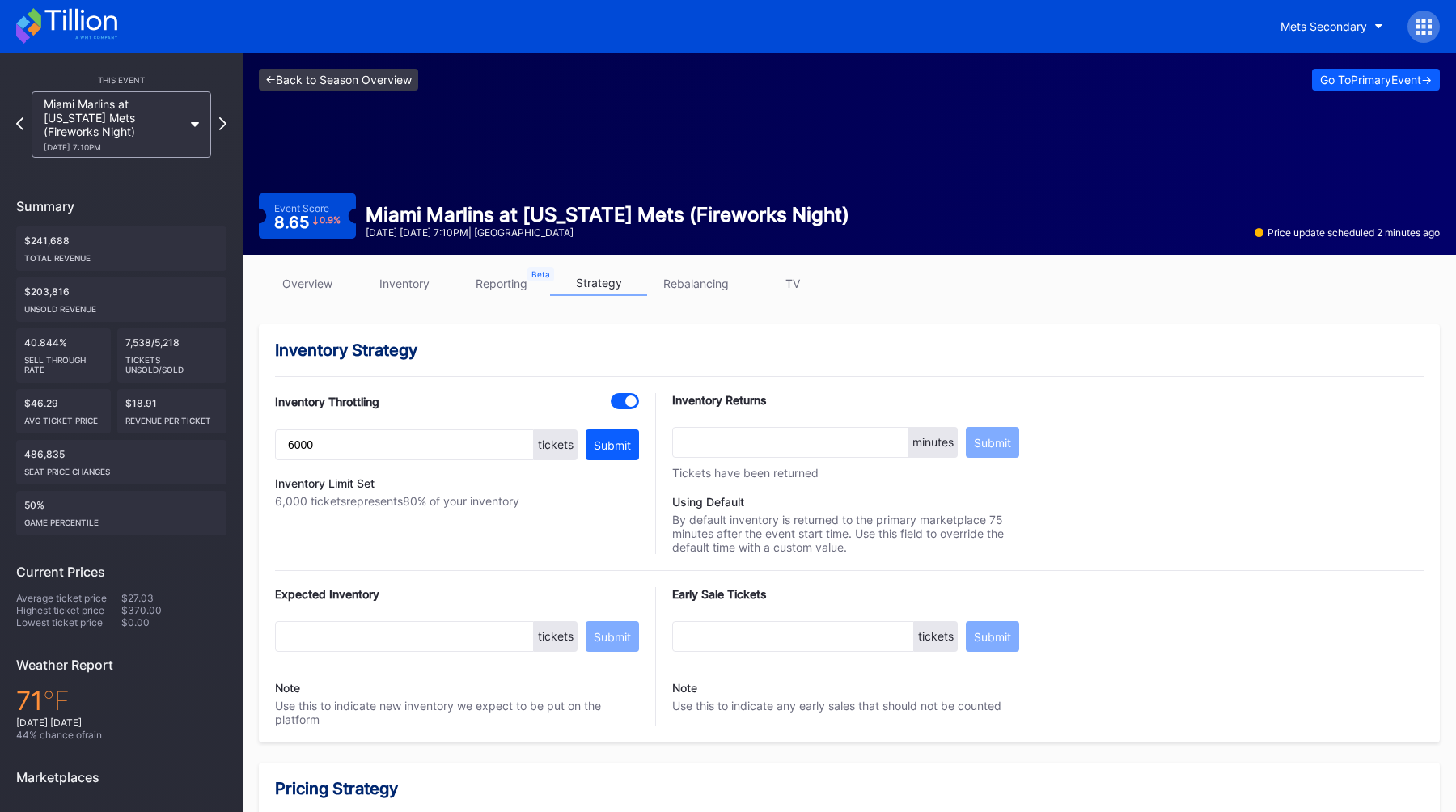
click at [357, 87] on link "<- Back to Season Overview" at bounding box center [339, 80] width 159 height 22
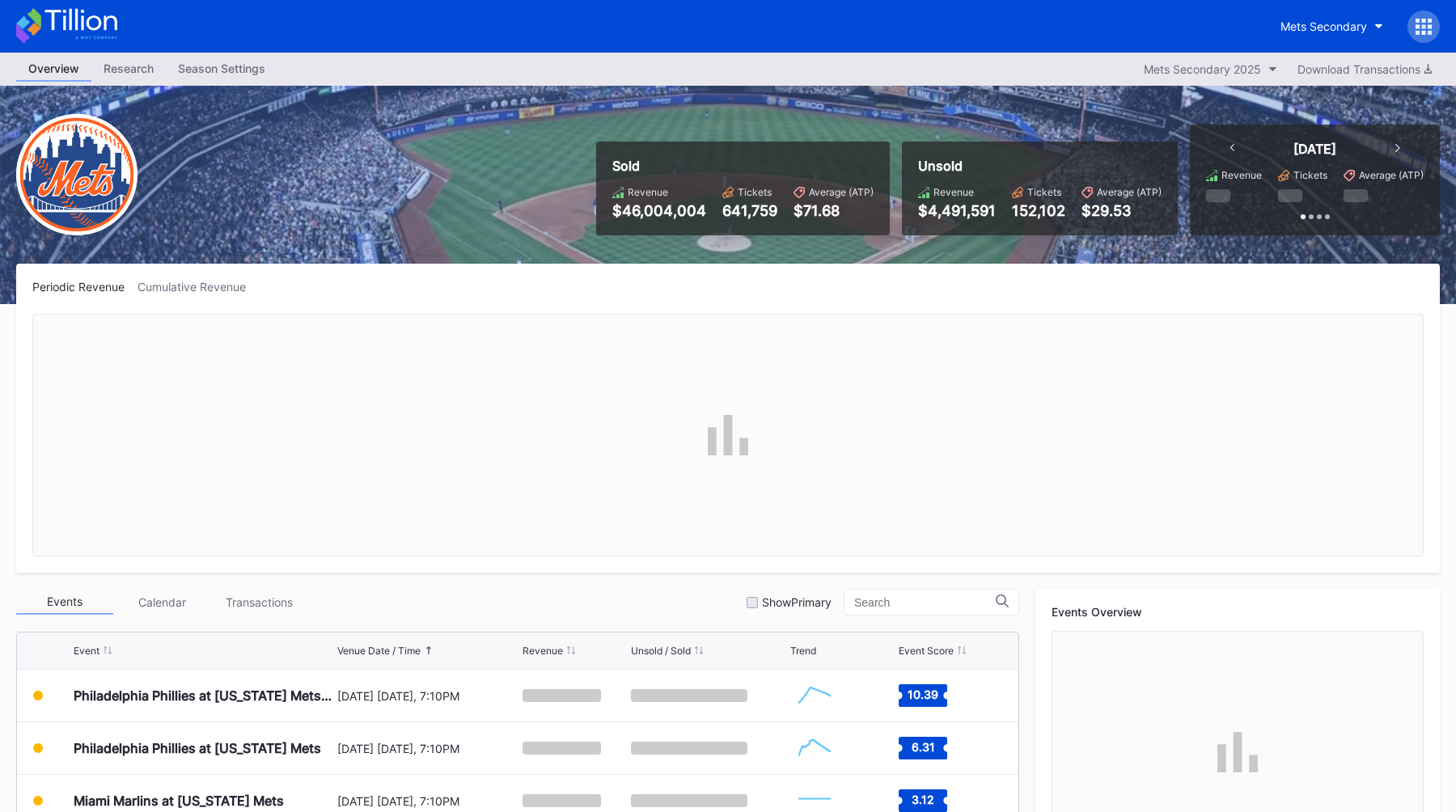
click at [1423, 28] on icon at bounding box center [1423, 26] width 16 height 16
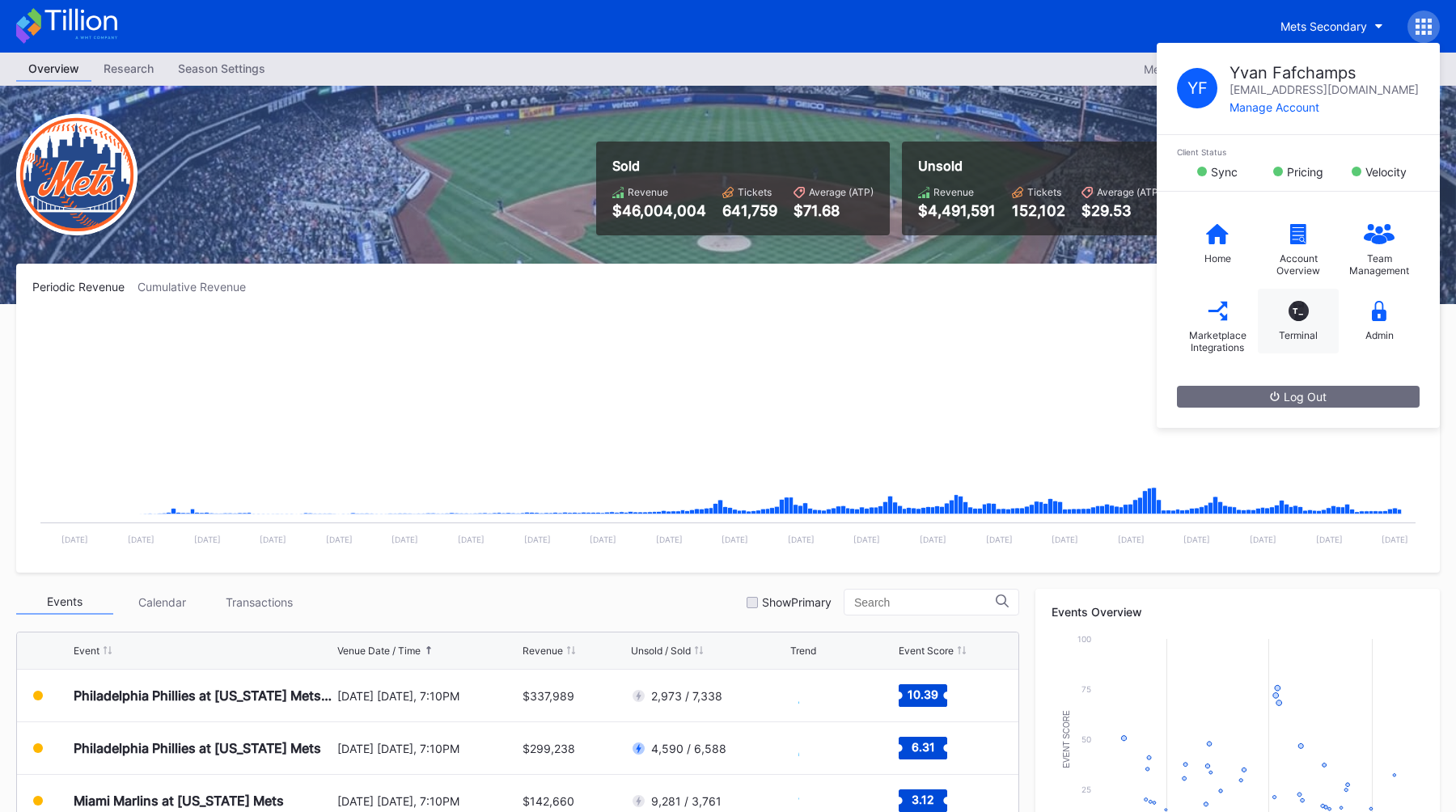
click at [1304, 327] on div "T_ Terminal" at bounding box center [1298, 320] width 80 height 65
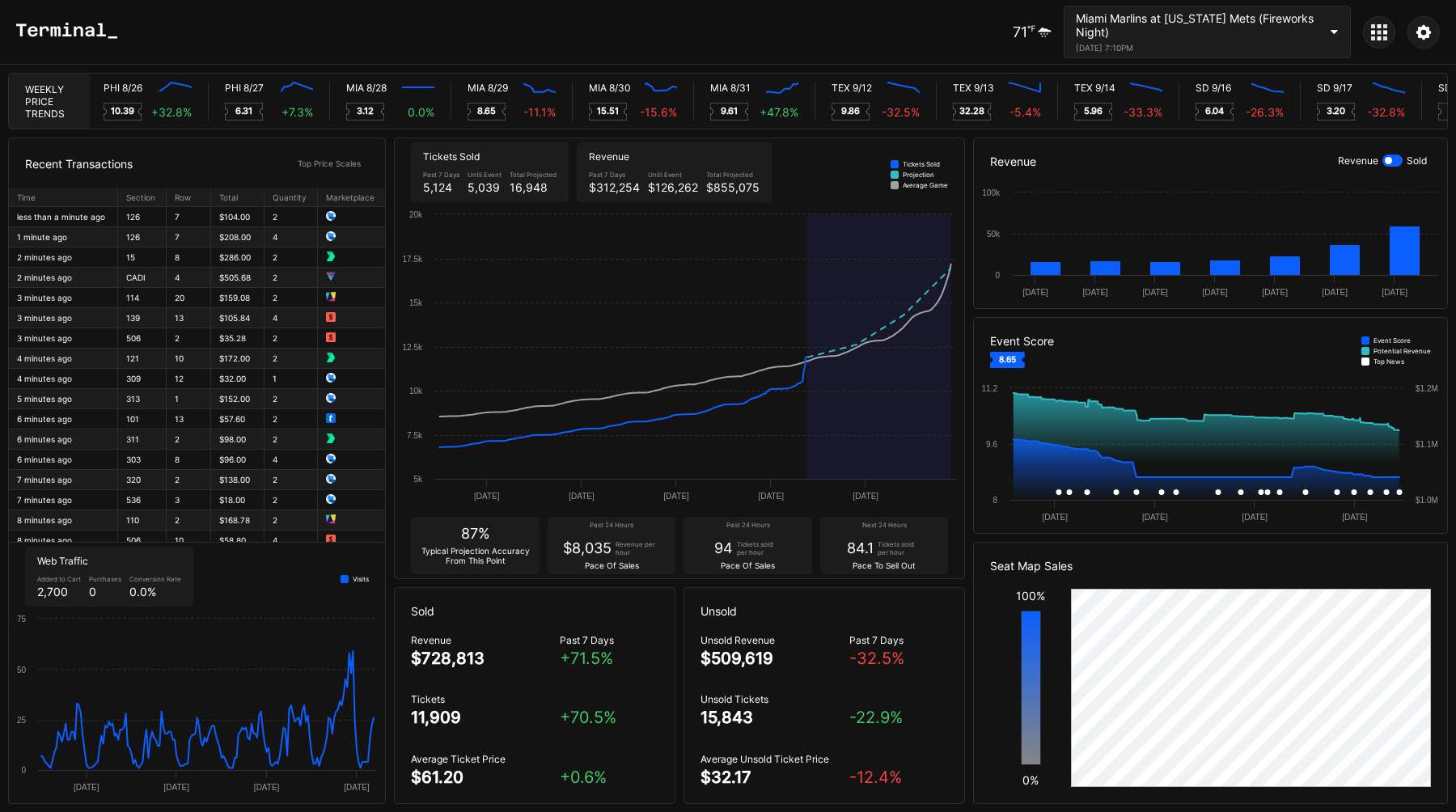
scroll to position [0, 7892]
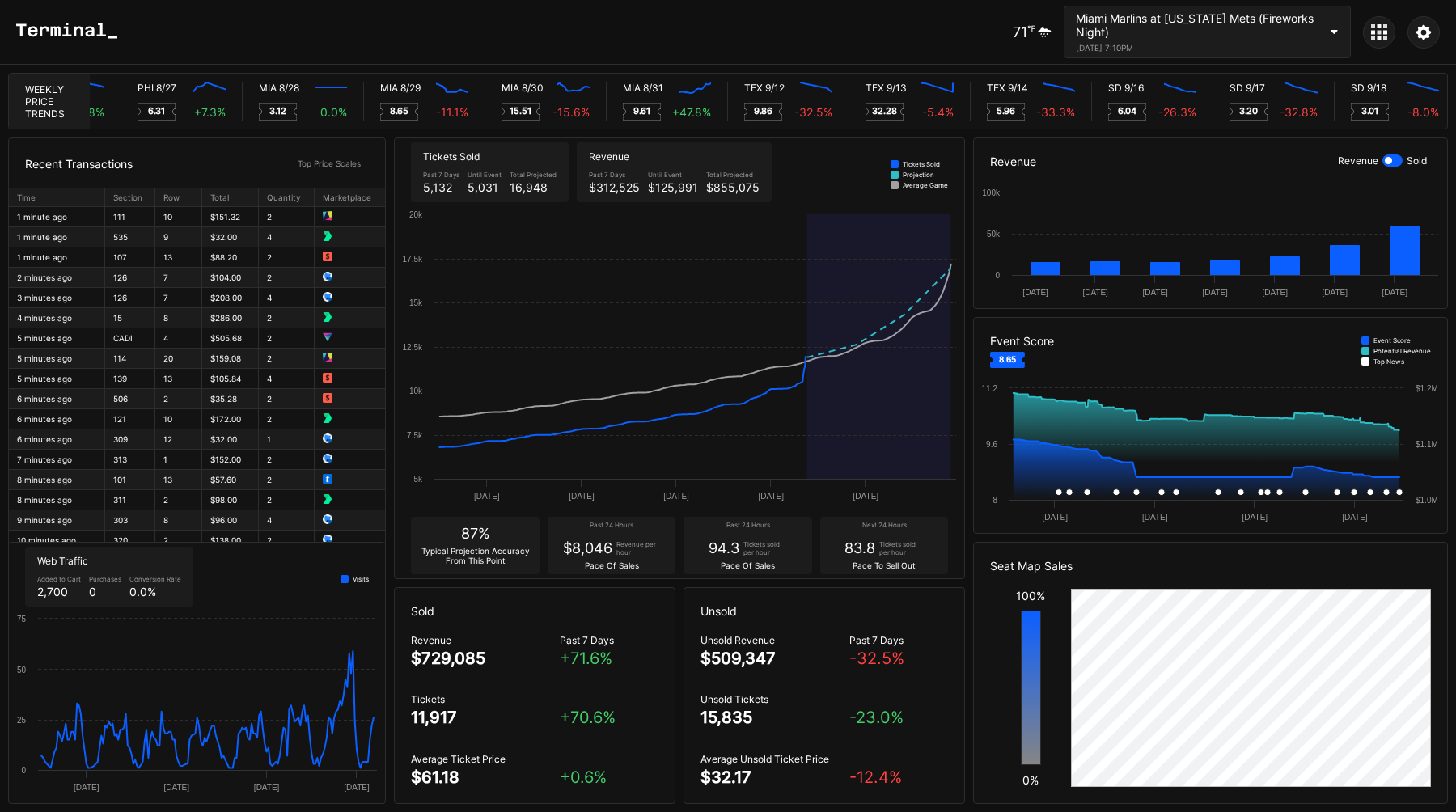
click at [890, 38] on div "71 ℉ Miami Marlins at New York Mets (Fireworks Night) August 29, 2025 7:10PM" at bounding box center [728, 32] width 1456 height 65
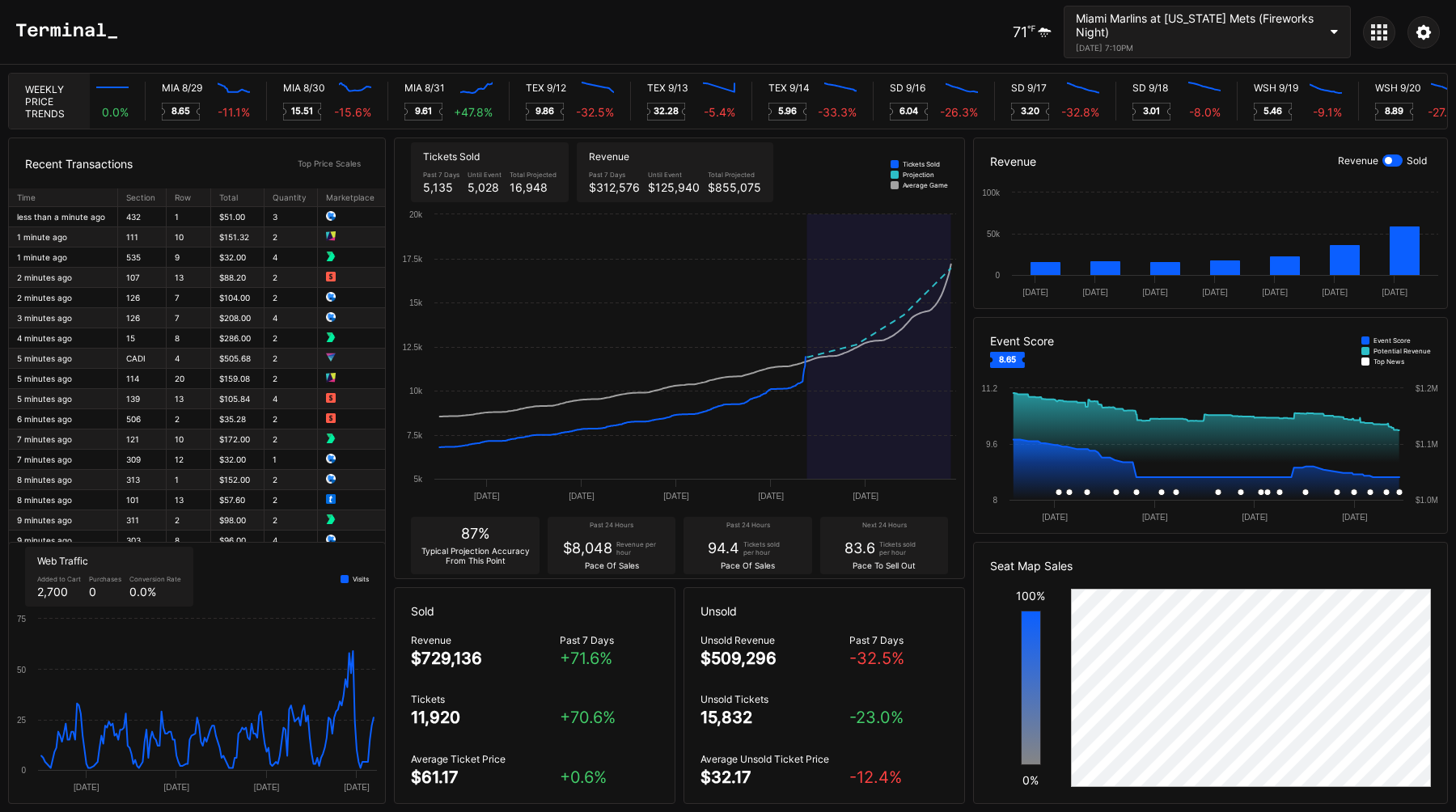
click at [1384, 38] on icon at bounding box center [1385, 38] width 4 height 4
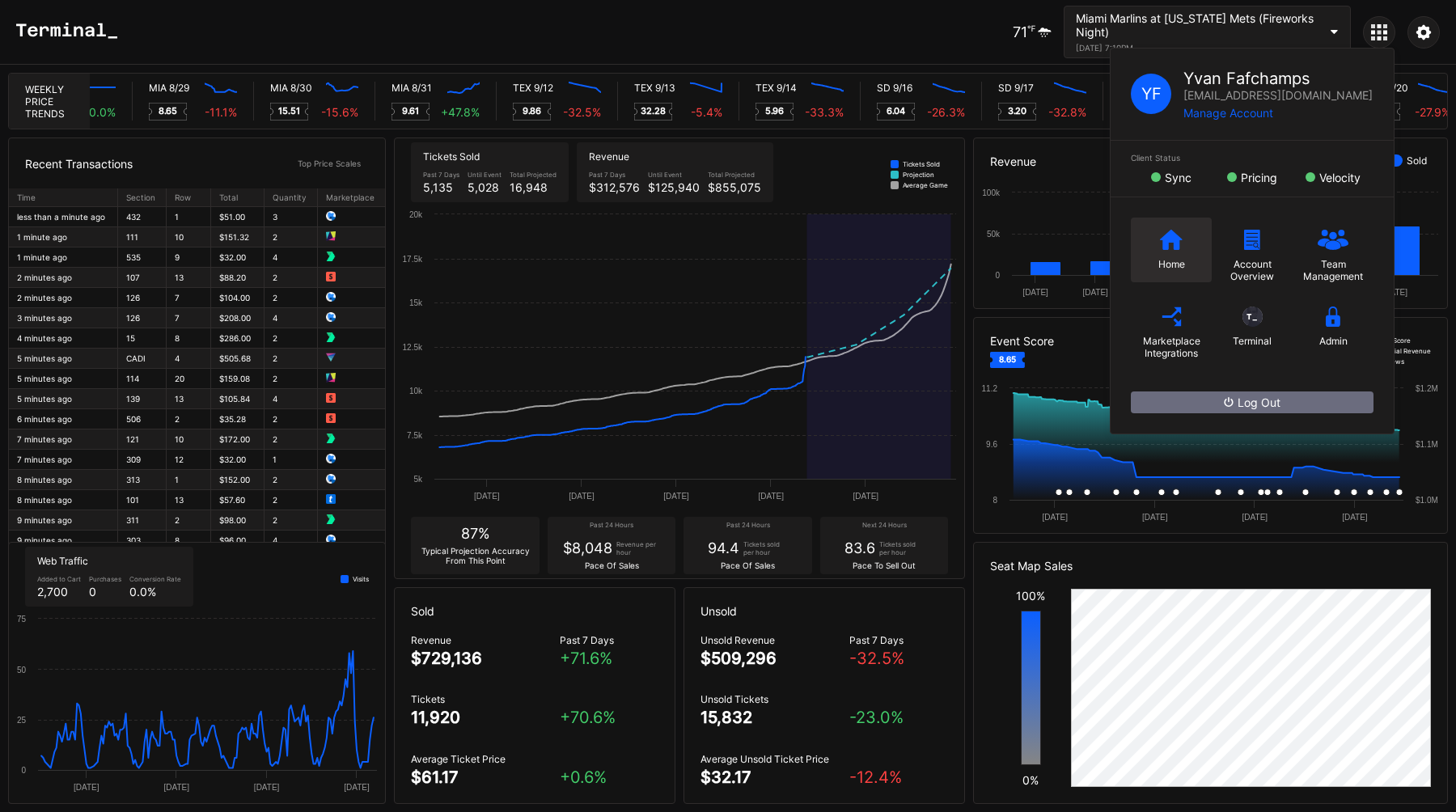
scroll to position [0, 8210]
click at [1162, 242] on icon at bounding box center [1171, 239] width 23 height 20
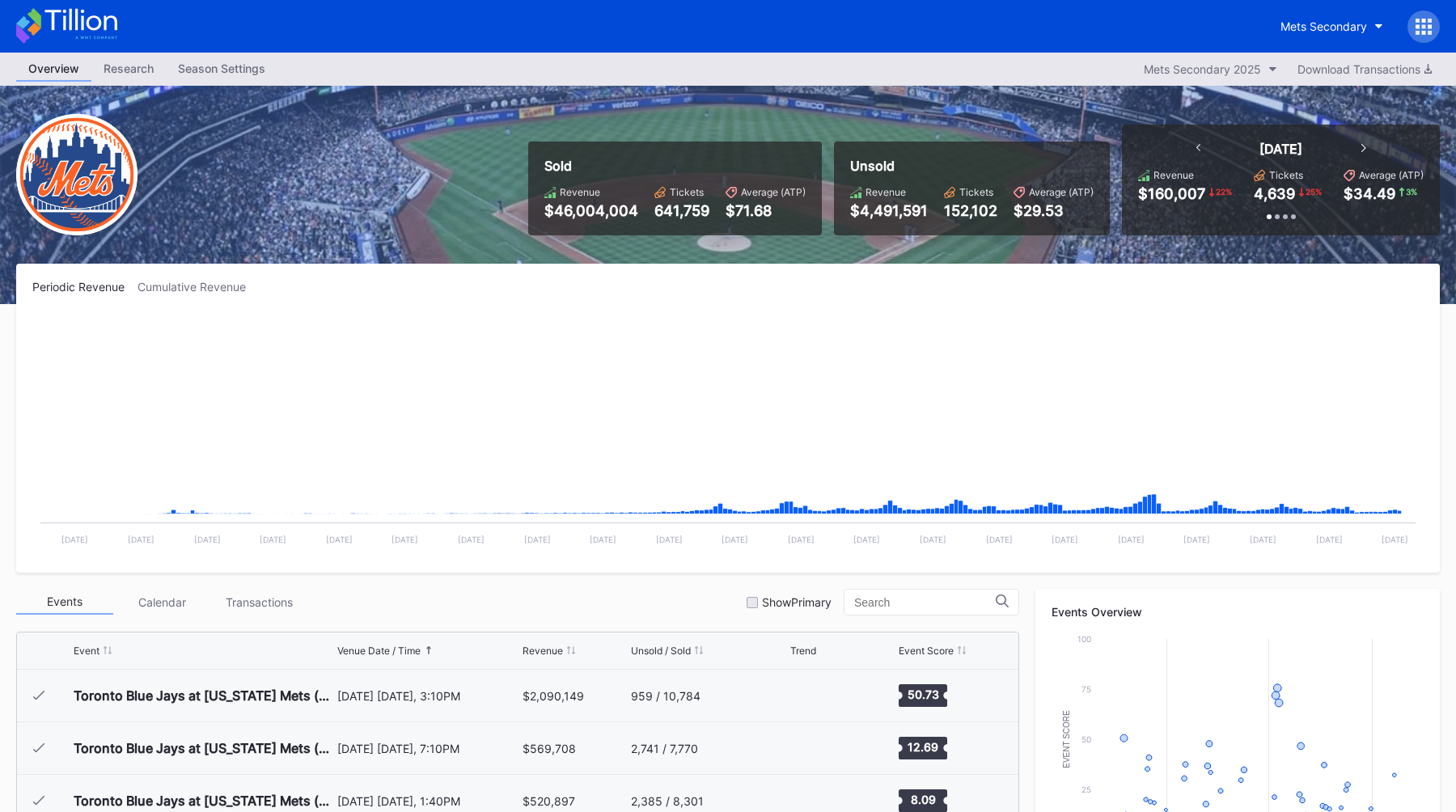
scroll to position [3416, 0]
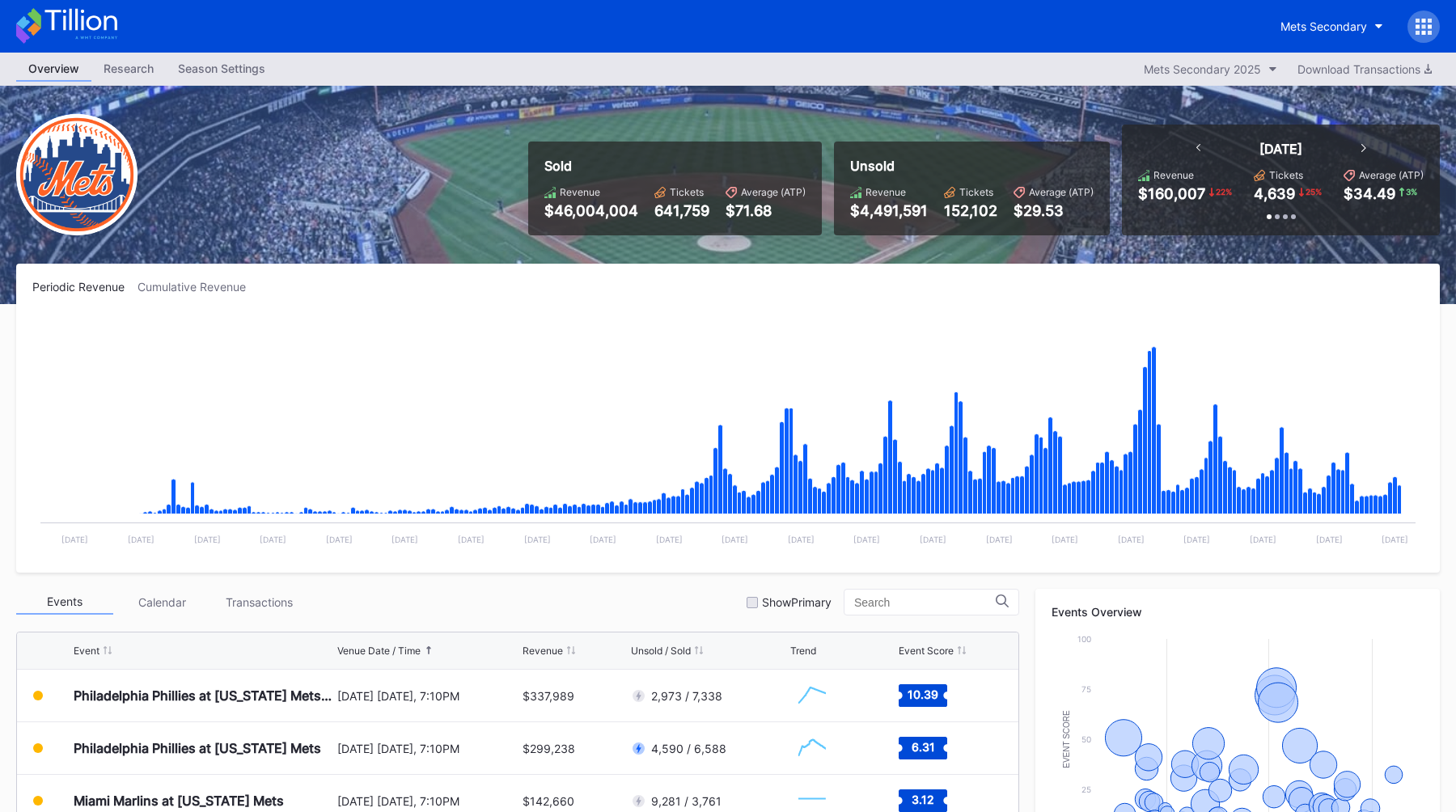
click at [422, 263] on div "Sold Revenue $46,004,004 Tickets 641,759 Average (ATP) $71.68 Unsold Revenue $4…" at bounding box center [728, 194] width 1456 height 219
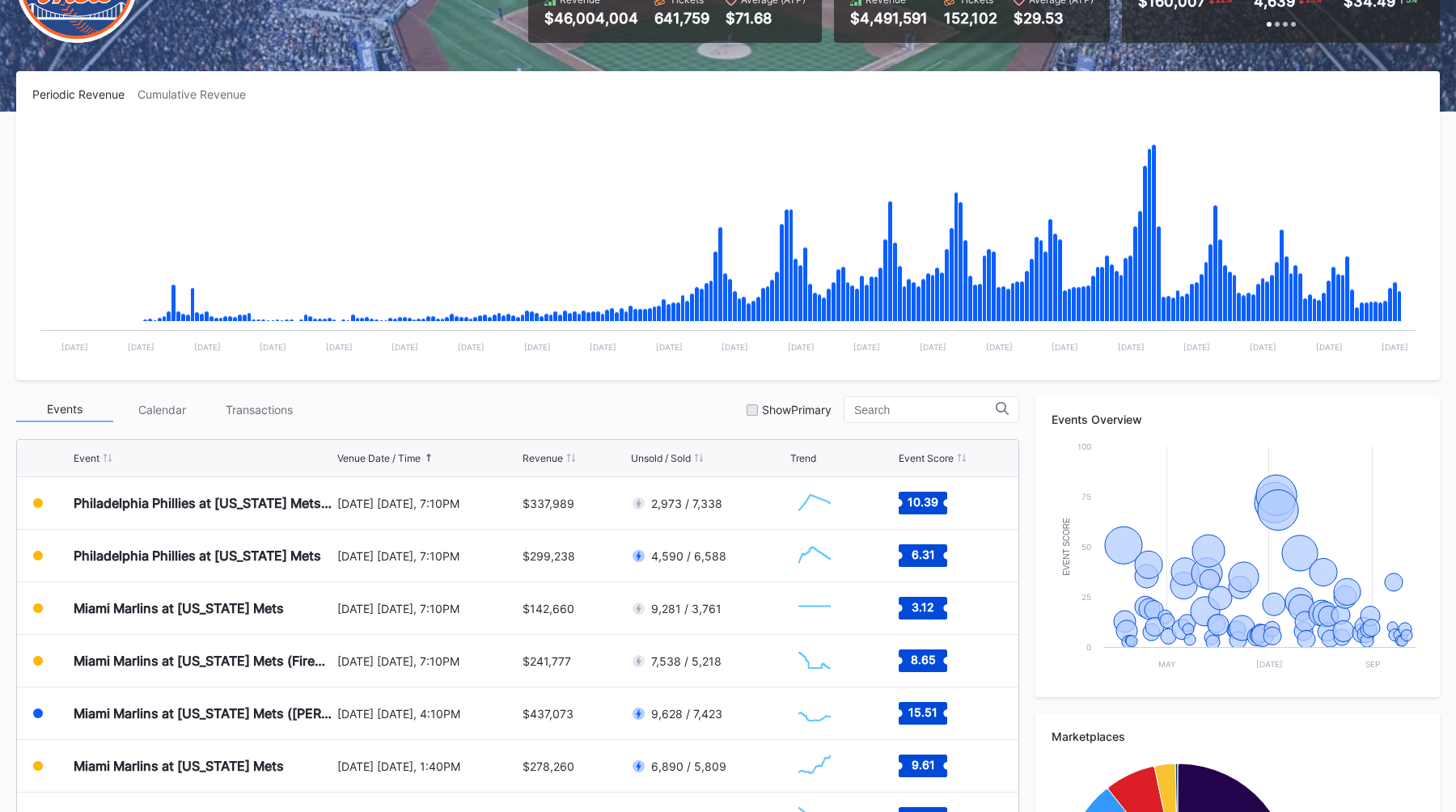
scroll to position [195, 0]
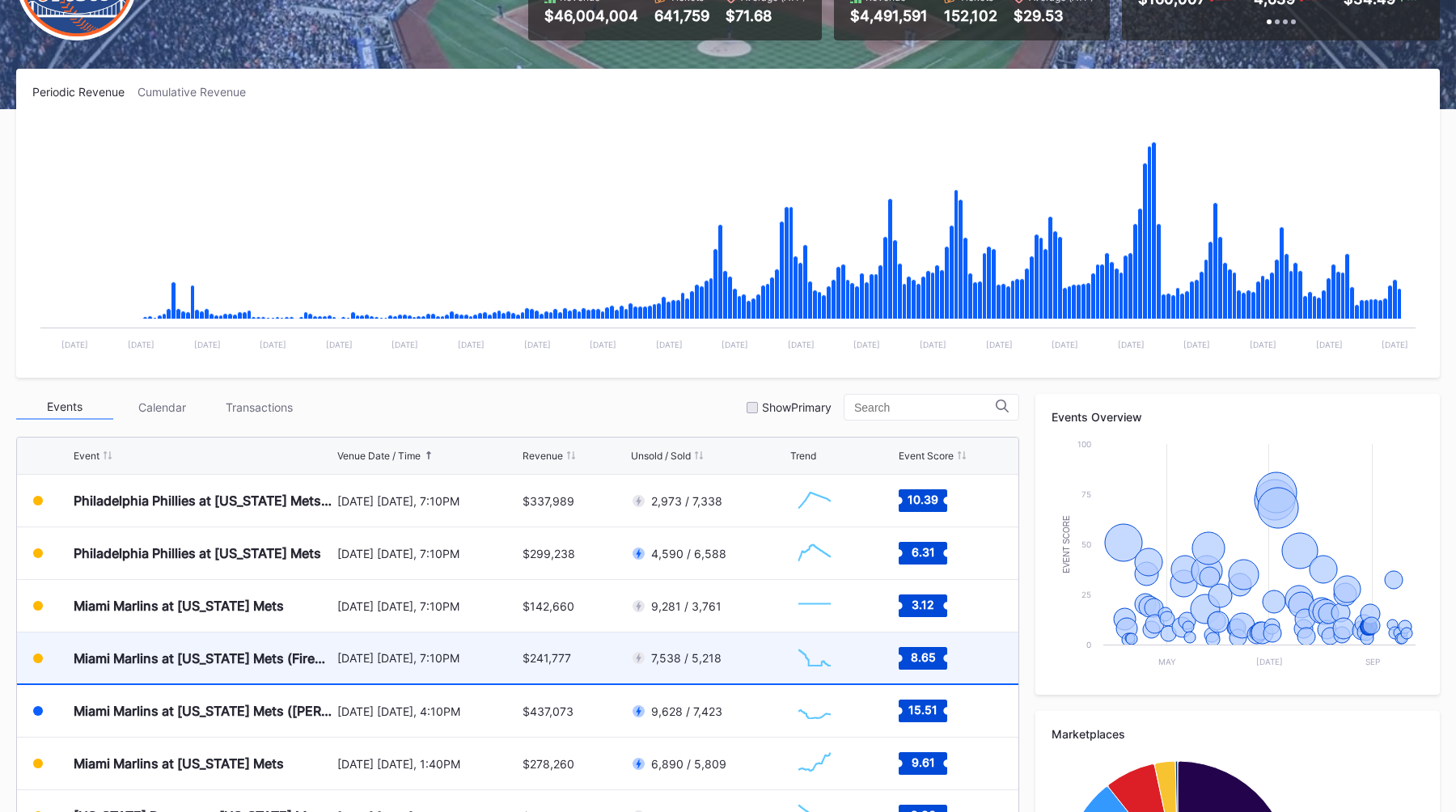
click at [601, 658] on div "$241,777" at bounding box center [574, 658] width 104 height 51
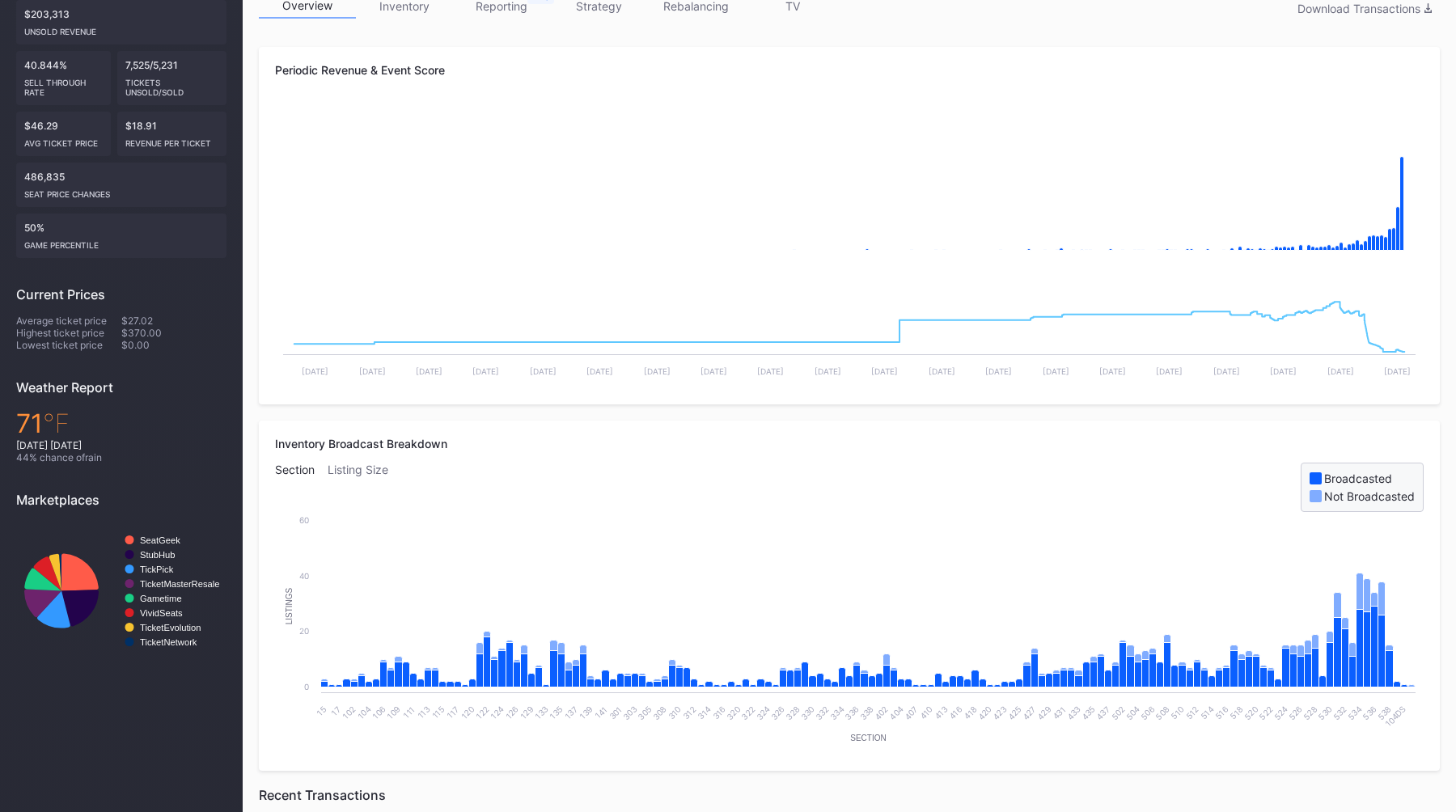
scroll to position [294, 0]
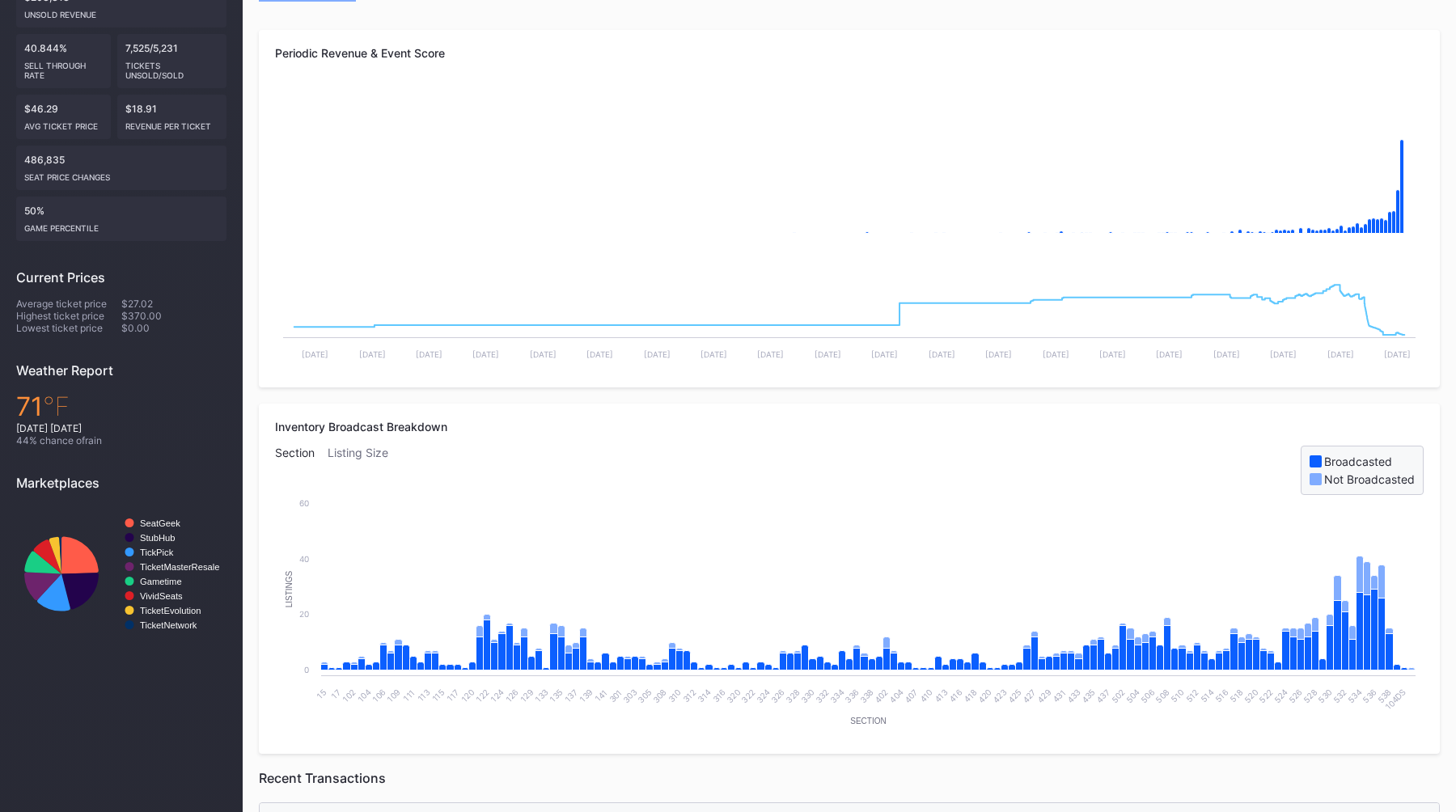
click at [853, 406] on div "Inventory Broadcast Breakdown Section Listing Size Broadcasted Not Broadcasted …" at bounding box center [849, 579] width 1181 height 350
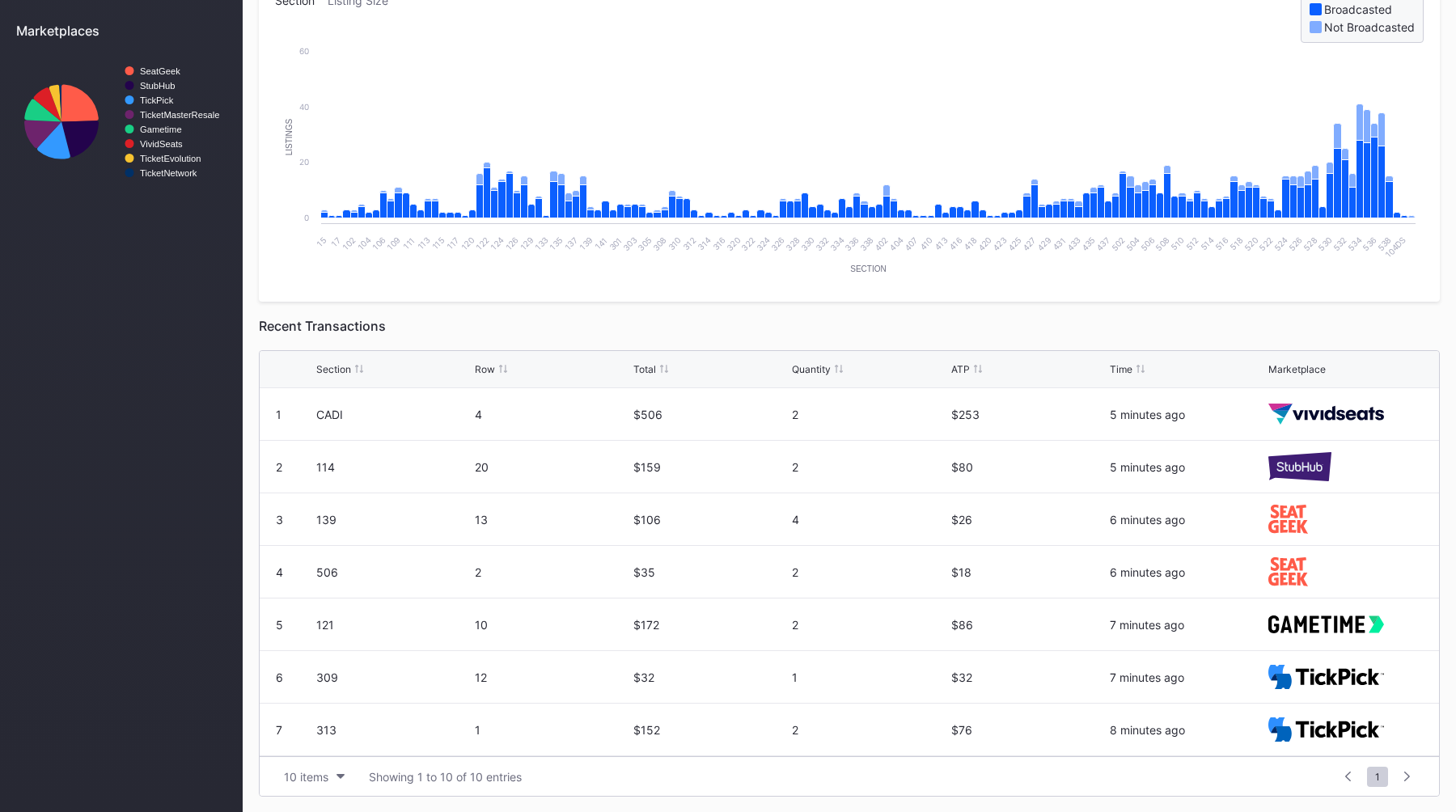
scroll to position [158, 0]
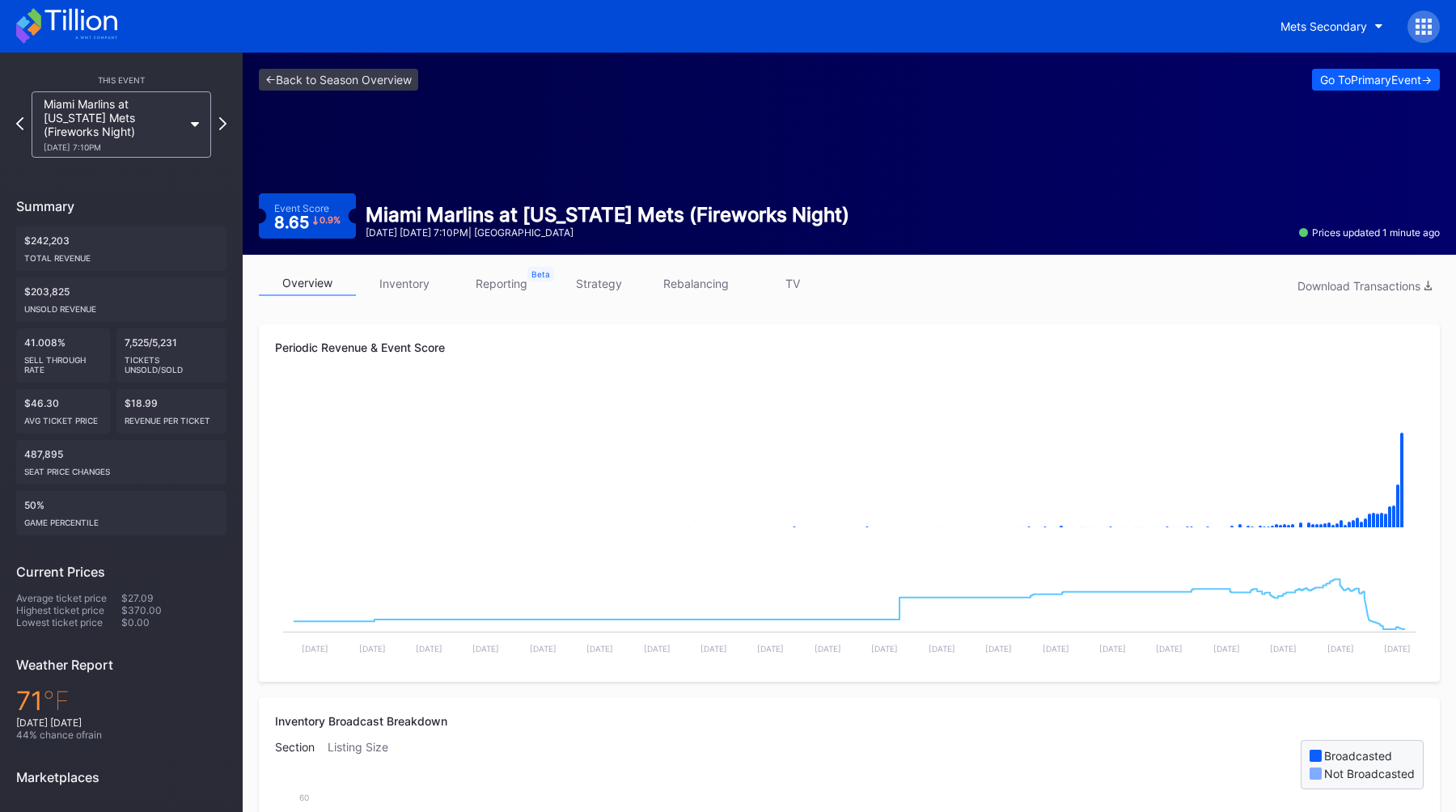
click at [1135, 278] on div "overview inventory reporting strategy rebalancing TV Download Transactions" at bounding box center [849, 287] width 1181 height 34
click at [1004, 301] on div "overview inventory reporting strategy rebalancing TV Download Transactions" at bounding box center [849, 287] width 1181 height 34
click at [1369, 88] on button "Go To Primary Event ->" at bounding box center [1376, 80] width 127 height 22
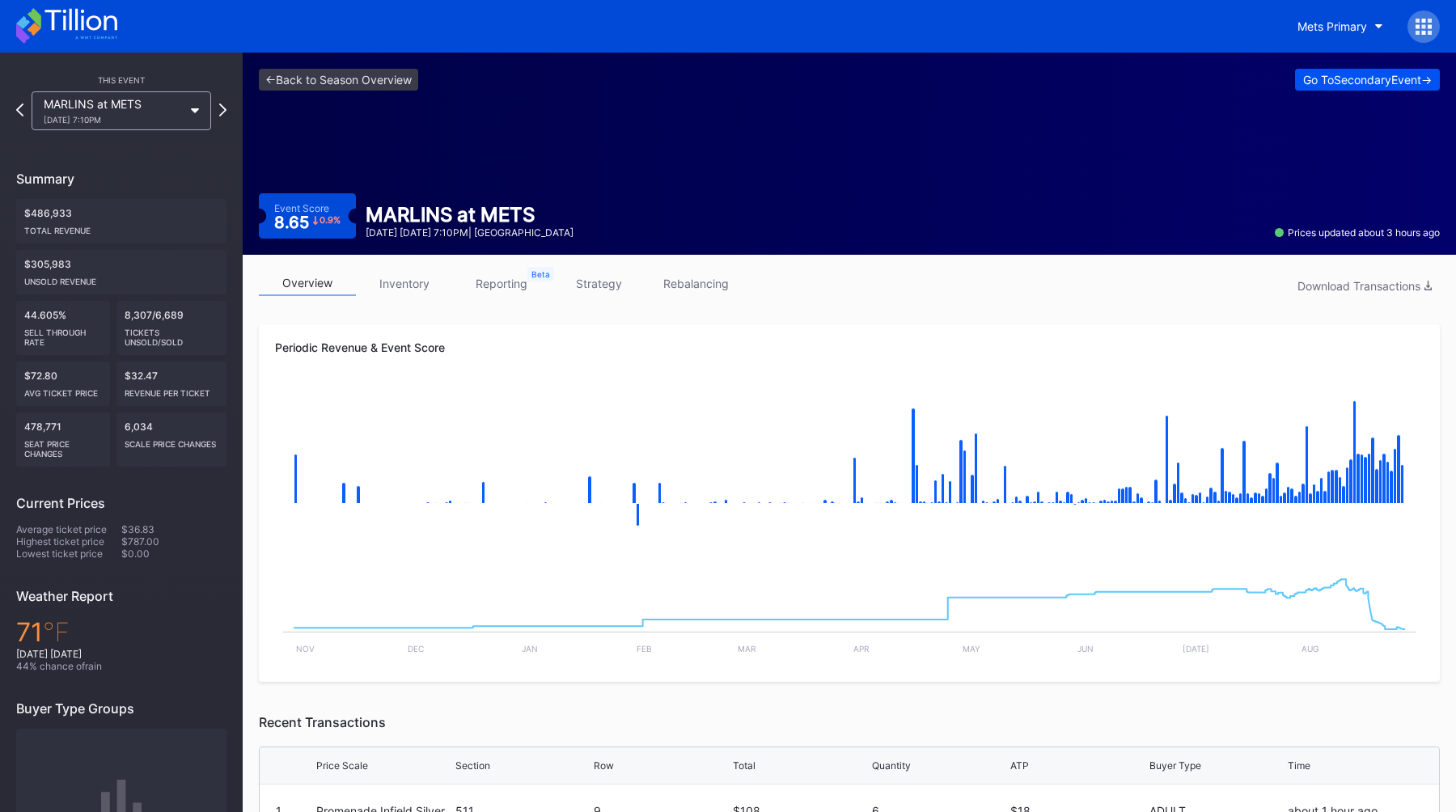
click at [1340, 83] on div "Go To Secondary Event ->" at bounding box center [1367, 80] width 128 height 13
